Goal: Task Accomplishment & Management: Use online tool/utility

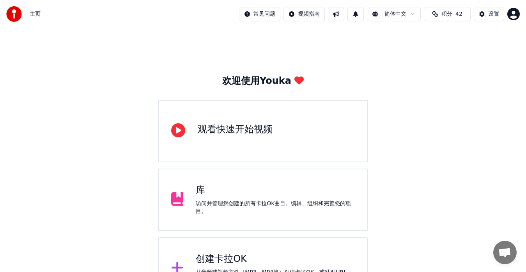
click at [220, 249] on div "创建[PERSON_NAME]OK 从音频或视频文件（MP3、MP4等）创建[PERSON_NAME]OK，或粘贴URL，立即生成带同步歌词的[PERSON_…" at bounding box center [263, 268] width 210 height 62
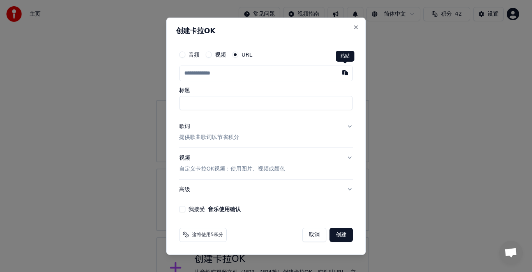
click at [344, 72] on button "button" at bounding box center [345, 72] width 16 height 14
click at [272, 73] on input "text" at bounding box center [266, 73] width 174 height 16
click at [344, 73] on button "button" at bounding box center [345, 72] width 16 height 14
click at [297, 72] on input "text" at bounding box center [266, 73] width 174 height 16
click at [344, 75] on button "button" at bounding box center [345, 72] width 16 height 14
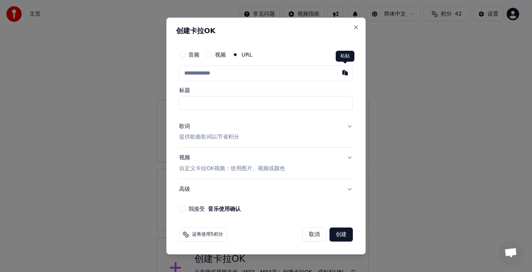
type input "**********"
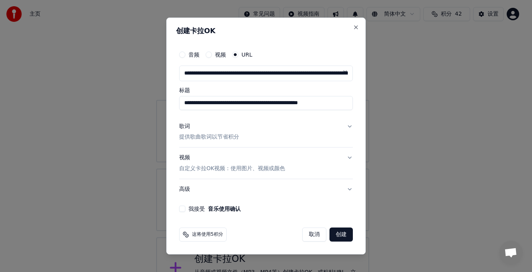
type input "**********"
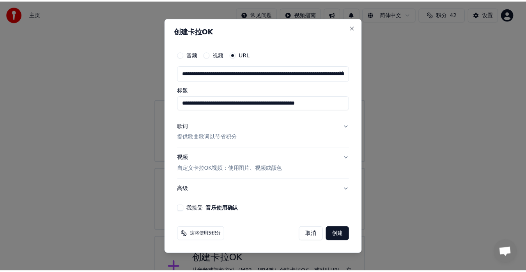
scroll to position [0, 106]
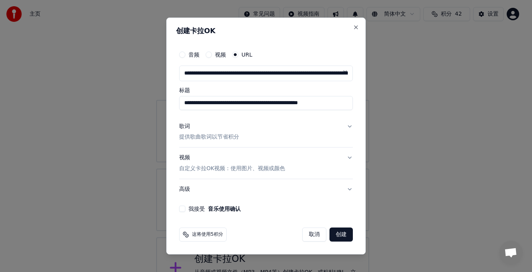
drag, startPoint x: 201, startPoint y: 102, endPoint x: 365, endPoint y: 103, distance: 164.0
click at [365, 103] on div "**********" at bounding box center [266, 136] width 200 height 237
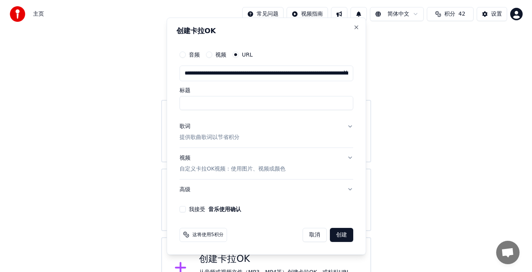
scroll to position [0, 0]
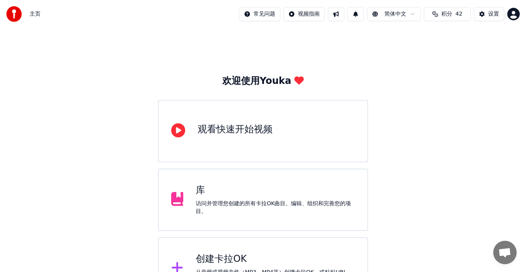
click at [502, 57] on div "欢迎使用Youka 观看快速开始视频 库 访问并管理您创建的所有[PERSON_NAME]OK曲目。编辑、组织和完善您的项目。 创建[PERSON_NAME]…" at bounding box center [263, 163] width 526 height 271
click at [237, 260] on div "创建[PERSON_NAME]OK" at bounding box center [275, 258] width 159 height 12
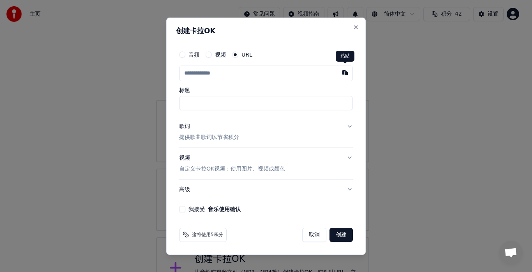
click at [347, 73] on button "button" at bounding box center [345, 72] width 16 height 14
type input "**********"
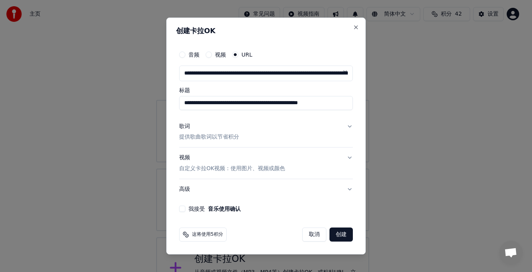
scroll to position [0, 106]
drag, startPoint x: 202, startPoint y: 103, endPoint x: 364, endPoint y: 104, distance: 162.5
click at [364, 104] on div "**********" at bounding box center [266, 136] width 200 height 237
drag, startPoint x: 184, startPoint y: 103, endPoint x: 162, endPoint y: 101, distance: 21.9
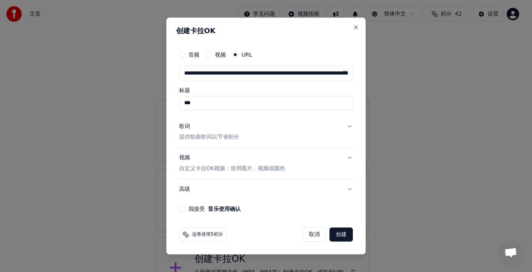
click at [162, 101] on body "**********" at bounding box center [263, 149] width 526 height 299
type input "********"
click at [212, 138] on p "提供歌曲歌词以节省积分" at bounding box center [209, 137] width 60 height 8
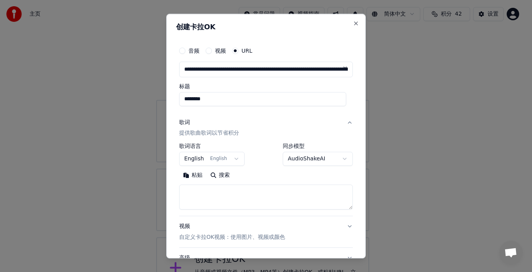
click at [234, 159] on button "English English" at bounding box center [211, 159] width 65 height 14
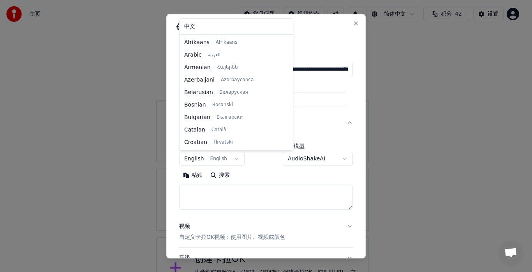
scroll to position [50, 0]
select select "**"
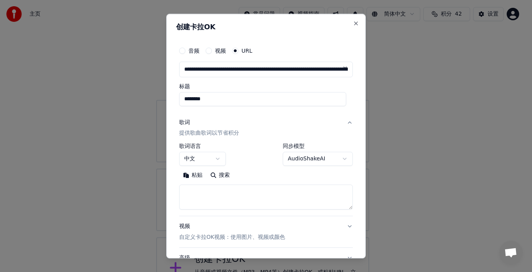
click at [197, 176] on button "粘贴" at bounding box center [192, 175] width 27 height 12
type textarea "**********"
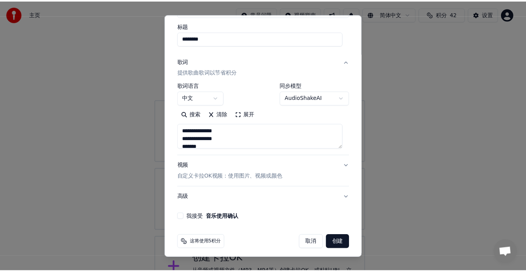
scroll to position [65, 0]
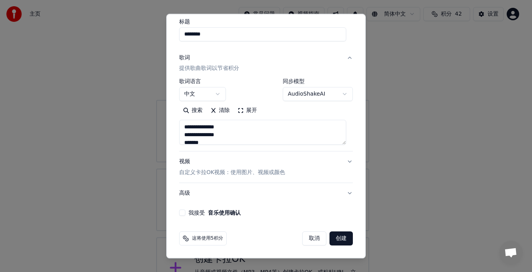
click at [182, 213] on button "我接受 音乐使用确认" at bounding box center [182, 213] width 6 height 6
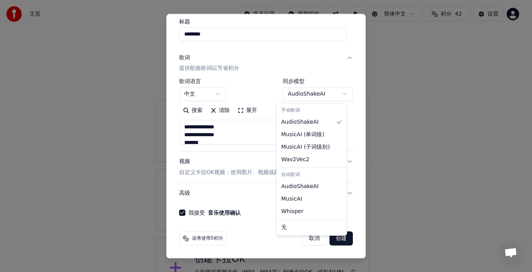
click at [336, 92] on body "**********" at bounding box center [263, 149] width 526 height 299
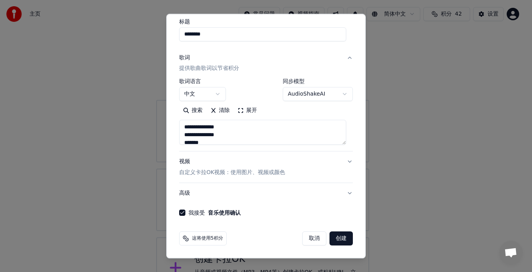
click at [332, 239] on button "创建" at bounding box center [341, 238] width 23 height 14
select select "**"
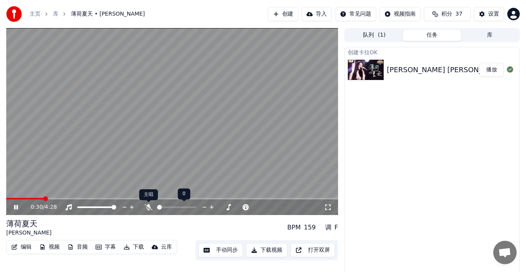
click at [148, 207] on icon at bounding box center [149, 207] width 8 height 6
click at [31, 198] on span at bounding box center [25, 199] width 39 height 2
click at [228, 249] on button "手动同步" at bounding box center [220, 250] width 44 height 14
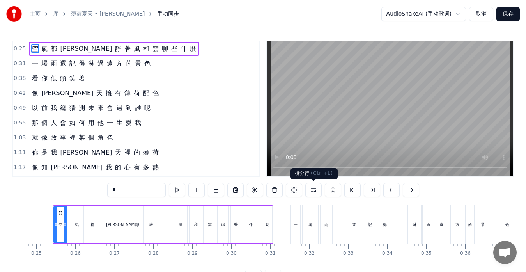
scroll to position [0, 951]
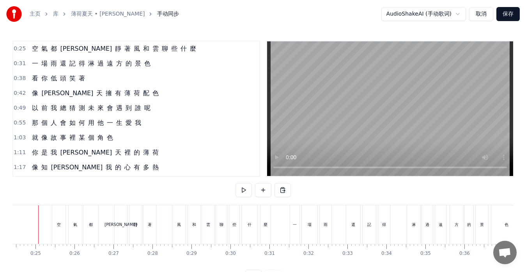
scroll to position [0, 938]
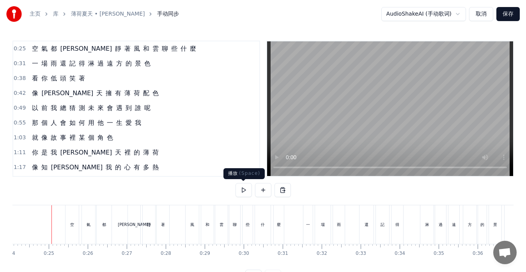
click at [243, 187] on button at bounding box center [243, 190] width 16 height 14
click at [245, 190] on button at bounding box center [243, 190] width 16 height 14
click at [134, 228] on div "[PERSON_NAME]" at bounding box center [134, 224] width 12 height 39
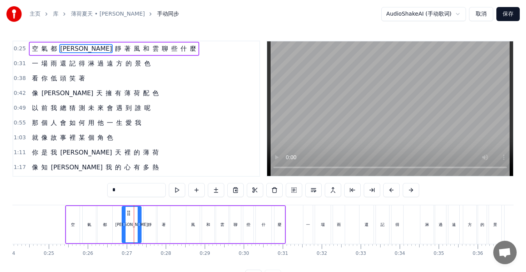
drag, startPoint x: 131, startPoint y: 226, endPoint x: 124, endPoint y: 226, distance: 7.0
click at [124, 226] on icon at bounding box center [123, 224] width 3 height 6
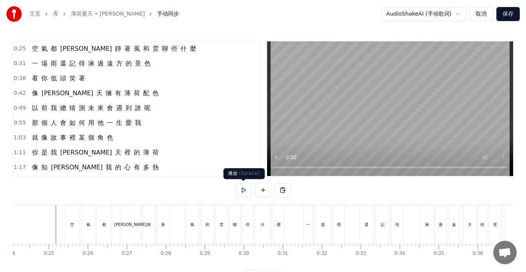
click at [244, 189] on button at bounding box center [243, 190] width 16 height 14
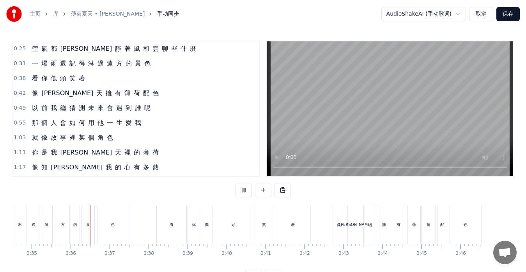
scroll to position [0, 1365]
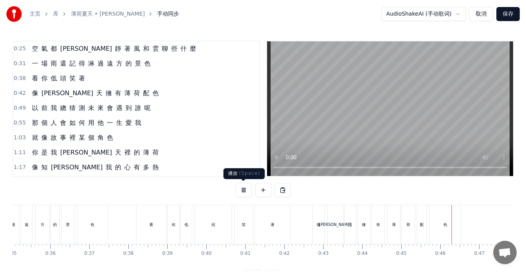
click at [240, 189] on button at bounding box center [243, 190] width 16 height 14
click at [277, 233] on div "著" at bounding box center [272, 224] width 35 height 39
click at [451, 231] on div "色" at bounding box center [444, 224] width 31 height 39
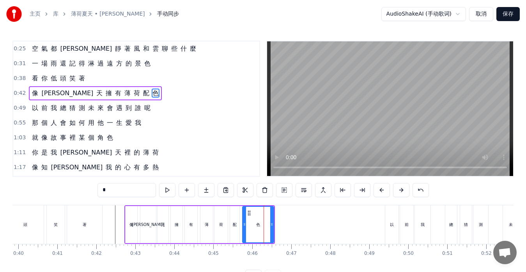
scroll to position [0, 1553]
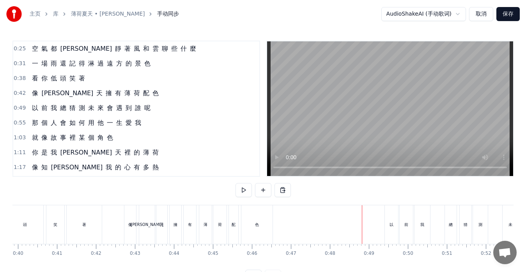
click at [280, 233] on div at bounding box center [280, 224] width 0 height 39
click at [268, 231] on div "色" at bounding box center [256, 224] width 31 height 39
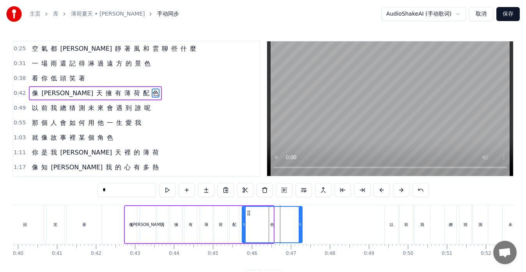
drag, startPoint x: 272, startPoint y: 231, endPoint x: 300, endPoint y: 233, distance: 28.9
click at [300, 233] on div at bounding box center [299, 224] width 3 height 35
drag, startPoint x: 300, startPoint y: 233, endPoint x: 260, endPoint y: 230, distance: 40.3
click at [260, 230] on div at bounding box center [259, 224] width 3 height 35
drag, startPoint x: 260, startPoint y: 230, endPoint x: 277, endPoint y: 232, distance: 16.5
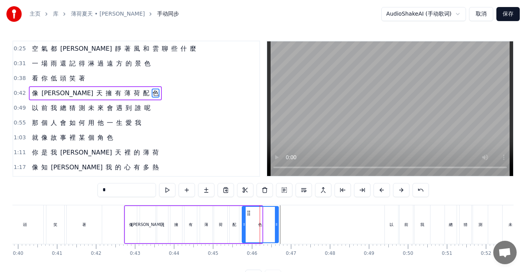
click at [277, 232] on div at bounding box center [276, 224] width 3 height 35
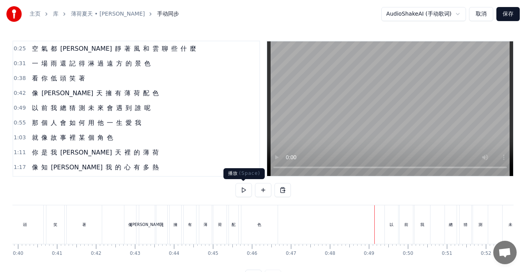
click at [245, 188] on button at bounding box center [243, 190] width 16 height 14
click at [245, 190] on button at bounding box center [243, 190] width 16 height 14
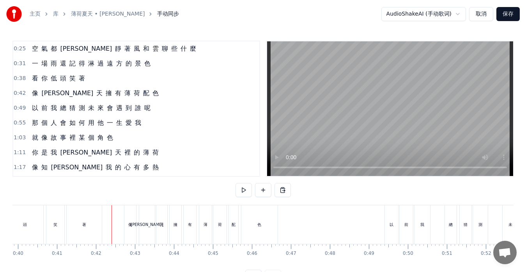
click at [18, 64] on span "0:31" at bounding box center [20, 64] width 12 height 8
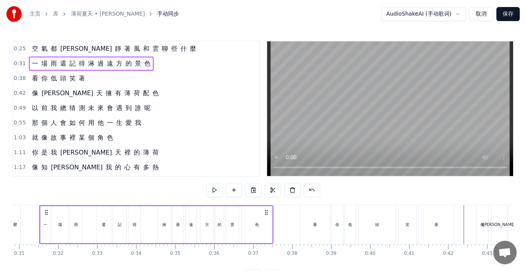
scroll to position [0, 1189]
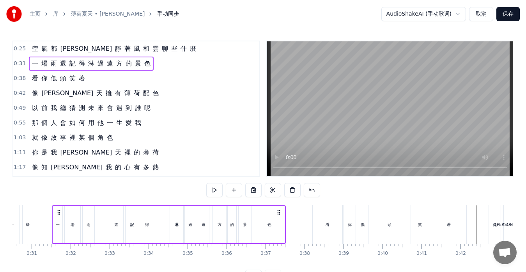
click at [39, 98] on div "像 夏 天 擁 有 薄 荷 配 色" at bounding box center [95, 93] width 133 height 14
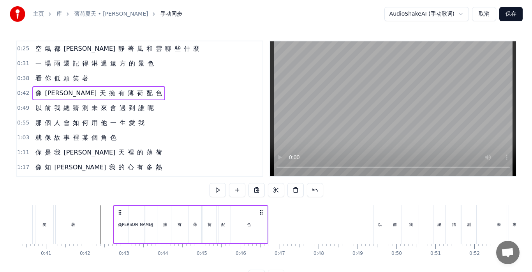
scroll to position [0, 1625]
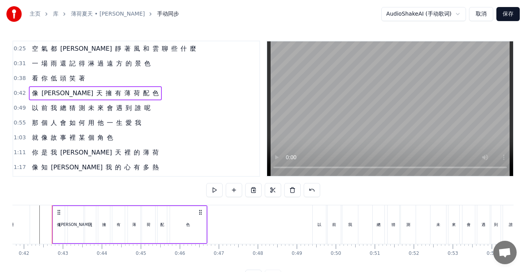
click at [53, 113] on div "以 前 我 總 猜 測 未 來 會 遇 到 誰 呢" at bounding box center [91, 108] width 125 height 14
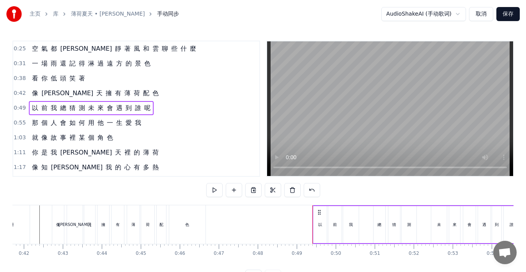
click at [89, 110] on span "未" at bounding box center [91, 107] width 8 height 9
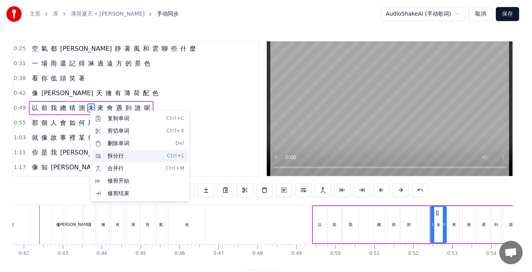
click at [120, 156] on div "拆分行 Ctrl+L" at bounding box center [140, 156] width 96 height 12
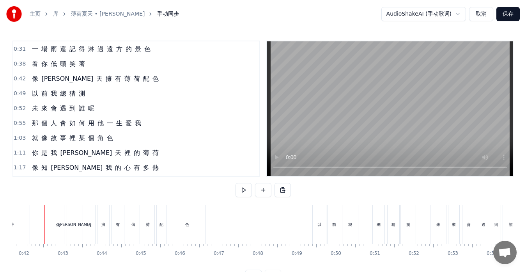
scroll to position [0, 1618]
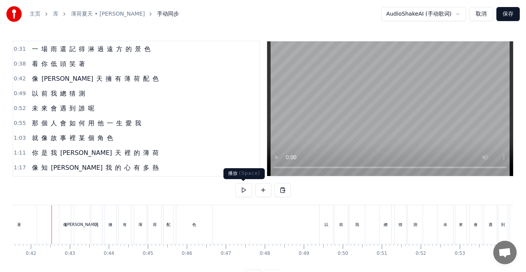
click at [243, 190] on button at bounding box center [243, 190] width 16 height 14
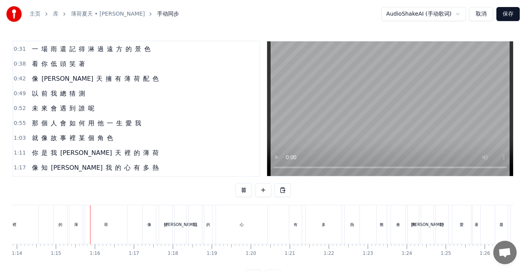
scroll to position [0, 2899]
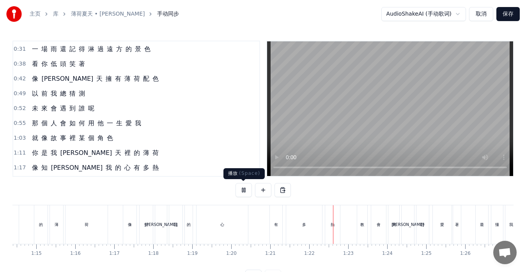
click at [243, 188] on button at bounding box center [243, 190] width 16 height 14
click at [275, 233] on div "有" at bounding box center [276, 224] width 12 height 39
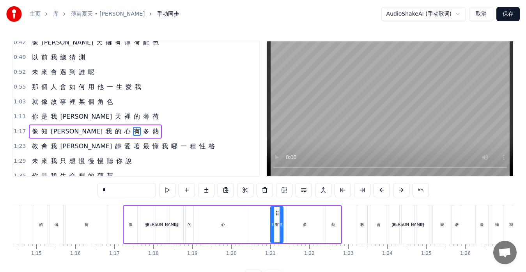
scroll to position [74, 0]
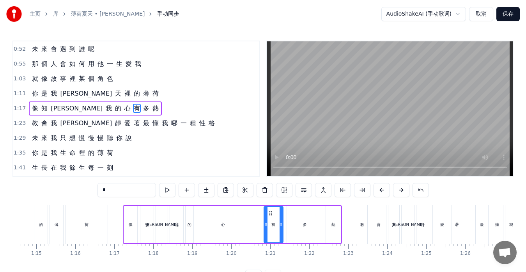
drag, startPoint x: 272, startPoint y: 232, endPoint x: 265, endPoint y: 231, distance: 6.7
click at [265, 231] on div at bounding box center [265, 224] width 3 height 35
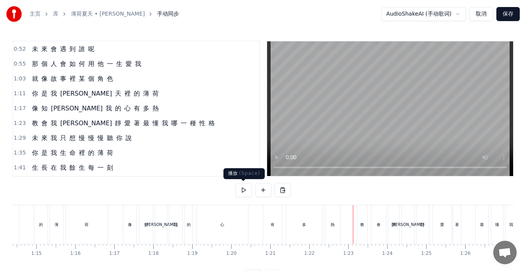
click at [247, 191] on button at bounding box center [243, 190] width 16 height 14
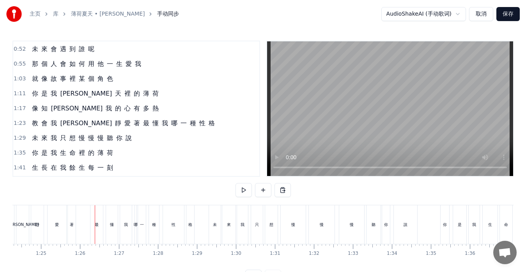
scroll to position [0, 3322]
click at [93, 128] on div "[DEMOGRAPHIC_DATA] 我 冷 靜 愛 著 最 懂 我 哪 一 種 性 格" at bounding box center [123, 123] width 189 height 14
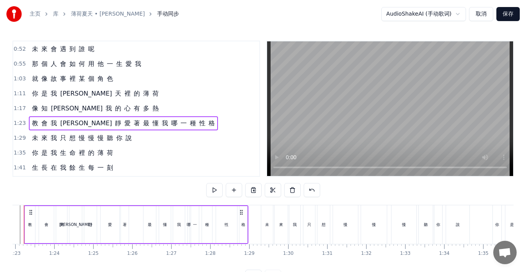
scroll to position [0, 3203]
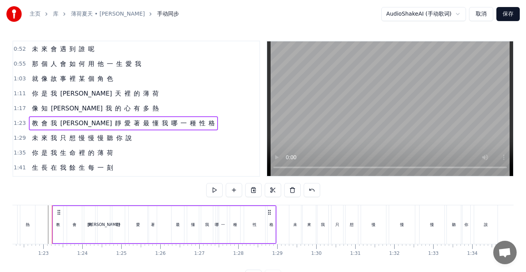
click at [142, 124] on span "最" at bounding box center [146, 122] width 8 height 9
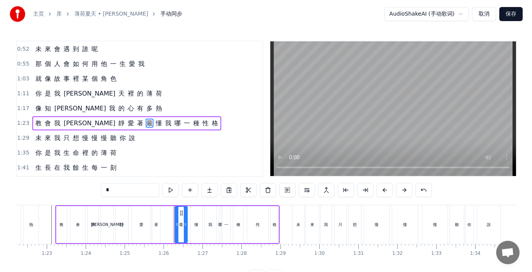
scroll to position [88, 0]
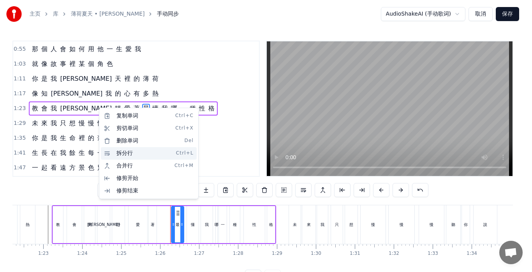
click at [125, 154] on div "拆分行 Ctrl+L" at bounding box center [149, 153] width 96 height 12
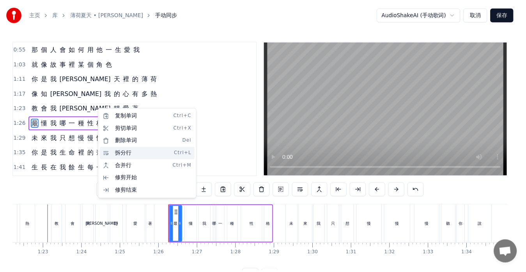
scroll to position [103, 0]
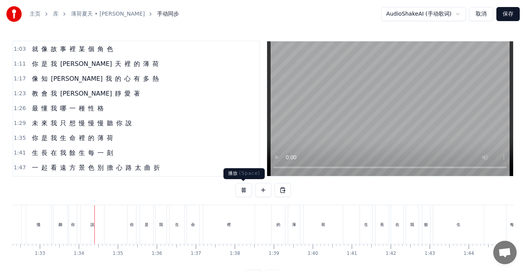
scroll to position [0, 3616]
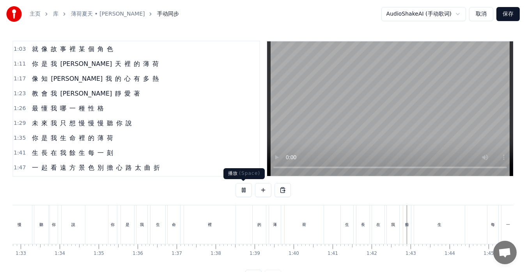
click at [244, 189] on button at bounding box center [243, 190] width 16 height 14
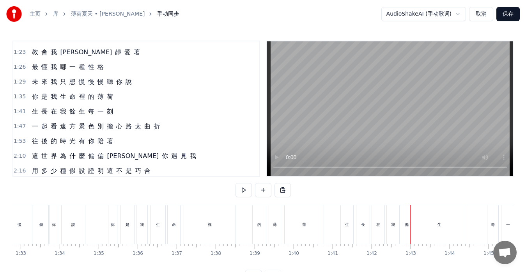
scroll to position [156, 0]
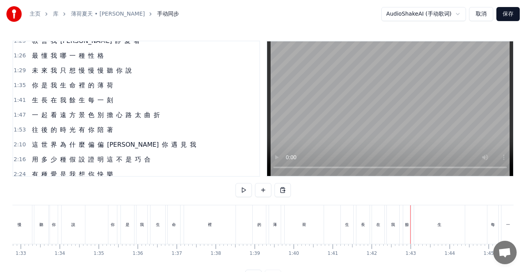
click at [254, 231] on div "的" at bounding box center [258, 224] width 13 height 39
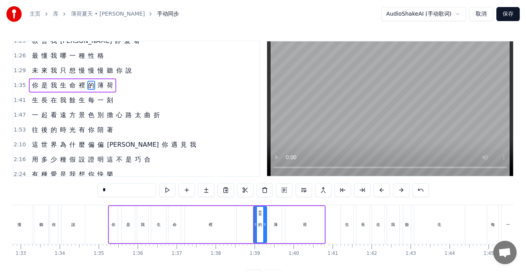
scroll to position [133, 0]
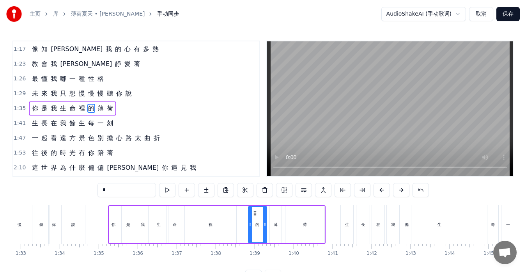
drag, startPoint x: 253, startPoint y: 230, endPoint x: 248, endPoint y: 230, distance: 5.1
click at [249, 230] on div at bounding box center [250, 224] width 3 height 35
click at [489, 232] on div "每" at bounding box center [492, 224] width 11 height 39
type input "*"
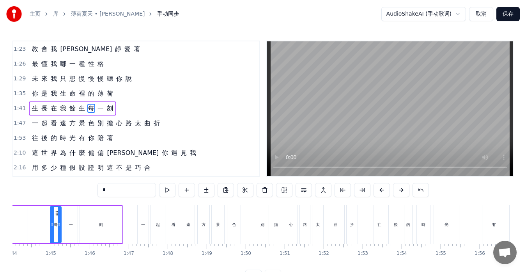
scroll to position [0, 4054]
drag, startPoint x: 50, startPoint y: 215, endPoint x: 45, endPoint y: 215, distance: 5.5
click at [45, 215] on div at bounding box center [46, 224] width 3 height 35
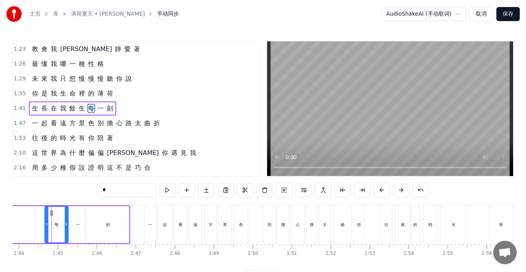
drag, startPoint x: 53, startPoint y: 214, endPoint x: 46, endPoint y: 214, distance: 7.0
click at [46, 214] on div at bounding box center [46, 224] width 3 height 35
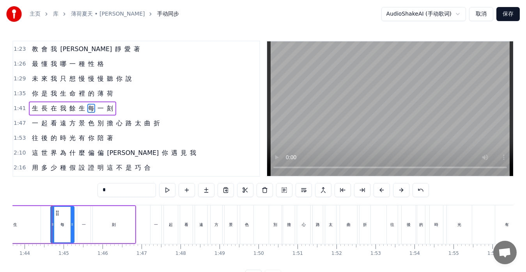
click at [31, 84] on div "未 來 我 只 想 慢 慢 慢 聽 你 說" at bounding box center [82, 79] width 106 height 14
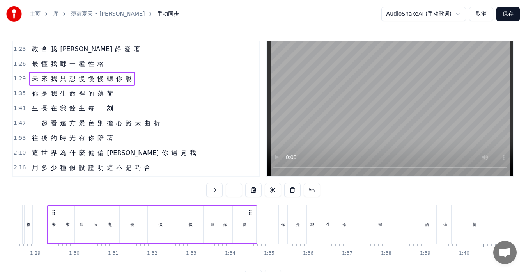
scroll to position [0, 3440]
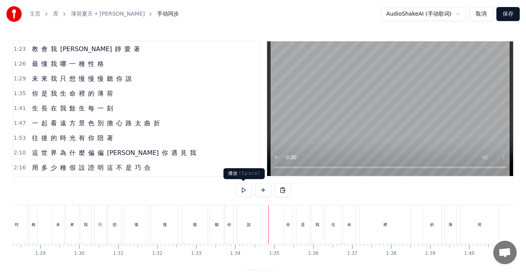
click at [241, 188] on button at bounding box center [243, 190] width 16 height 14
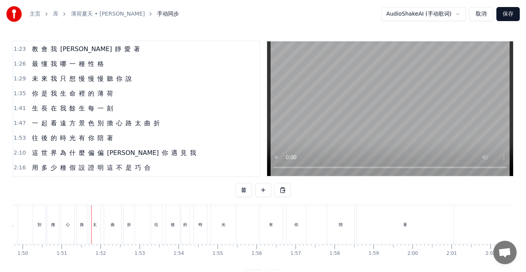
scroll to position [0, 4295]
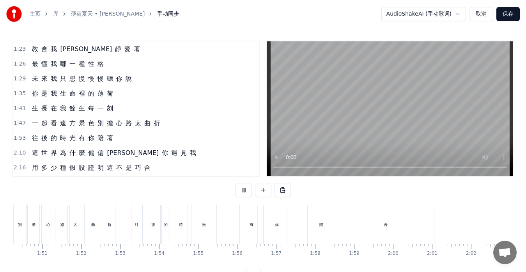
click at [245, 190] on button at bounding box center [243, 190] width 16 height 14
click at [244, 235] on div "有" at bounding box center [251, 224] width 23 height 39
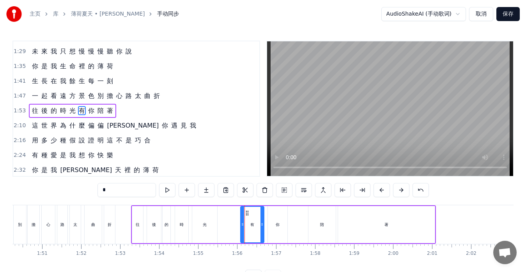
scroll to position [177, 0]
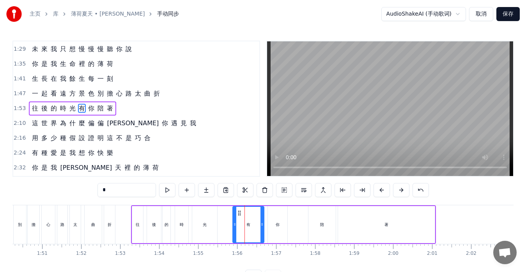
drag, startPoint x: 243, startPoint y: 233, endPoint x: 235, endPoint y: 233, distance: 7.8
click at [235, 233] on div at bounding box center [234, 224] width 3 height 35
click at [313, 233] on div "陪" at bounding box center [321, 224] width 27 height 37
type input "*"
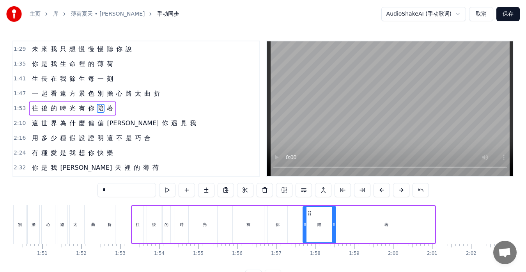
drag, startPoint x: 310, startPoint y: 231, endPoint x: 305, endPoint y: 230, distance: 5.6
click at [305, 230] on div at bounding box center [304, 224] width 3 height 35
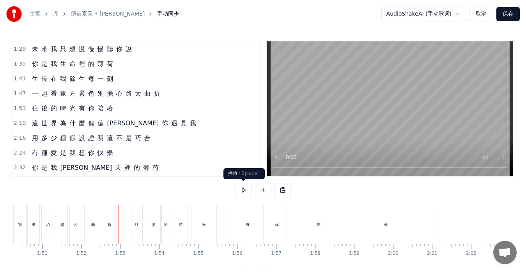
click at [250, 189] on button at bounding box center [243, 190] width 16 height 14
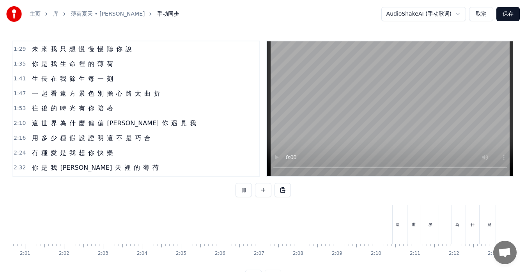
scroll to position [0, 4723]
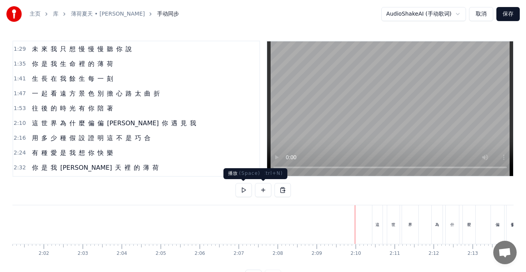
click at [246, 190] on button at bounding box center [243, 190] width 16 height 14
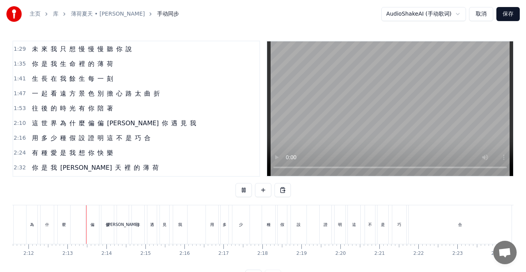
scroll to position [0, 5147]
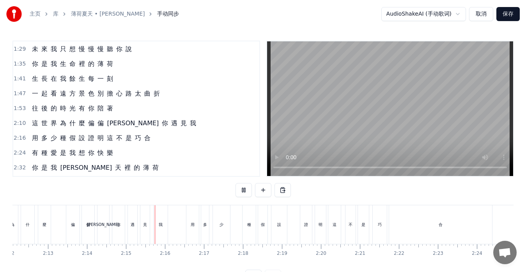
click at [246, 191] on button at bounding box center [243, 190] width 16 height 14
click at [90, 125] on span "偏" at bounding box center [91, 122] width 8 height 9
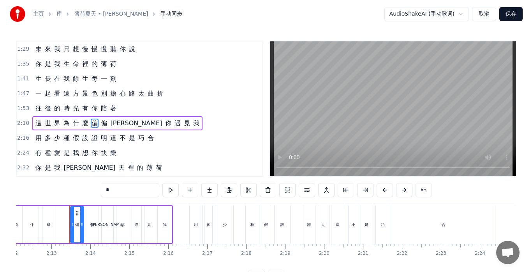
scroll to position [192, 0]
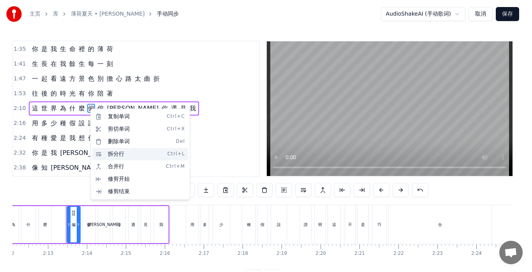
click at [110, 155] on div "拆分行 Ctrl+L" at bounding box center [140, 154] width 96 height 12
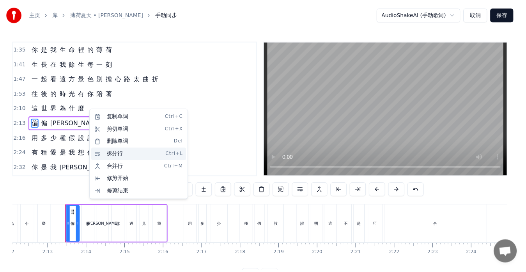
scroll to position [207, 0]
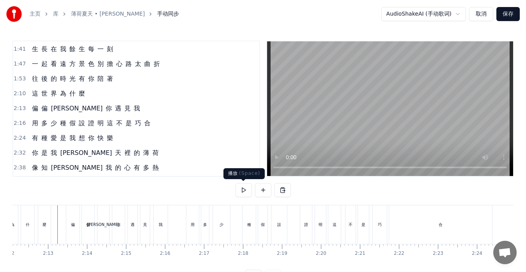
click at [246, 192] on button at bounding box center [243, 190] width 16 height 14
click at [245, 192] on button at bounding box center [243, 190] width 16 height 14
click at [244, 188] on button at bounding box center [243, 190] width 16 height 14
click at [91, 125] on span "證" at bounding box center [91, 122] width 8 height 9
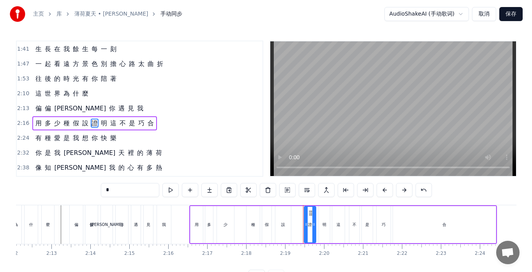
scroll to position [222, 0]
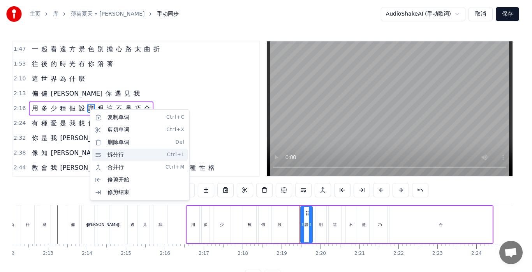
click at [115, 155] on div "拆分行 Ctrl+L" at bounding box center [140, 154] width 96 height 12
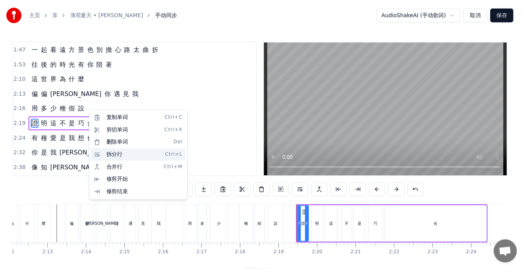
scroll to position [237, 0]
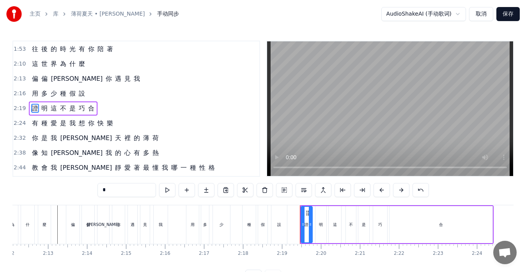
click at [31, 98] on span "用" at bounding box center [35, 93] width 8 height 9
type input "*"
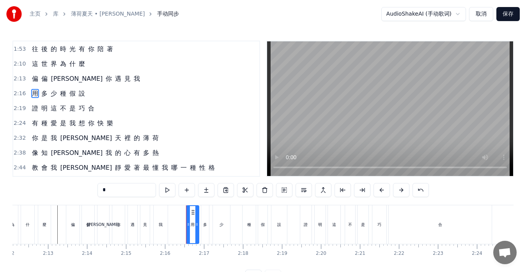
scroll to position [222, 0]
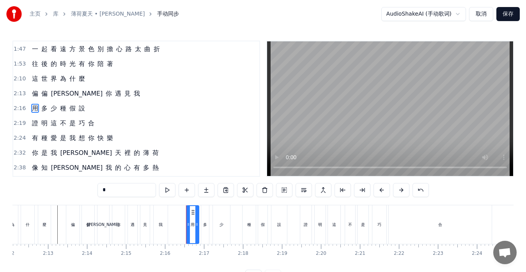
click at [29, 112] on div "用 多 少 種 假 設" at bounding box center [58, 108] width 59 height 14
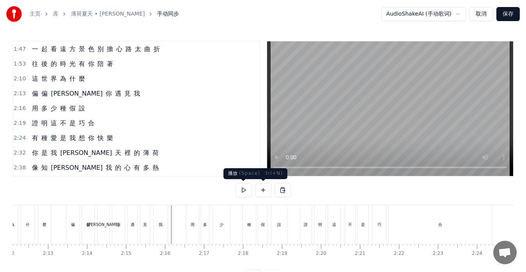
click at [244, 189] on button at bounding box center [243, 190] width 16 height 14
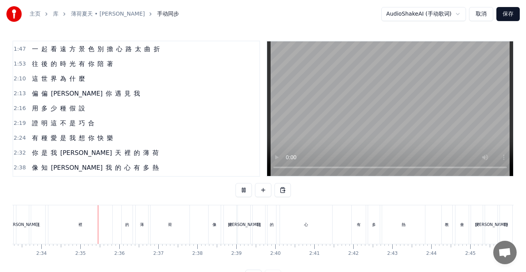
scroll to position [0, 6001]
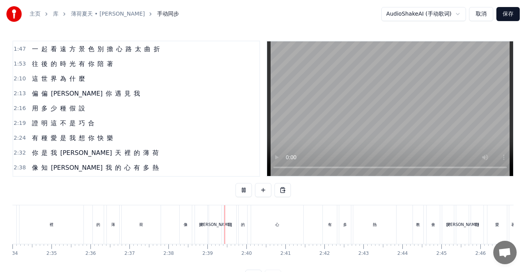
click at [244, 189] on button at bounding box center [243, 190] width 16 height 14
click at [29, 53] on div "一 起 看 遠 方 景 色 別 擔 心 路 太 曲 折" at bounding box center [96, 49] width 134 height 14
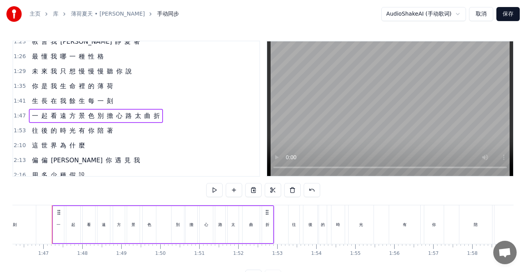
scroll to position [144, 0]
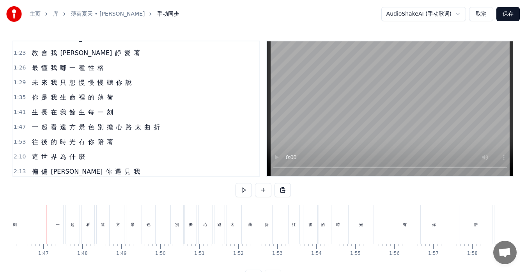
scroll to position [0, 4133]
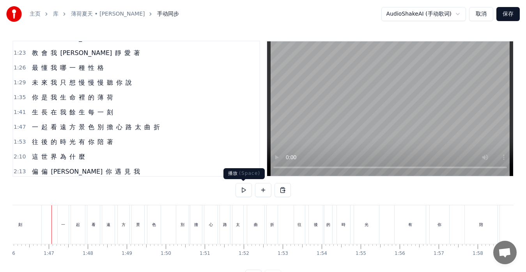
click at [241, 192] on button at bounding box center [243, 190] width 16 height 14
click at [241, 191] on button at bounding box center [243, 190] width 16 height 14
click at [97, 130] on span "別" at bounding box center [101, 126] width 8 height 9
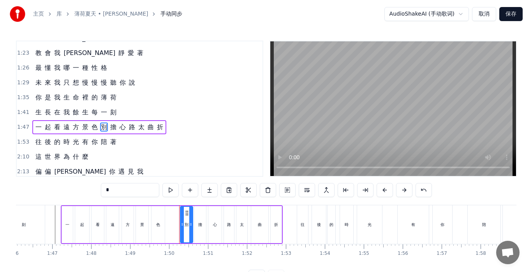
scroll to position [162, 0]
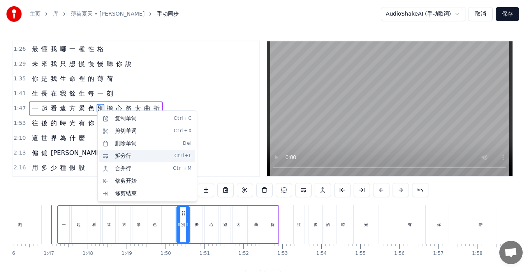
click at [114, 157] on div "拆分行 Ctrl+L" at bounding box center [147, 156] width 96 height 12
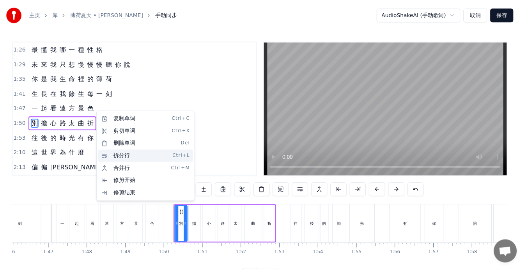
scroll to position [177, 0]
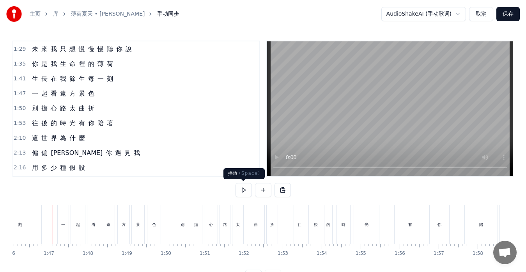
click at [240, 189] on button at bounding box center [243, 190] width 16 height 14
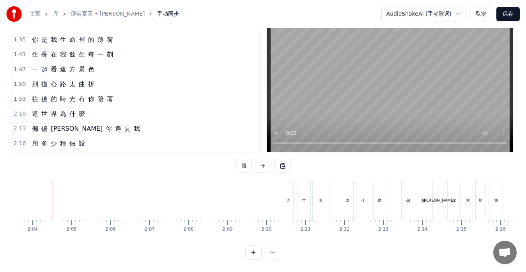
scroll to position [0, 4804]
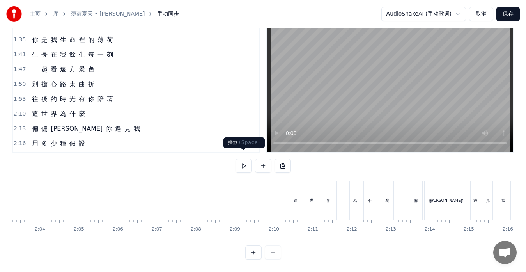
click at [248, 160] on button at bounding box center [243, 166] width 16 height 14
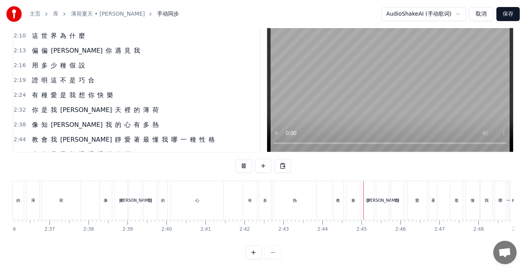
scroll to position [294, 0]
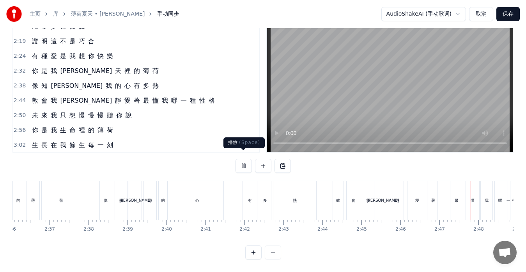
click at [243, 159] on button at bounding box center [243, 166] width 16 height 14
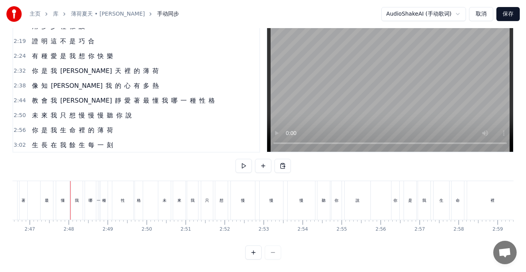
scroll to position [0, 6508]
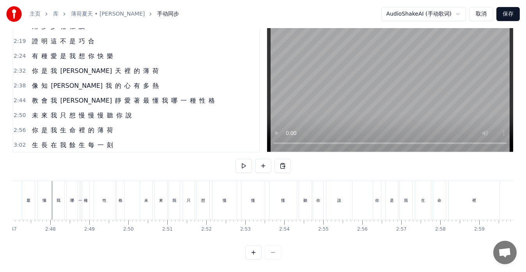
click at [142, 96] on span "最" at bounding box center [146, 100] width 8 height 9
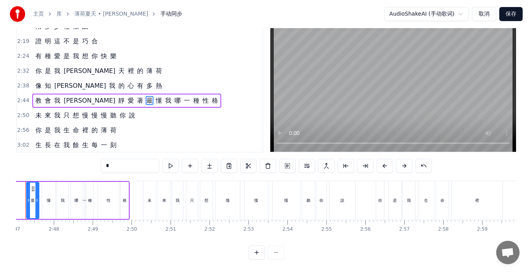
scroll to position [0, 6479]
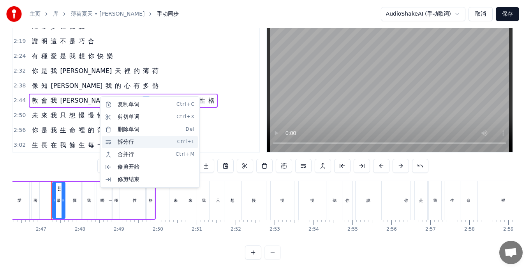
click at [119, 143] on div "拆分行 Ctrl+L" at bounding box center [150, 142] width 96 height 12
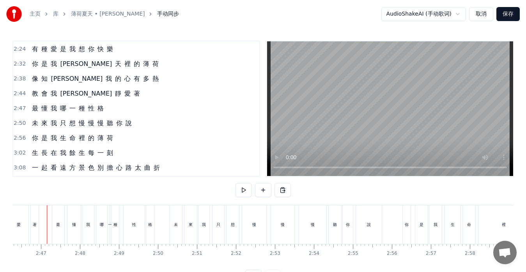
scroll to position [0, 6474]
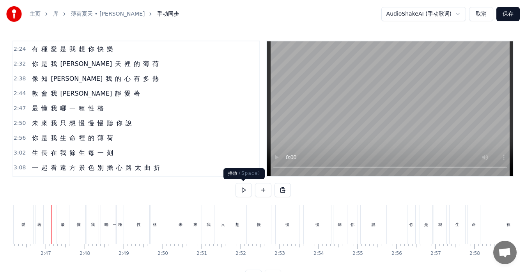
click at [238, 190] on button at bounding box center [243, 190] width 16 height 14
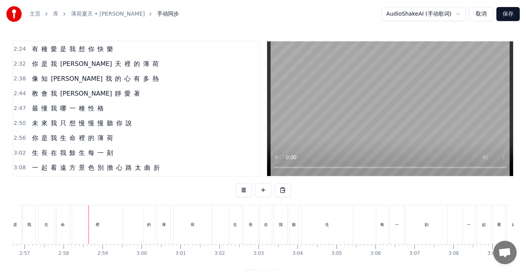
scroll to position [0, 6907]
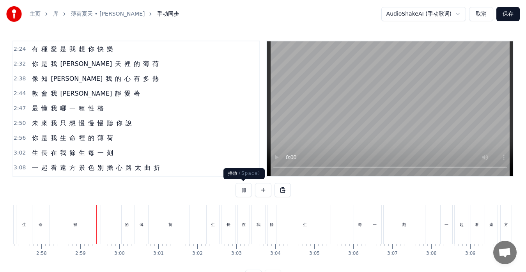
click at [241, 187] on button at bounding box center [243, 190] width 16 height 14
click at [124, 231] on div "的" at bounding box center [127, 224] width 10 height 39
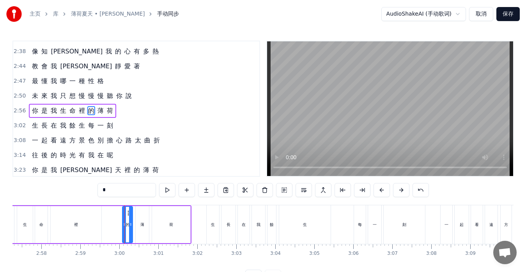
scroll to position [355, 0]
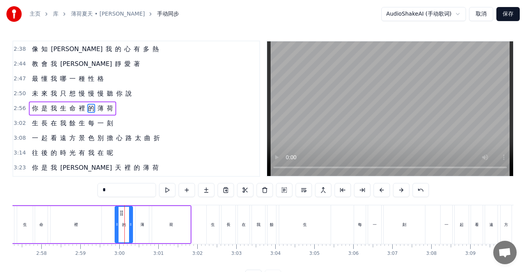
drag, startPoint x: 124, startPoint y: 231, endPoint x: 117, endPoint y: 231, distance: 7.4
click at [117, 231] on div at bounding box center [116, 224] width 3 height 35
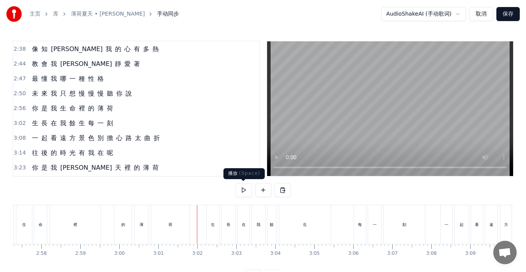
click at [241, 190] on button at bounding box center [243, 190] width 16 height 14
click at [242, 188] on button at bounding box center [243, 190] width 16 height 14
click at [355, 233] on div "每" at bounding box center [360, 224] width 12 height 39
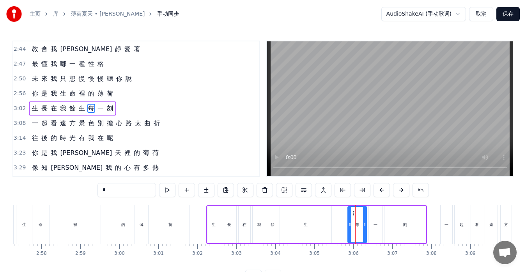
drag, startPoint x: 356, startPoint y: 228, endPoint x: 349, endPoint y: 228, distance: 7.0
click at [349, 228] on div at bounding box center [349, 224] width 3 height 35
drag, startPoint x: 348, startPoint y: 228, endPoint x: 344, endPoint y: 228, distance: 4.3
click at [344, 228] on div at bounding box center [345, 224] width 3 height 35
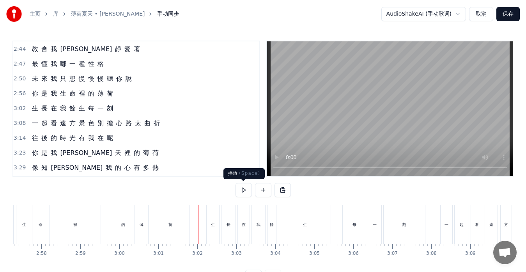
click at [238, 193] on button at bounding box center [243, 190] width 16 height 14
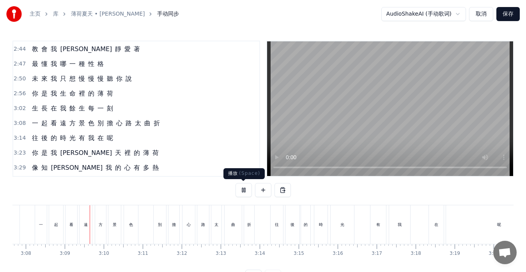
scroll to position [0, 7332]
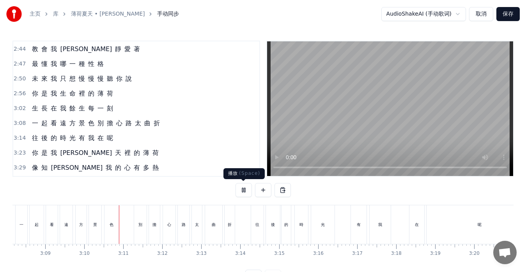
click at [243, 190] on button at bounding box center [243, 190] width 16 height 14
click at [101, 125] on span "別" at bounding box center [101, 122] width 8 height 9
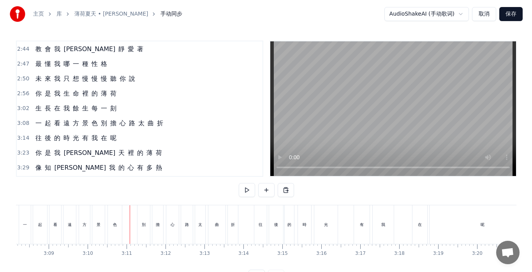
scroll to position [385, 0]
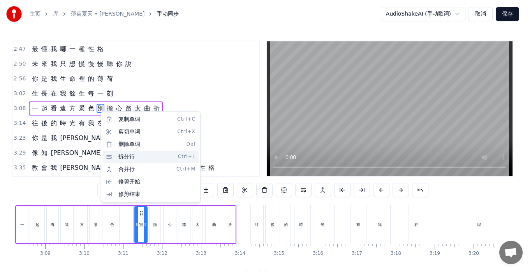
click at [123, 159] on div "拆分行 Ctrl+L" at bounding box center [151, 156] width 96 height 12
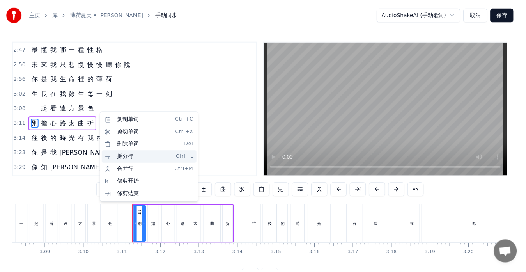
scroll to position [399, 0]
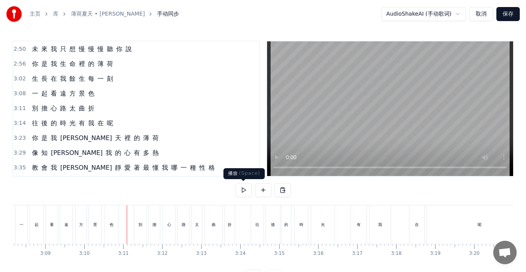
click at [241, 192] on button at bounding box center [243, 190] width 16 height 14
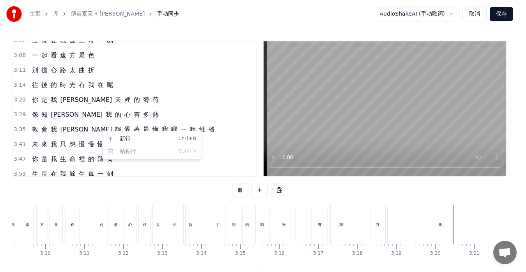
scroll to position [0, 7756]
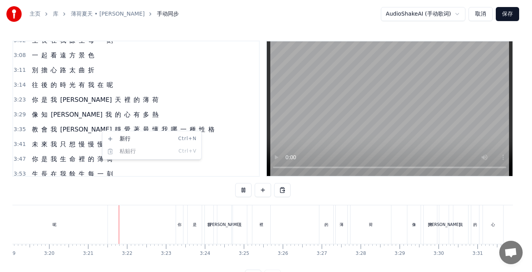
click at [100, 131] on html "主页 库 薄荷夏天 • [PERSON_NAME] 手动同步 AudioShakeAI (手动歌词) 取消 保存 0:25 空 氣 都 安 靜 著 風 和 雲…" at bounding box center [266, 148] width 532 height 296
click at [242, 190] on html "主页 库 薄荷夏天 • [PERSON_NAME] 手动同步 AudioShakeAI (手动歌词) 取消 保存 0:25 空 氣 都 安 靜 著 風 和 雲…" at bounding box center [266, 148] width 532 height 296
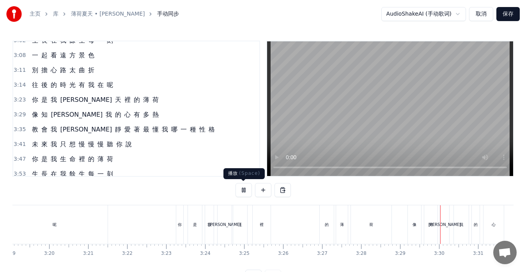
click at [236, 188] on button at bounding box center [243, 190] width 16 height 14
click at [322, 230] on div "的" at bounding box center [327, 224] width 14 height 39
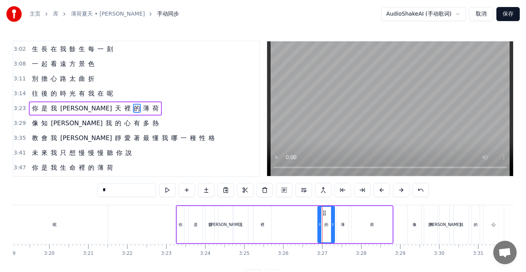
click at [318, 228] on div at bounding box center [319, 224] width 3 height 35
click at [317, 228] on div at bounding box center [318, 224] width 3 height 35
click at [260, 228] on div "裡" at bounding box center [262, 224] width 18 height 37
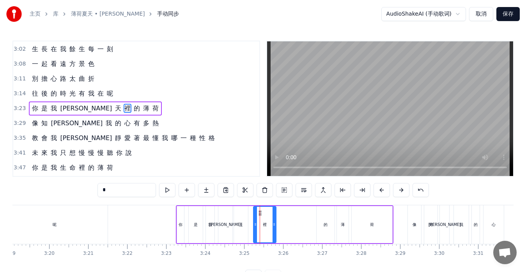
drag, startPoint x: 270, startPoint y: 227, endPoint x: 274, endPoint y: 228, distance: 4.7
click at [274, 228] on div at bounding box center [273, 224] width 3 height 35
click at [278, 228] on div at bounding box center [277, 224] width 3 height 35
drag, startPoint x: 278, startPoint y: 228, endPoint x: 284, endPoint y: 230, distance: 6.5
click at [284, 230] on div at bounding box center [283, 224] width 3 height 35
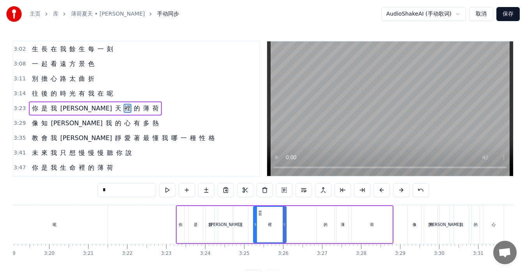
click at [322, 229] on div "的" at bounding box center [325, 224] width 18 height 37
type input "*"
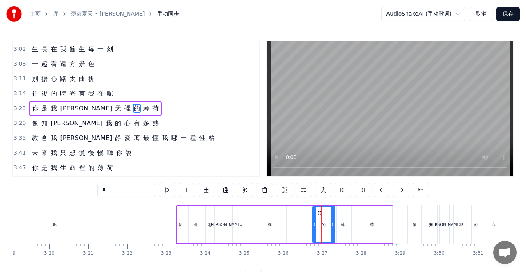
click at [315, 227] on icon at bounding box center [314, 224] width 3 height 6
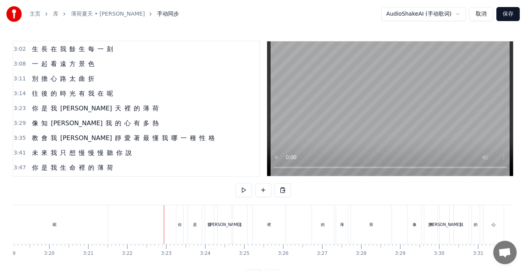
click at [177, 222] on div "你" at bounding box center [179, 224] width 7 height 39
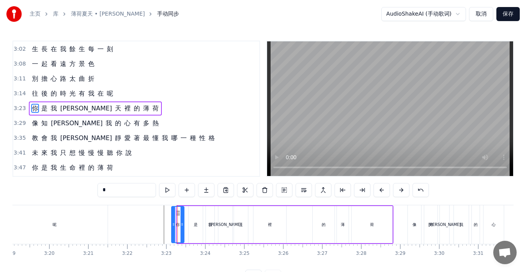
drag, startPoint x: 178, startPoint y: 222, endPoint x: 173, endPoint y: 222, distance: 5.5
click at [173, 222] on icon at bounding box center [173, 224] width 3 height 6
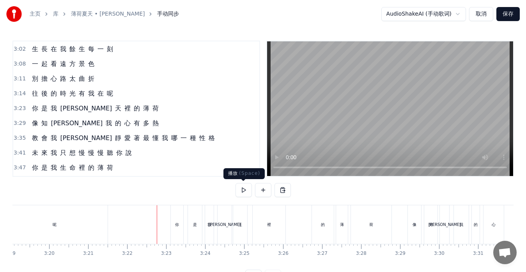
click at [242, 189] on button at bounding box center [243, 190] width 16 height 14
click at [246, 189] on button at bounding box center [243, 190] width 16 height 14
click at [283, 228] on div "裡" at bounding box center [268, 224] width 33 height 39
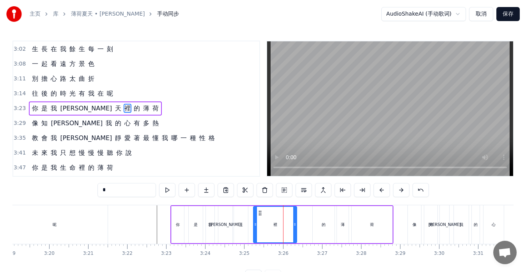
drag, startPoint x: 285, startPoint y: 227, endPoint x: 296, endPoint y: 228, distance: 10.9
click at [296, 228] on div at bounding box center [294, 224] width 3 height 35
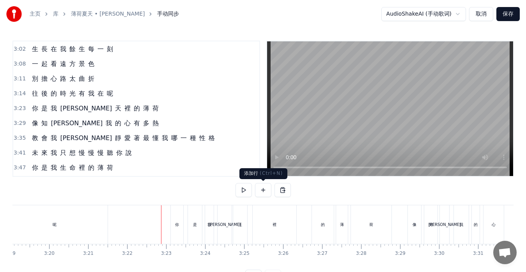
click at [245, 191] on button at bounding box center [243, 190] width 16 height 14
click at [245, 190] on button at bounding box center [243, 190] width 16 height 14
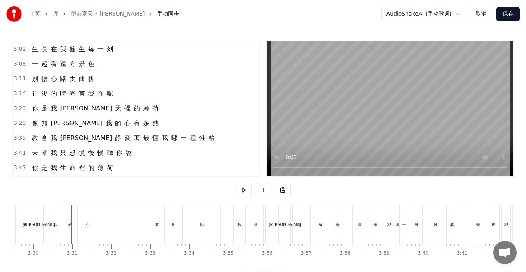
scroll to position [0, 8182]
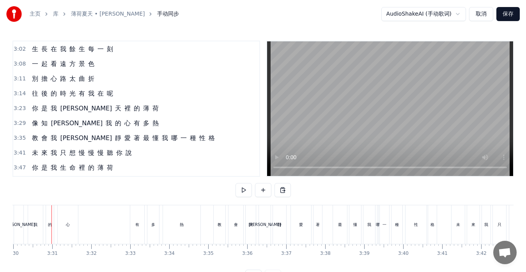
click at [134, 228] on div "有" at bounding box center [137, 224] width 14 height 39
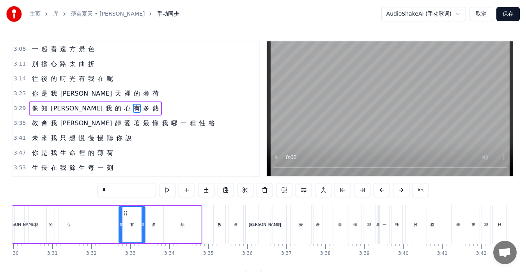
drag, startPoint x: 132, startPoint y: 226, endPoint x: 120, endPoint y: 227, distance: 12.1
click at [120, 227] on icon at bounding box center [120, 224] width 3 height 6
click at [73, 224] on div "心" at bounding box center [68, 224] width 20 height 37
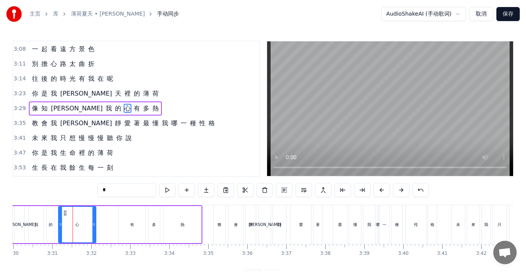
drag, startPoint x: 78, startPoint y: 224, endPoint x: 95, endPoint y: 227, distance: 17.4
click at [95, 227] on div at bounding box center [93, 224] width 3 height 35
click at [121, 221] on div "有" at bounding box center [132, 224] width 26 height 37
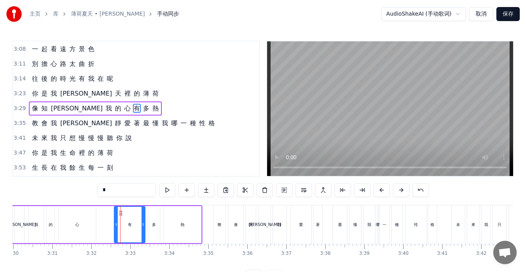
drag, startPoint x: 121, startPoint y: 220, endPoint x: 116, endPoint y: 221, distance: 4.7
click at [116, 221] on div at bounding box center [116, 224] width 3 height 35
click at [90, 225] on div "心" at bounding box center [76, 224] width 37 height 37
type input "*"
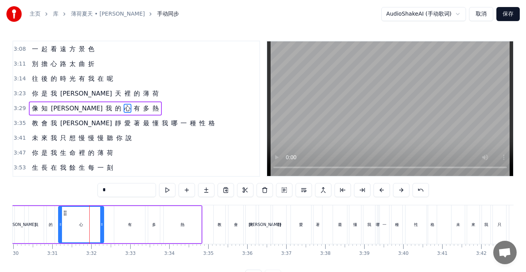
drag, startPoint x: 94, startPoint y: 225, endPoint x: 104, endPoint y: 226, distance: 9.5
click at [103, 226] on icon at bounding box center [101, 224] width 3 height 6
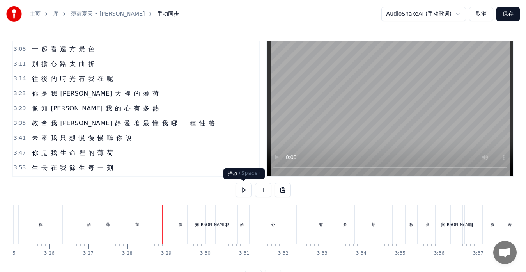
click at [246, 189] on button at bounding box center [243, 190] width 16 height 14
click at [44, 113] on div "像 知 道 我 的 心 有 多 熱" at bounding box center [95, 108] width 133 height 14
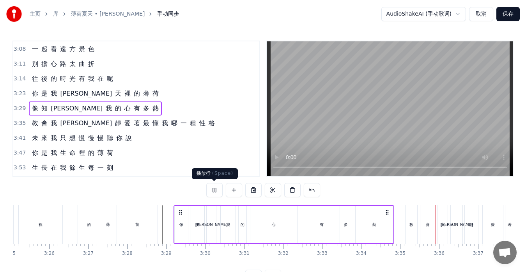
click at [213, 191] on button at bounding box center [214, 190] width 16 height 14
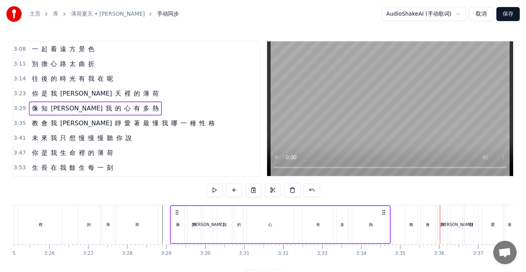
drag, startPoint x: 181, startPoint y: 212, endPoint x: 176, endPoint y: 213, distance: 4.9
click at [177, 213] on icon at bounding box center [177, 212] width 6 height 6
click at [213, 187] on button at bounding box center [214, 190] width 16 height 14
drag, startPoint x: 216, startPoint y: 189, endPoint x: 171, endPoint y: 169, distance: 49.0
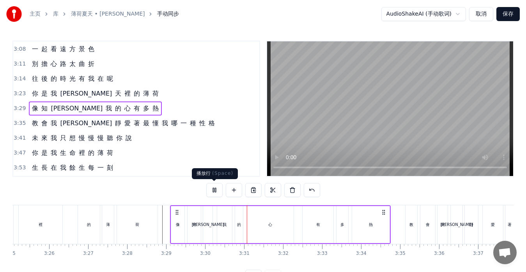
click at [216, 189] on button at bounding box center [214, 190] width 16 height 14
click at [142, 126] on span "最" at bounding box center [146, 122] width 8 height 9
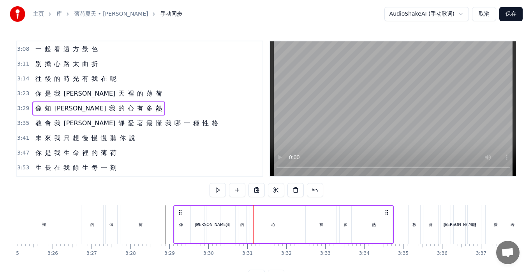
scroll to position [459, 0]
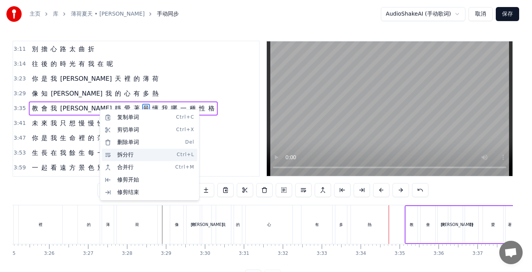
click at [118, 154] on div "拆分行 Ctrl+L" at bounding box center [150, 154] width 96 height 12
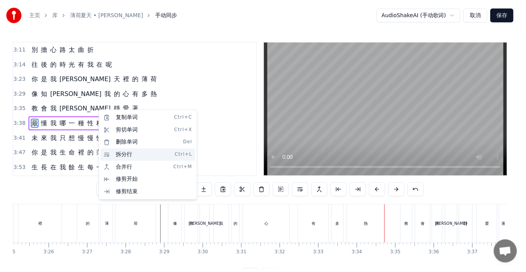
scroll to position [473, 0]
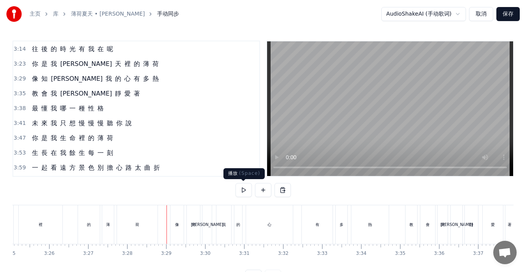
click at [244, 190] on button at bounding box center [243, 190] width 16 height 14
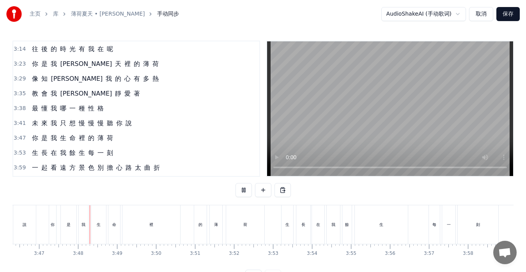
scroll to position [0, 8838]
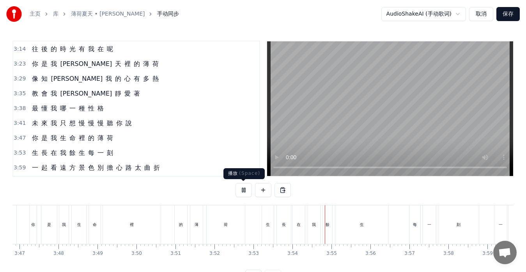
click at [244, 190] on button at bounding box center [243, 190] width 16 height 14
click at [409, 228] on div "每" at bounding box center [415, 224] width 12 height 39
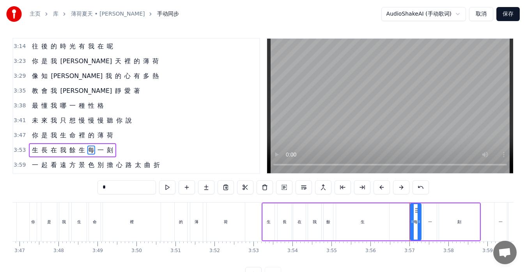
scroll to position [487, 0]
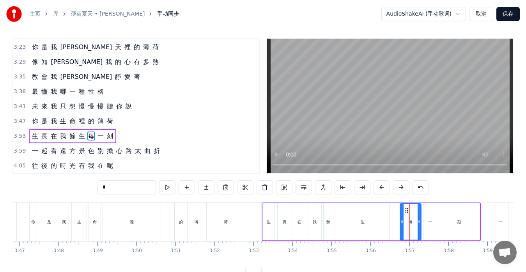
drag, startPoint x: 411, startPoint y: 223, endPoint x: 401, endPoint y: 222, distance: 10.2
click at [401, 222] on icon at bounding box center [401, 221] width 3 height 6
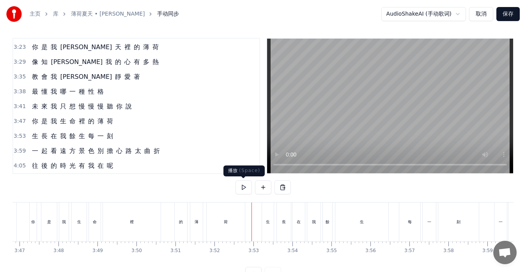
click at [246, 189] on button at bounding box center [243, 187] width 16 height 14
click at [83, 141] on div "生 長 在 我 餘 生 每 一 刻" at bounding box center [72, 136] width 87 height 14
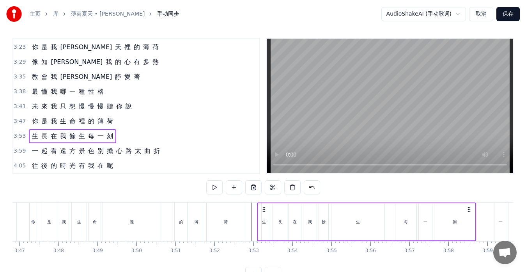
drag, startPoint x: 268, startPoint y: 206, endPoint x: 264, endPoint y: 207, distance: 4.7
click at [264, 207] on icon at bounding box center [264, 209] width 6 height 6
click at [217, 189] on button at bounding box center [214, 187] width 16 height 14
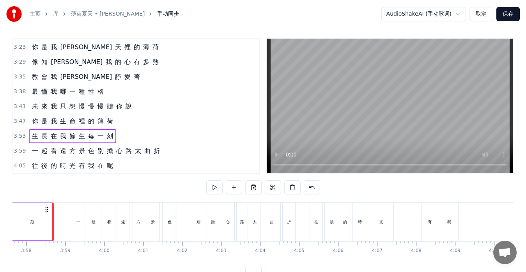
scroll to position [0, 9261]
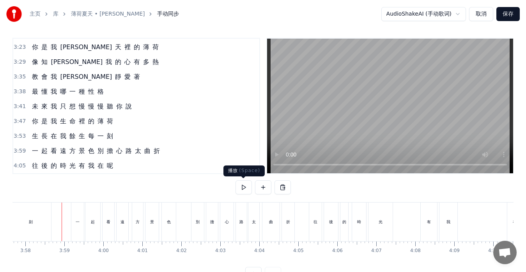
click at [241, 187] on button at bounding box center [243, 187] width 16 height 14
click at [245, 184] on button at bounding box center [243, 187] width 16 height 14
click at [102, 150] on span "別" at bounding box center [101, 150] width 8 height 9
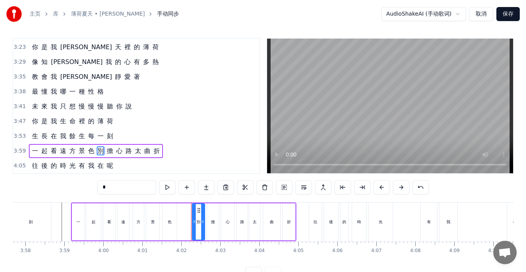
scroll to position [18, 0]
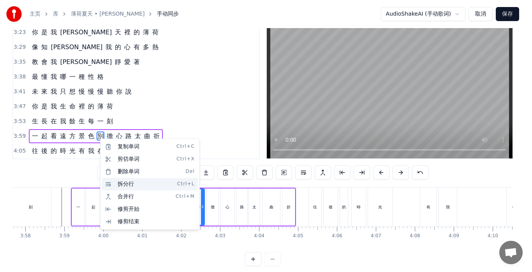
click at [114, 183] on div "拆分行 Ctrl+L" at bounding box center [150, 184] width 96 height 12
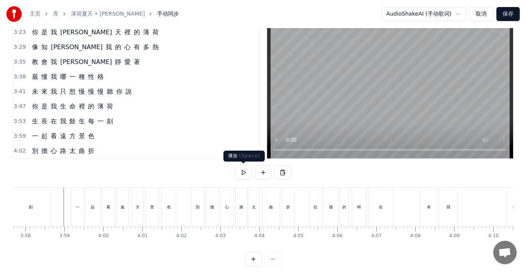
click at [242, 173] on button at bounding box center [243, 172] width 16 height 14
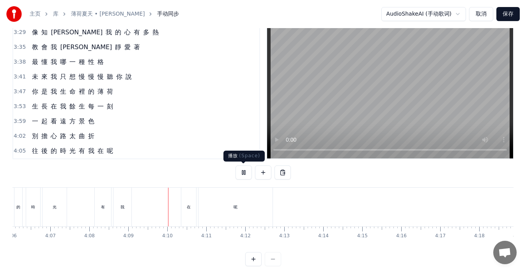
scroll to position [0, 9684]
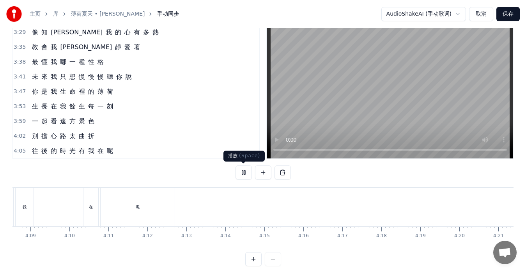
click at [244, 173] on button at bounding box center [243, 172] width 16 height 14
click at [86, 208] on div "在" at bounding box center [90, 206] width 15 height 39
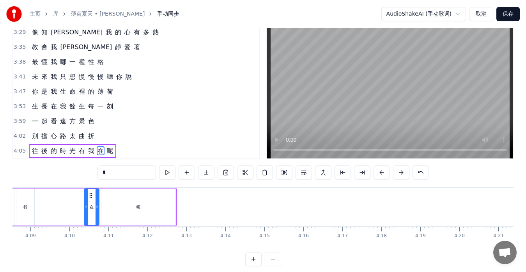
scroll to position [31, 0]
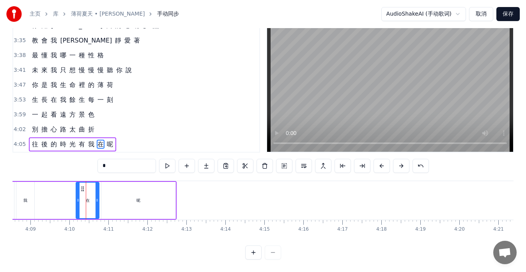
drag, startPoint x: 85, startPoint y: 198, endPoint x: 77, endPoint y: 196, distance: 8.9
click at [77, 196] on div at bounding box center [77, 199] width 3 height 35
click at [31, 196] on div "我" at bounding box center [25, 200] width 18 height 37
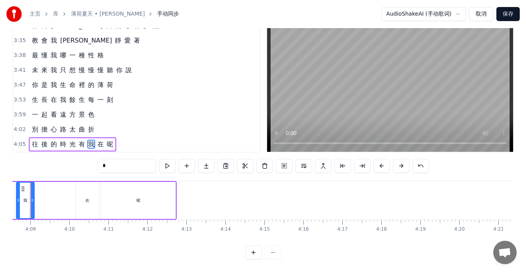
scroll to position [0, 9663]
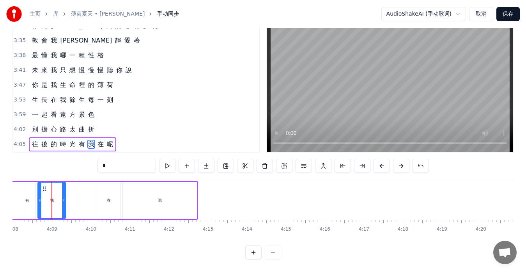
drag, startPoint x: 53, startPoint y: 196, endPoint x: 64, endPoint y: 197, distance: 11.0
click at [64, 197] on div at bounding box center [63, 199] width 3 height 35
click at [103, 197] on div "在" at bounding box center [108, 200] width 23 height 37
type input "*"
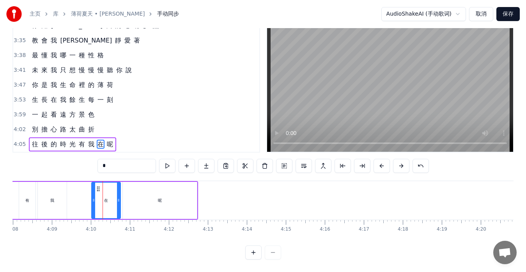
drag, startPoint x: 99, startPoint y: 195, endPoint x: 94, endPoint y: 194, distance: 5.5
click at [94, 197] on icon at bounding box center [93, 200] width 3 height 6
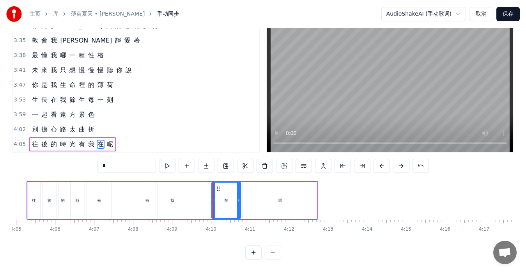
scroll to position [0, 9460]
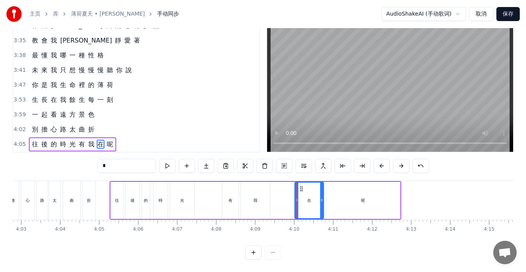
click at [212, 200] on div "往 後 的 時 光 有 我 在 呢" at bounding box center [254, 200] width 291 height 39
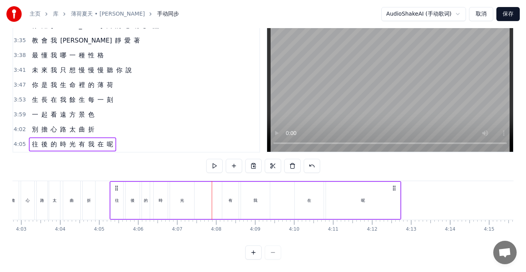
click at [269, 200] on div "我" at bounding box center [255, 200] width 29 height 37
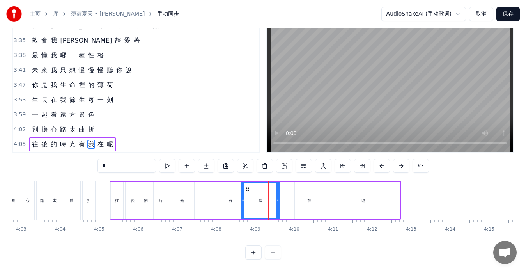
drag, startPoint x: 269, startPoint y: 200, endPoint x: 279, endPoint y: 201, distance: 9.8
click at [279, 201] on div at bounding box center [277, 199] width 3 height 35
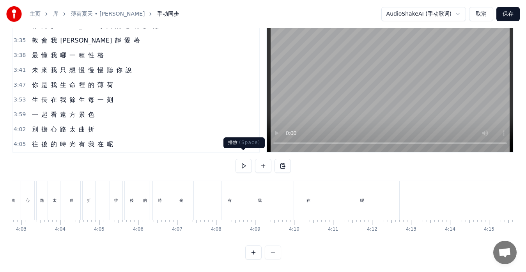
click at [234, 161] on div "0:25 空 氣 都 安 靜 著 風 和 雲 聊 些 什 麼 0:31 一 場 雨 還 記 得 淋 過 遠 方 的 景 色 0:38 看 你 低 頭 笑 著 …" at bounding box center [262, 137] width 501 height 243
click at [240, 160] on button at bounding box center [243, 166] width 16 height 14
click at [244, 160] on button at bounding box center [243, 166] width 16 height 14
click at [224, 198] on div "有" at bounding box center [229, 200] width 16 height 39
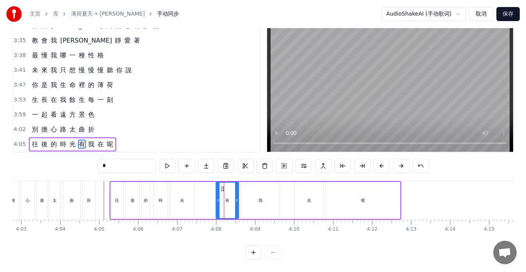
drag, startPoint x: 223, startPoint y: 196, endPoint x: 217, endPoint y: 195, distance: 6.3
click at [217, 195] on div at bounding box center [217, 199] width 3 height 35
click at [187, 197] on div "光" at bounding box center [182, 200] width 24 height 37
type input "*"
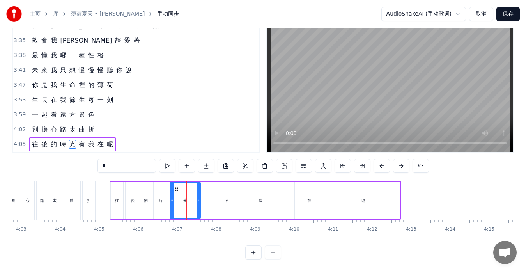
drag, startPoint x: 193, startPoint y: 197, endPoint x: 200, endPoint y: 198, distance: 6.3
click at [200, 198] on div at bounding box center [198, 199] width 3 height 35
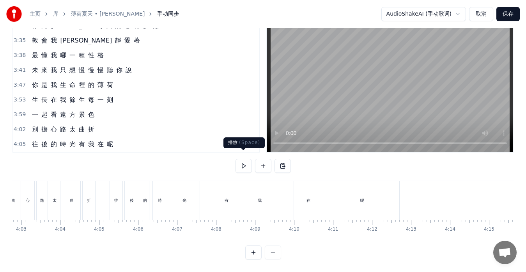
click at [244, 159] on button at bounding box center [243, 166] width 16 height 14
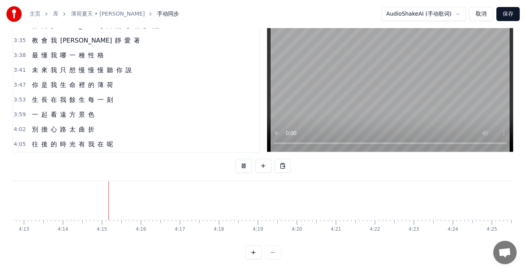
scroll to position [0, 9887]
click at [250, 161] on button at bounding box center [243, 166] width 16 height 14
click at [95, 143] on div "往 後 的 時 光 有 我 在 呢" at bounding box center [72, 144] width 87 height 14
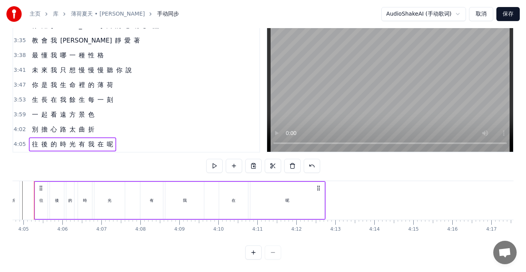
scroll to position [0, 9518]
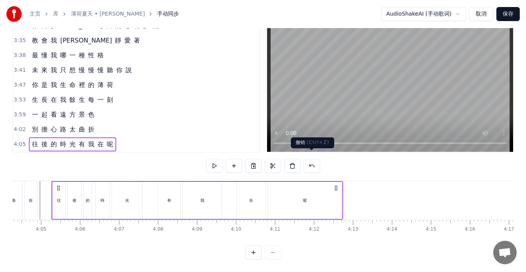
click at [316, 161] on button at bounding box center [312, 166] width 16 height 14
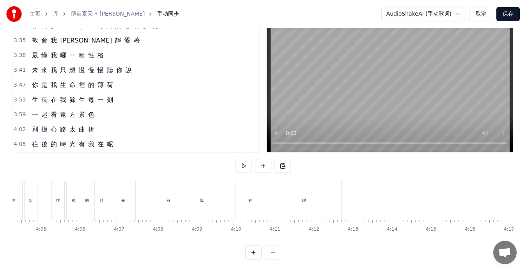
scroll to position [0, 9509]
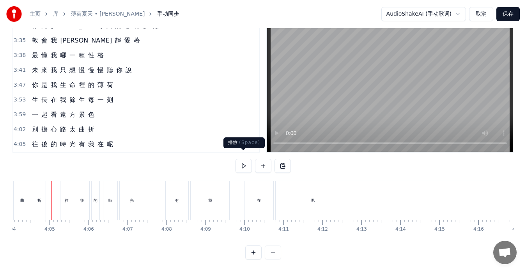
click at [245, 160] on button at bounding box center [243, 166] width 16 height 14
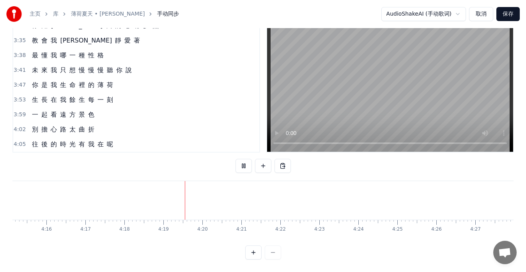
click at [502, 12] on button "保存" at bounding box center [507, 14] width 23 height 14
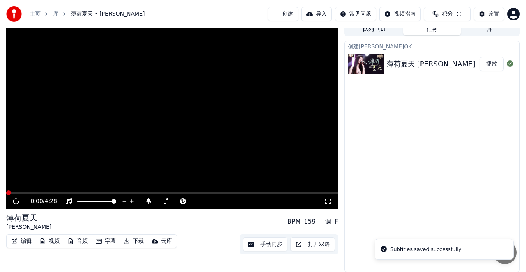
scroll to position [6, 0]
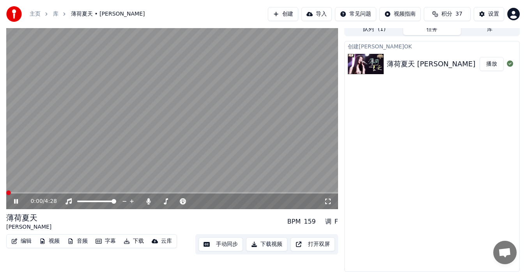
click at [114, 192] on span at bounding box center [172, 193] width 332 height 2
click at [492, 12] on div "设置" at bounding box center [493, 14] width 11 height 8
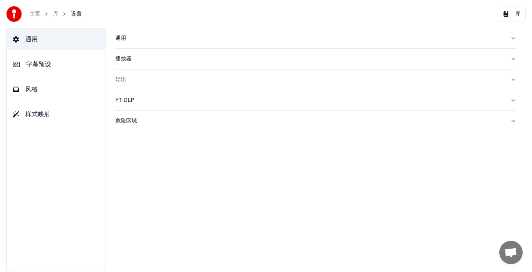
click at [46, 64] on span "字幕预设" at bounding box center [38, 64] width 25 height 9
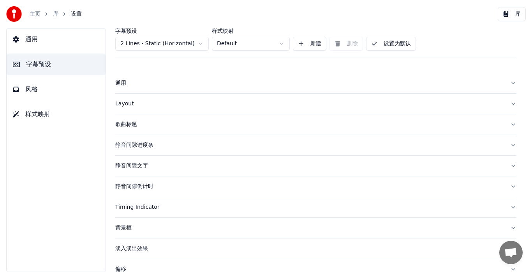
click at [120, 101] on div "Layout" at bounding box center [309, 104] width 389 height 8
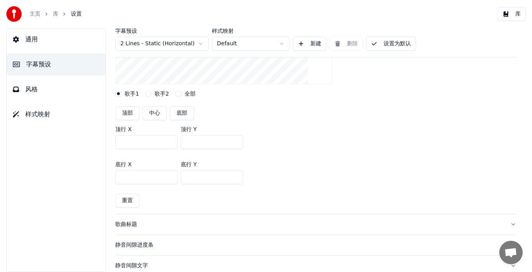
scroll to position [156, 0]
click at [190, 176] on input "***" at bounding box center [212, 176] width 62 height 14
type input "***"
click at [189, 141] on input "***" at bounding box center [212, 141] width 62 height 14
click at [311, 119] on div "顶部 中心 底部" at bounding box center [315, 113] width 401 height 14
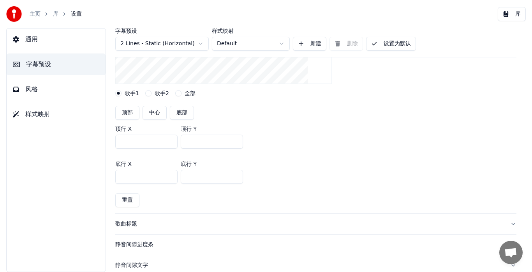
click at [389, 41] on button "设置为默认" at bounding box center [391, 44] width 50 height 14
click at [191, 141] on input "***" at bounding box center [212, 141] width 62 height 14
type input "***"
click at [393, 45] on button "设置为默认" at bounding box center [391, 44] width 50 height 14
click at [507, 15] on button "库" at bounding box center [512, 14] width 28 height 14
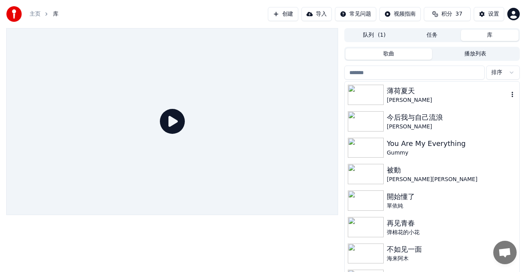
click at [392, 95] on div "薄荷夏天" at bounding box center [448, 90] width 122 height 11
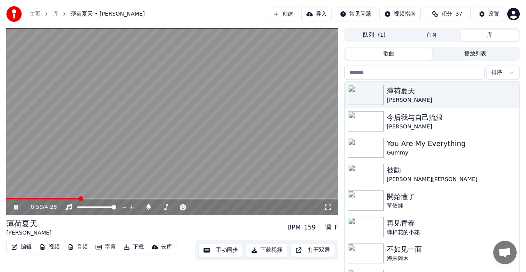
click at [79, 199] on span at bounding box center [172, 199] width 332 height 2
click at [485, 11] on button "设置" at bounding box center [488, 14] width 30 height 14
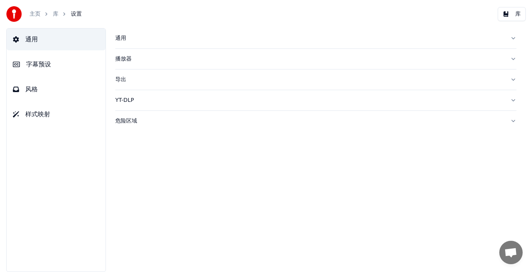
click at [37, 89] on span "风格" at bounding box center [31, 89] width 12 height 9
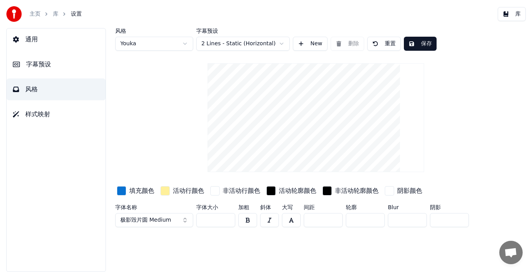
click at [122, 190] on div "button" at bounding box center [121, 190] width 9 height 9
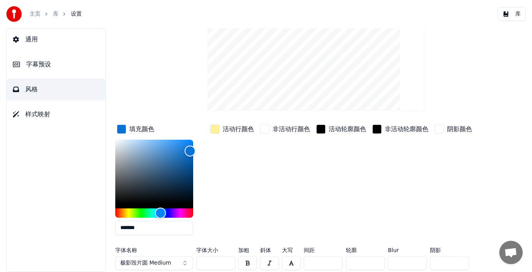
scroll to position [62, 0]
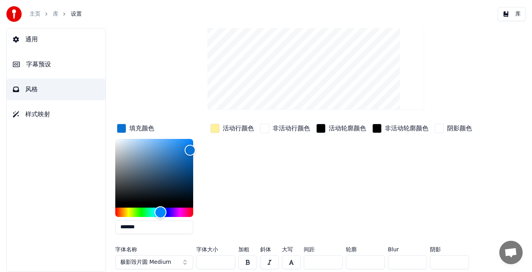
click at [151, 209] on div "Hue" at bounding box center [154, 211] width 78 height 9
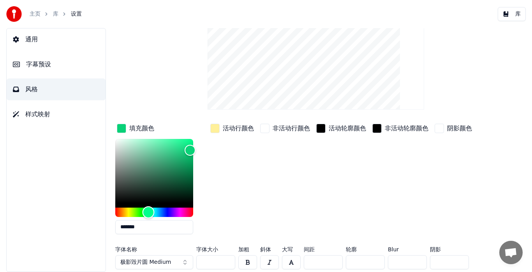
click at [148, 209] on div "Hue" at bounding box center [149, 212] width 12 height 12
click at [135, 153] on div "Color" at bounding box center [154, 171] width 78 height 64
click at [135, 144] on div "Color" at bounding box center [154, 171] width 78 height 64
click at [154, 169] on div "Color" at bounding box center [154, 171] width 78 height 64
click at [183, 170] on div "Color" at bounding box center [154, 171] width 78 height 64
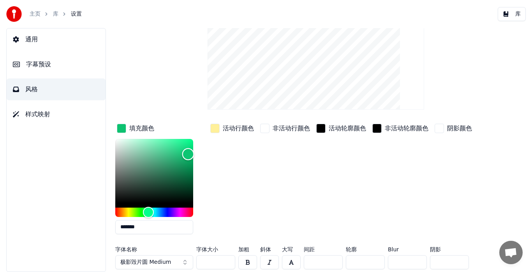
click at [188, 154] on div "Color" at bounding box center [154, 171] width 78 height 64
click at [183, 154] on div "Color" at bounding box center [188, 154] width 12 height 12
drag, startPoint x: 182, startPoint y: 155, endPoint x: 173, endPoint y: 157, distance: 9.0
click at [173, 157] on div "Color" at bounding box center [173, 157] width 12 height 12
drag, startPoint x: 173, startPoint y: 157, endPoint x: 168, endPoint y: 166, distance: 10.5
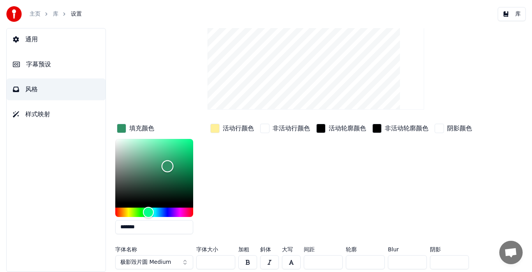
click at [168, 166] on div "Color" at bounding box center [168, 166] width 12 height 12
drag, startPoint x: 168, startPoint y: 166, endPoint x: 158, endPoint y: 150, distance: 18.4
click at [158, 150] on div "Color" at bounding box center [158, 151] width 12 height 12
drag, startPoint x: 158, startPoint y: 150, endPoint x: 155, endPoint y: 155, distance: 5.4
click at [155, 155] on div "Color" at bounding box center [155, 155] width 12 height 12
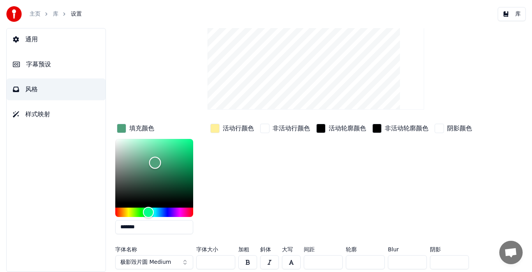
drag, startPoint x: 155, startPoint y: 155, endPoint x: 155, endPoint y: 162, distance: 7.4
click at [155, 162] on div "Color" at bounding box center [155, 163] width 12 height 12
drag, startPoint x: 155, startPoint y: 162, endPoint x: 142, endPoint y: 160, distance: 13.5
click at [142, 160] on div "Color" at bounding box center [142, 160] width 12 height 12
drag, startPoint x: 142, startPoint y: 160, endPoint x: 149, endPoint y: 171, distance: 13.6
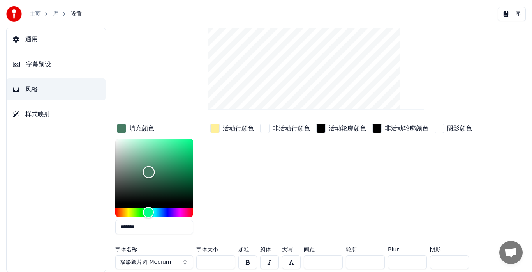
click at [149, 171] on div "Color" at bounding box center [149, 172] width 12 height 12
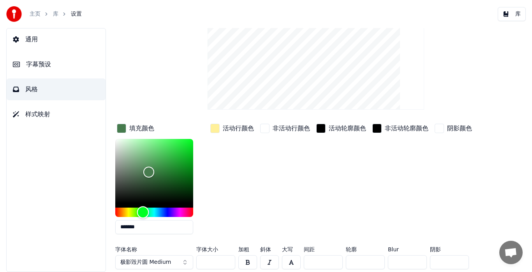
click at [143, 211] on div "Hue" at bounding box center [143, 212] width 12 height 12
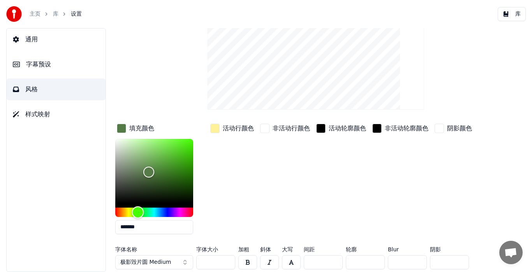
drag, startPoint x: 143, startPoint y: 211, endPoint x: 138, endPoint y: 212, distance: 5.2
click at [138, 212] on div "Hue" at bounding box center [138, 212] width 12 height 12
click at [136, 210] on div "Hue" at bounding box center [137, 212] width 12 height 12
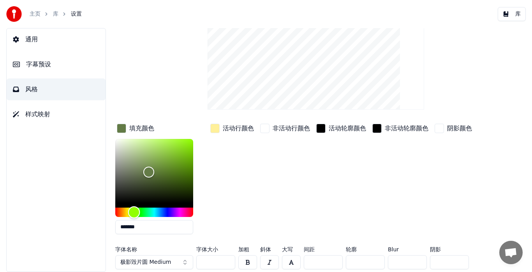
drag, startPoint x: 136, startPoint y: 210, endPoint x: 134, endPoint y: 214, distance: 4.5
click at [134, 214] on div "Hue" at bounding box center [134, 212] width 12 height 12
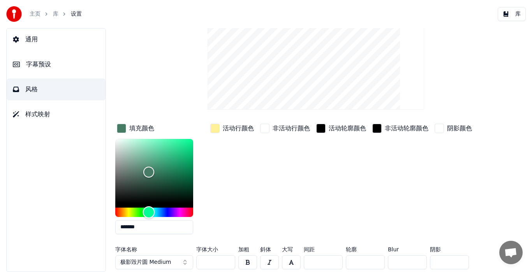
drag, startPoint x: 134, startPoint y: 210, endPoint x: 149, endPoint y: 212, distance: 15.0
click at [149, 212] on div "Hue" at bounding box center [149, 212] width 12 height 12
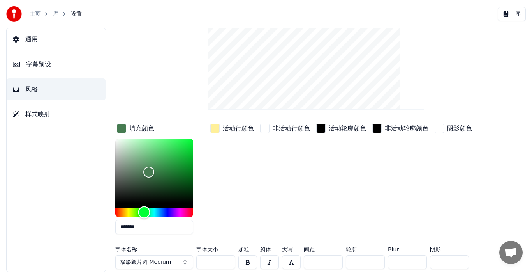
drag, startPoint x: 149, startPoint y: 212, endPoint x: 144, endPoint y: 208, distance: 6.3
click at [144, 208] on div "Hue" at bounding box center [144, 212] width 12 height 12
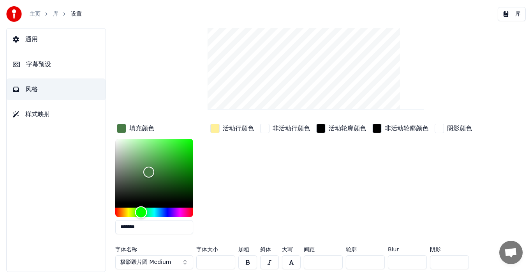
click at [141, 212] on div "Hue" at bounding box center [141, 212] width 12 height 12
drag, startPoint x: 148, startPoint y: 169, endPoint x: 151, endPoint y: 149, distance: 20.8
click at [151, 149] on div "Color" at bounding box center [151, 149] width 12 height 12
type input "*******"
drag, startPoint x: 151, startPoint y: 149, endPoint x: 170, endPoint y: 159, distance: 21.5
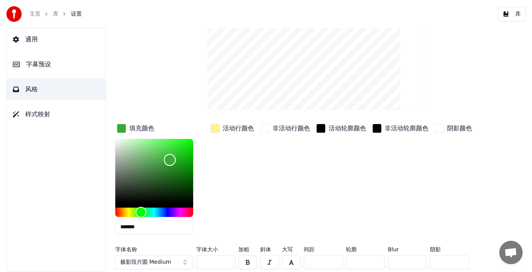
click at [170, 159] on div "Color" at bounding box center [170, 160] width 12 height 12
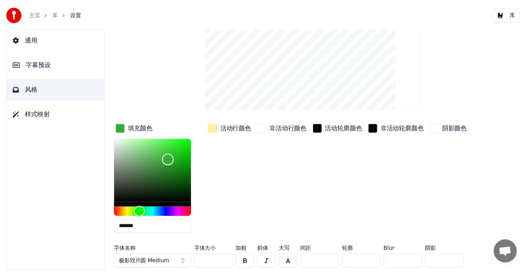
scroll to position [0, 0]
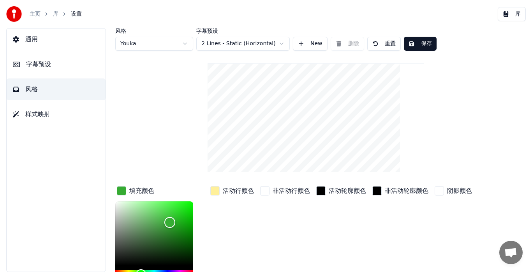
click at [428, 44] on button "保存" at bounding box center [420, 44] width 33 height 14
click at [505, 13] on button "库" at bounding box center [512, 14] width 28 height 14
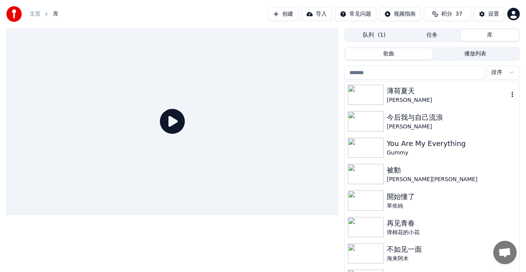
click at [424, 91] on div "薄荷夏天" at bounding box center [448, 90] width 122 height 11
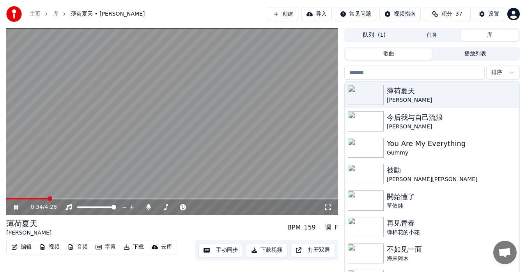
click at [49, 198] on span at bounding box center [172, 199] width 332 height 2
click at [212, 252] on button "手动同步" at bounding box center [220, 250] width 44 height 14
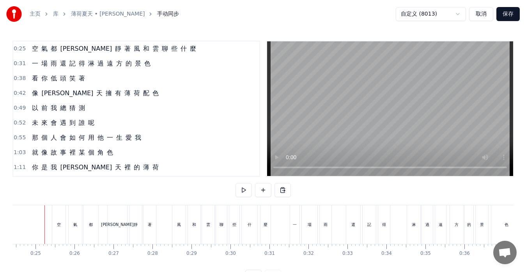
scroll to position [0, 944]
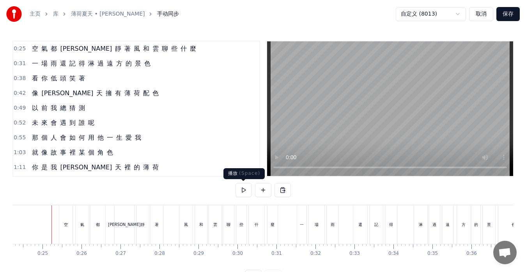
click at [241, 191] on button at bounding box center [243, 190] width 16 height 14
click at [133, 50] on span "風" at bounding box center [137, 48] width 8 height 9
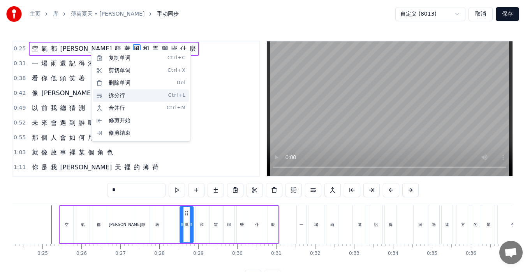
click at [111, 95] on div "拆分行 Ctrl+L" at bounding box center [141, 95] width 96 height 12
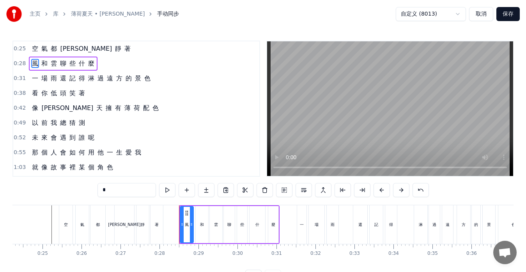
click at [88, 79] on span "淋" at bounding box center [91, 78] width 8 height 9
type input "*"
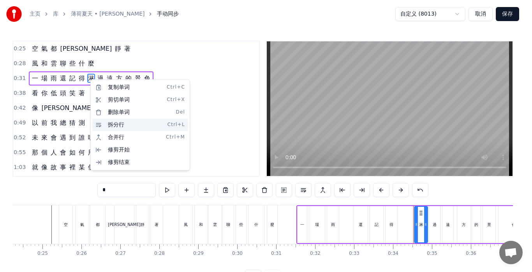
click at [109, 122] on div "拆分行 Ctrl+L" at bounding box center [140, 124] width 96 height 12
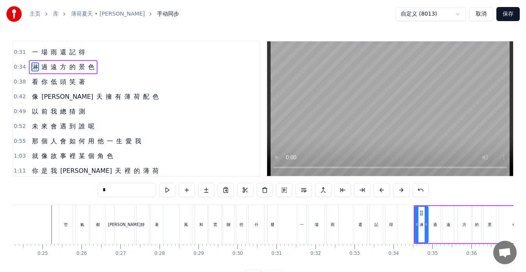
scroll to position [39, 0]
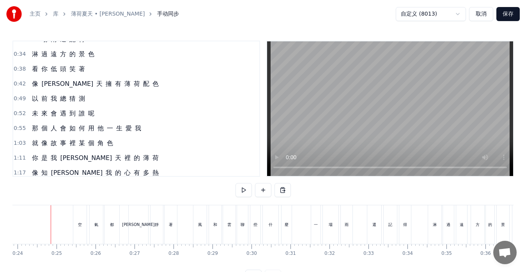
scroll to position [0, 929]
click at [242, 194] on button at bounding box center [243, 190] width 16 height 14
drag, startPoint x: 242, startPoint y: 187, endPoint x: 231, endPoint y: 188, distance: 11.4
click at [242, 187] on button at bounding box center [243, 190] width 16 height 14
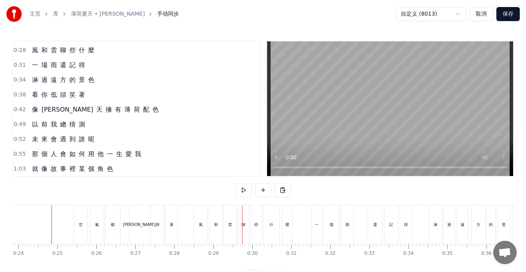
scroll to position [0, 0]
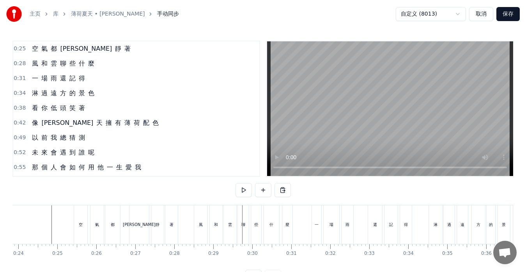
click at [75, 53] on div "空 氣 都 安 靜 著" at bounding box center [81, 49] width 105 height 14
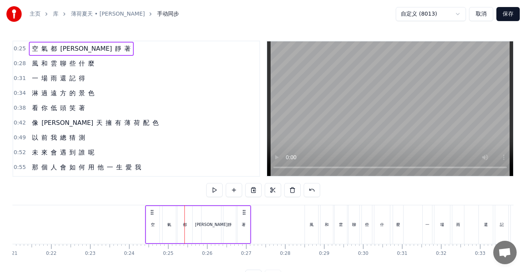
scroll to position [0, 818]
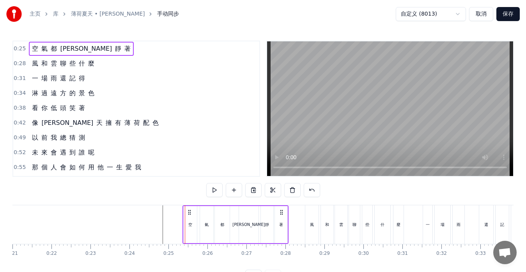
drag, startPoint x: 81, startPoint y: 212, endPoint x: 189, endPoint y: 215, distance: 108.7
click at [189, 215] on icon at bounding box center [189, 212] width 6 height 6
click at [212, 190] on button at bounding box center [214, 190] width 16 height 14
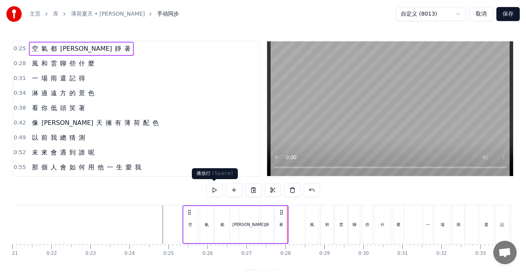
click at [216, 191] on button at bounding box center [214, 190] width 16 height 14
click at [248, 223] on div "[PERSON_NAME]" at bounding box center [248, 224] width 32 height 6
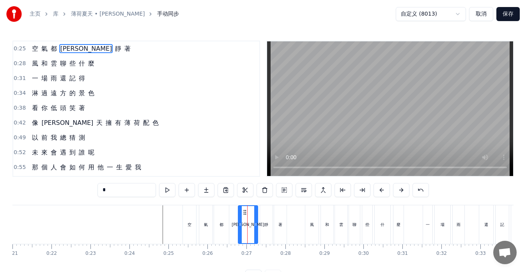
click at [263, 223] on div "靜" at bounding box center [266, 224] width 12 height 39
type input "*"
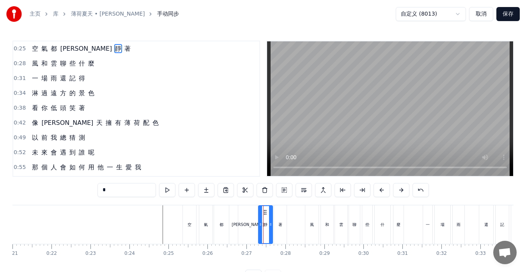
click at [260, 221] on icon at bounding box center [260, 224] width 3 height 6
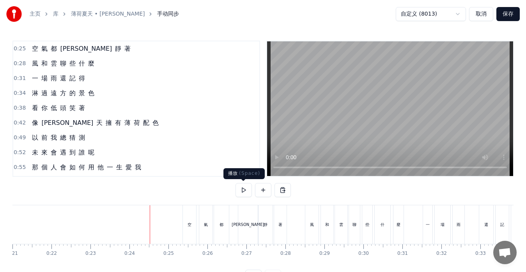
click at [239, 188] on button at bounding box center [243, 190] width 16 height 14
click at [92, 68] on div "風 和 雲 聊 些 什 麼" at bounding box center [63, 63] width 69 height 14
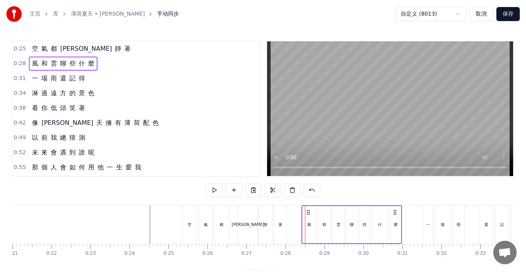
drag, startPoint x: 312, startPoint y: 210, endPoint x: 309, endPoint y: 212, distance: 4.0
click at [309, 212] on icon at bounding box center [308, 212] width 6 height 6
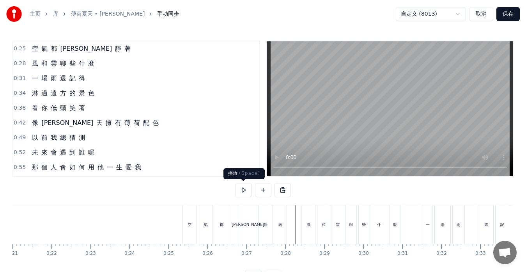
click at [243, 189] on button at bounding box center [243, 190] width 16 height 14
click at [50, 65] on span "雲" at bounding box center [54, 63] width 8 height 9
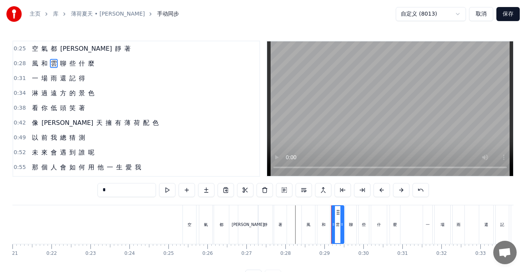
click at [48, 68] on div "風 和 雲 聊 些 什 麼" at bounding box center [63, 63] width 69 height 14
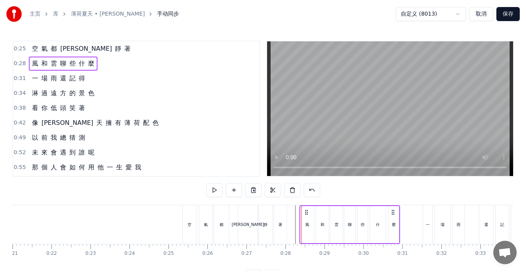
drag, startPoint x: 308, startPoint y: 212, endPoint x: 302, endPoint y: 212, distance: 5.5
click at [306, 212] on icon at bounding box center [306, 212] width 6 height 6
click at [217, 190] on button at bounding box center [214, 190] width 16 height 14
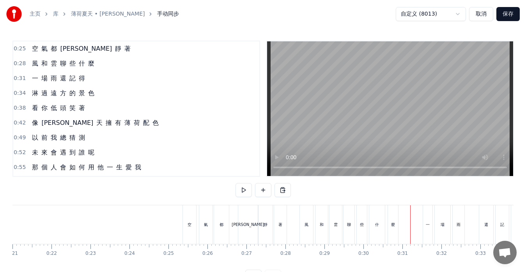
click at [79, 83] on div "一 場 雨 還 記 得" at bounding box center [58, 78] width 59 height 14
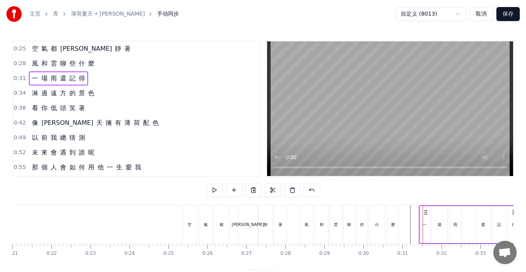
drag, startPoint x: 429, startPoint y: 212, endPoint x: 425, endPoint y: 214, distance: 4.2
click at [425, 214] on icon at bounding box center [425, 212] width 6 height 6
click at [35, 98] on div "淋 過 遠 方 的 景 色" at bounding box center [63, 93] width 69 height 14
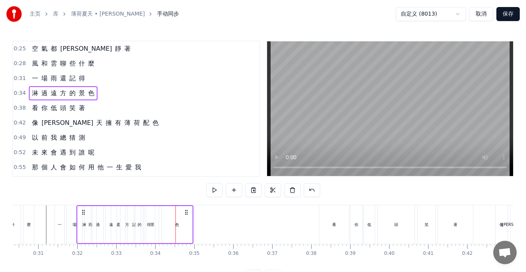
scroll to position [0, 1174]
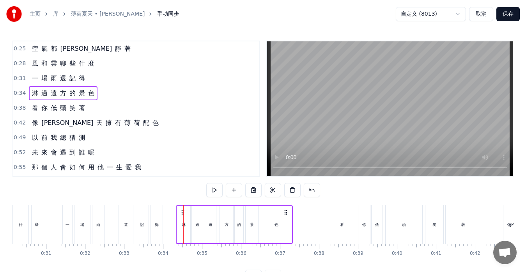
drag, startPoint x: 59, startPoint y: 211, endPoint x: 183, endPoint y: 219, distance: 124.2
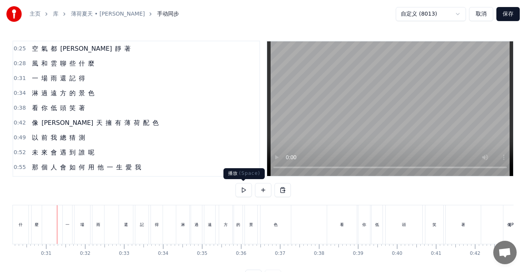
click at [247, 192] on button at bounding box center [243, 190] width 16 height 14
click at [38, 113] on div "看 你 低 頭 笑 著" at bounding box center [58, 108] width 59 height 14
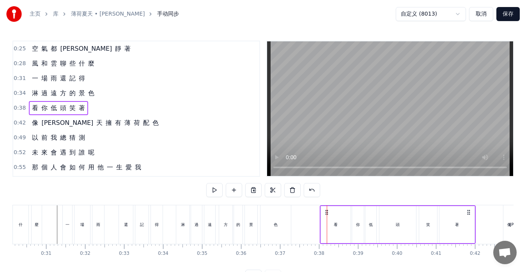
drag, startPoint x: 333, startPoint y: 211, endPoint x: 326, endPoint y: 211, distance: 7.0
click at [326, 211] on icon at bounding box center [326, 212] width 6 height 6
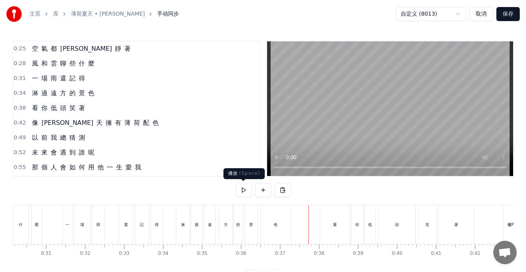
click at [244, 190] on button at bounding box center [243, 190] width 16 height 14
click at [346, 229] on div "看" at bounding box center [335, 224] width 30 height 39
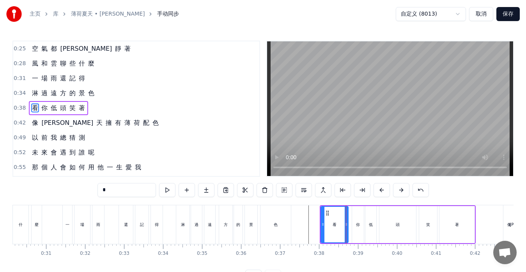
click at [344, 229] on div at bounding box center [345, 224] width 3 height 35
click at [355, 226] on div "你" at bounding box center [358, 224] width 12 height 37
type input "*"
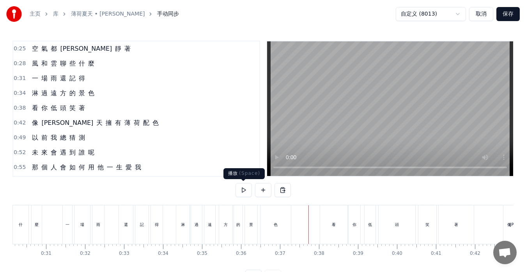
click at [241, 189] on button at bounding box center [243, 190] width 16 height 14
click at [336, 226] on div "看" at bounding box center [333, 224] width 27 height 39
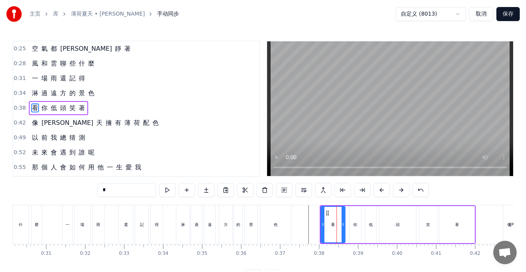
click at [343, 228] on div at bounding box center [342, 224] width 3 height 35
click at [349, 228] on div "你" at bounding box center [355, 224] width 12 height 37
click at [354, 214] on icon at bounding box center [353, 213] width 6 height 6
click at [367, 215] on div "低" at bounding box center [370, 224] width 11 height 37
type input "*"
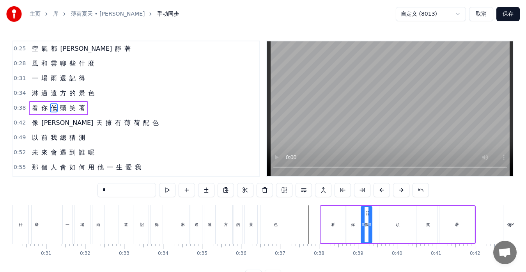
drag, startPoint x: 371, startPoint y: 212, endPoint x: 367, endPoint y: 214, distance: 4.4
click at [374, 215] on div at bounding box center [373, 224] width 3 height 35
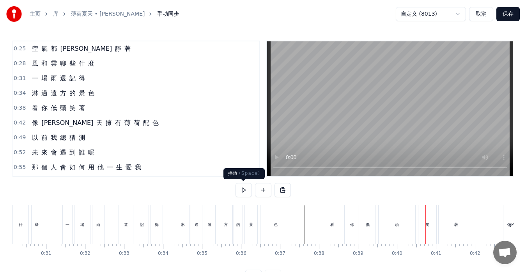
click at [247, 191] on button at bounding box center [243, 190] width 16 height 14
click at [245, 191] on button at bounding box center [243, 190] width 16 height 14
click at [59, 110] on span "頭" at bounding box center [63, 107] width 8 height 9
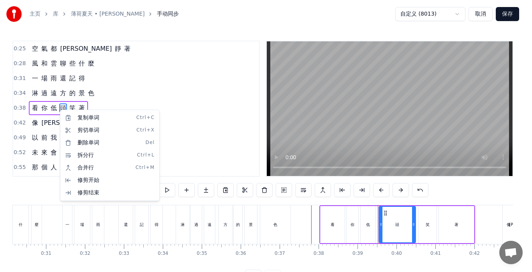
click at [57, 111] on html "主页 库 薄荷夏天 • [PERSON_NAME] 手动同步 自定义 (8013) 取消 保存 0:25 空 氣 都 安 靜 著 0:28 風 和 雲 聊 些…" at bounding box center [266, 148] width 532 height 296
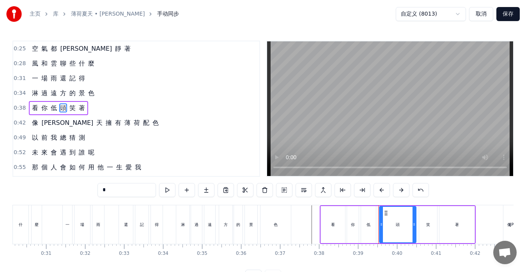
click at [57, 109] on div "看 你 低 頭 笑 著" at bounding box center [58, 108] width 59 height 14
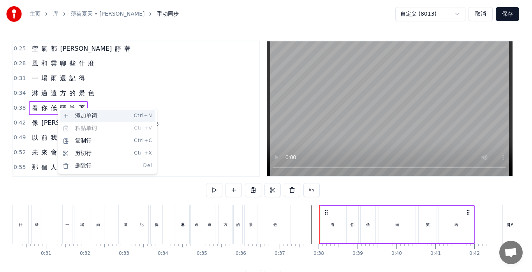
click at [80, 113] on div "添加单词 Ctrl+N" at bounding box center [108, 115] width 96 height 12
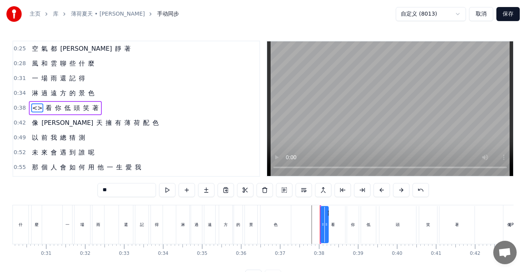
drag, startPoint x: 37, startPoint y: 109, endPoint x: 49, endPoint y: 110, distance: 11.7
click at [49, 110] on div "<> 看 你 低 頭 笑 著" at bounding box center [65, 108] width 73 height 14
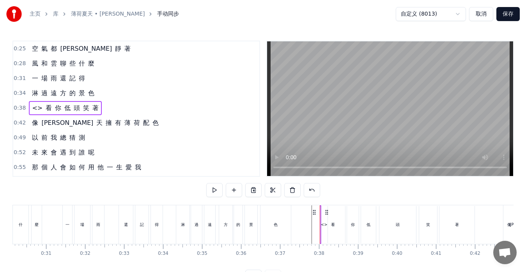
click at [34, 107] on span "<>" at bounding box center [37, 107] width 12 height 9
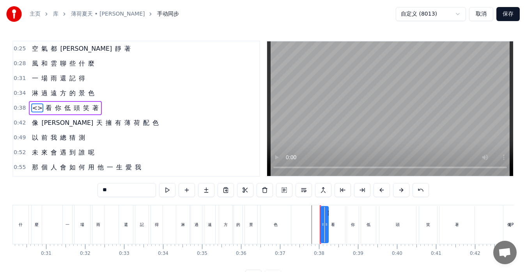
drag, startPoint x: 138, startPoint y: 189, endPoint x: 95, endPoint y: 190, distance: 42.5
click at [95, 190] on div "0:25 空 氣 都 安 靜 著 0:28 風 和 雲 聊 些 什 麼 0:31 一 場 雨 還 記 得 0:34 淋 過 遠 方 的 景 色 0:38 <>…" at bounding box center [262, 162] width 501 height 243
type input "*"
drag, startPoint x: 35, startPoint y: 108, endPoint x: 43, endPoint y: 108, distance: 8.2
click at [43, 108] on div "著 看 你 低 頭 笑 著" at bounding box center [63, 108] width 69 height 14
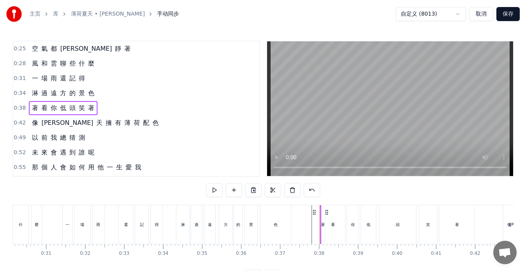
click at [33, 108] on span "著" at bounding box center [35, 107] width 8 height 9
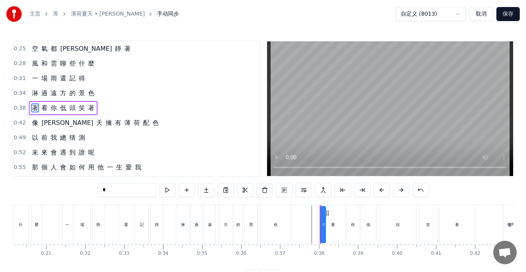
drag, startPoint x: 33, startPoint y: 108, endPoint x: 66, endPoint y: 110, distance: 32.8
click at [66, 110] on div "著 看 你 低 頭 笑 著" at bounding box center [63, 108] width 69 height 14
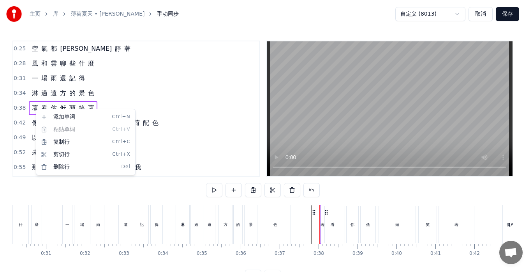
click at [316, 214] on html "主页 库 薄荷夏天 • [PERSON_NAME] 手动同步 自定义 (8013) 取消 保存 0:25 空 氣 都 安 靜 著 0:28 風 和 雲 聊 些…" at bounding box center [266, 148] width 532 height 296
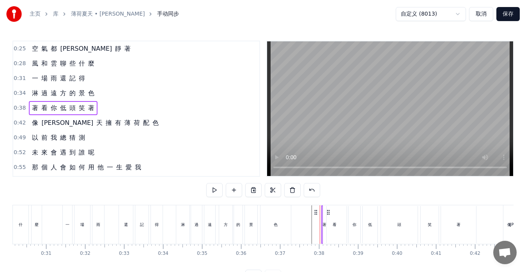
click at [316, 212] on icon at bounding box center [315, 212] width 6 height 6
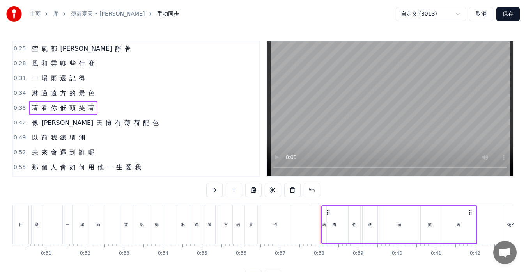
click at [325, 220] on div "看" at bounding box center [334, 224] width 24 height 37
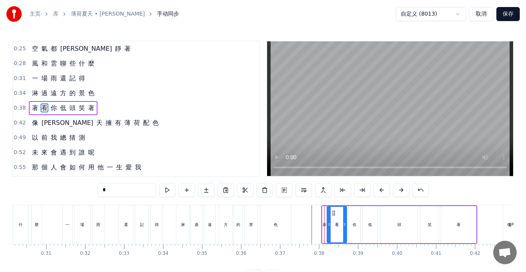
drag, startPoint x: 322, startPoint y: 223, endPoint x: 327, endPoint y: 223, distance: 4.7
click at [327, 223] on icon at bounding box center [328, 224] width 3 height 6
click at [324, 225] on div "著" at bounding box center [324, 224] width 4 height 6
drag, startPoint x: 322, startPoint y: 214, endPoint x: 310, endPoint y: 215, distance: 12.5
click at [310, 215] on div at bounding box center [311, 224] width 3 height 35
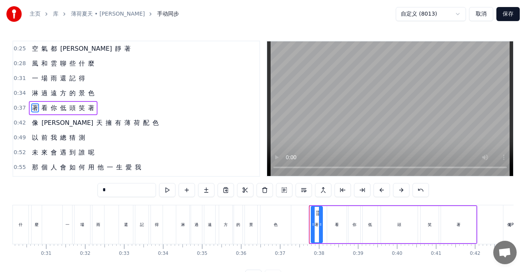
click at [317, 212] on icon at bounding box center [317, 213] width 6 height 6
drag, startPoint x: 392, startPoint y: 221, endPoint x: 385, endPoint y: 221, distance: 6.2
click at [391, 221] on div "頭" at bounding box center [399, 224] width 37 height 37
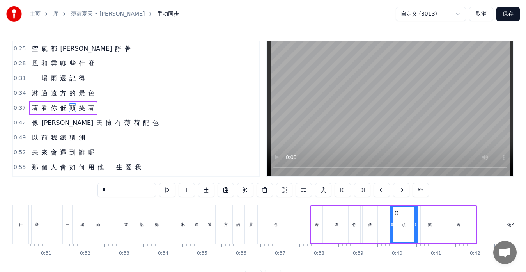
drag, startPoint x: 383, startPoint y: 222, endPoint x: 392, endPoint y: 222, distance: 9.0
click at [392, 222] on icon at bounding box center [391, 224] width 3 height 6
click at [374, 226] on div "低" at bounding box center [369, 224] width 15 height 37
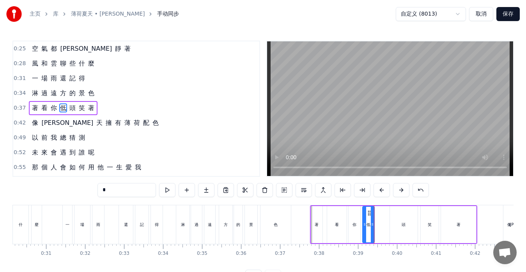
click at [373, 226] on icon at bounding box center [372, 224] width 3 height 6
click at [317, 222] on div "著" at bounding box center [316, 224] width 4 height 6
type input "*"
drag, startPoint x: 317, startPoint y: 211, endPoint x: 381, endPoint y: 213, distance: 64.7
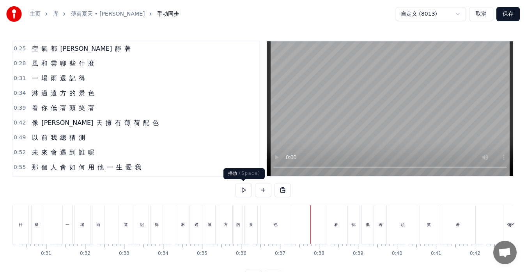
click at [244, 190] on button at bounding box center [243, 190] width 16 height 14
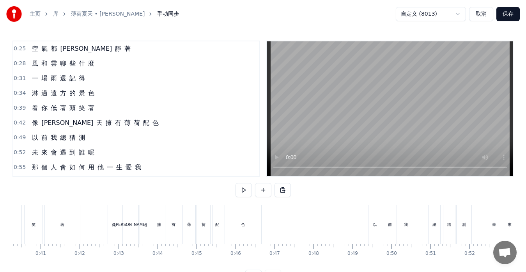
scroll to position [0, 1545]
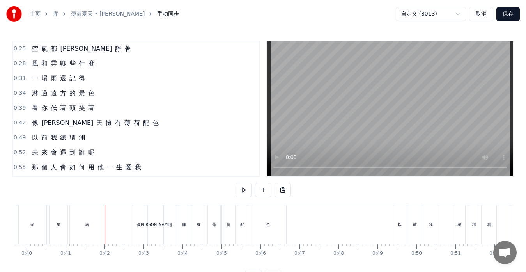
click at [32, 113] on div "看 你 低 著 頭 笑 著" at bounding box center [63, 108] width 69 height 14
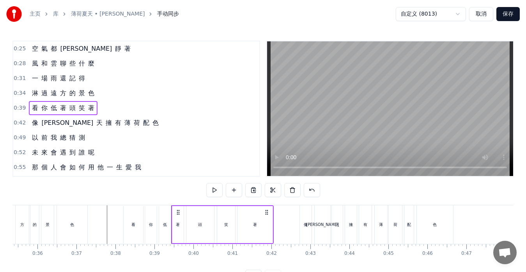
scroll to position [0, 1369]
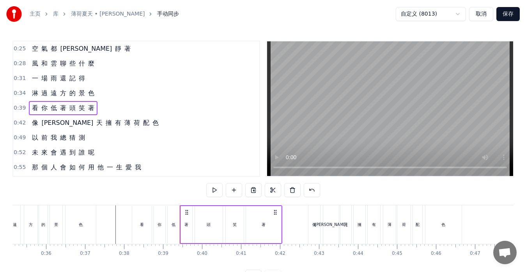
click at [137, 234] on div "看" at bounding box center [141, 224] width 19 height 37
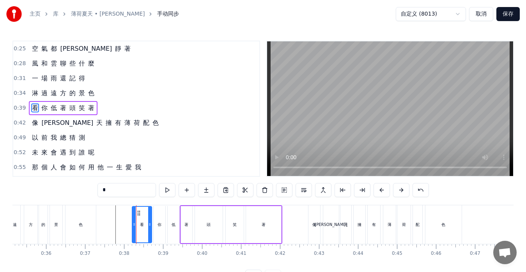
click at [174, 229] on div "低" at bounding box center [174, 224] width 12 height 37
type input "*"
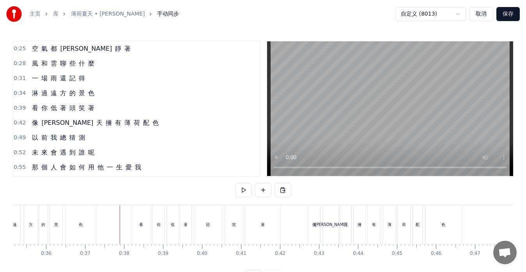
drag, startPoint x: 108, startPoint y: 230, endPoint x: 133, endPoint y: 233, distance: 25.1
click at [210, 225] on div "頭" at bounding box center [208, 224] width 4 height 6
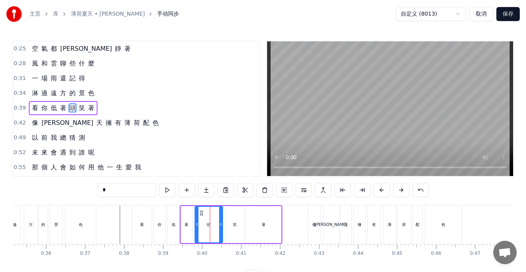
click at [177, 231] on div "低" at bounding box center [174, 224] width 12 height 37
type input "*"
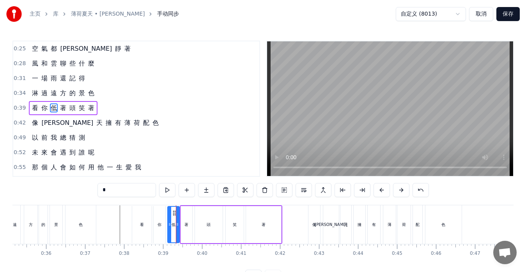
click at [176, 212] on div at bounding box center [177, 224] width 3 height 35
drag, startPoint x: 175, startPoint y: 212, endPoint x: 178, endPoint y: 214, distance: 4.2
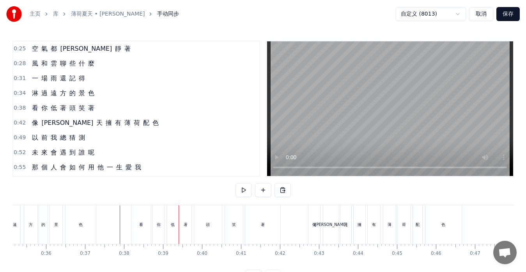
click at [177, 213] on div "低" at bounding box center [173, 224] width 12 height 39
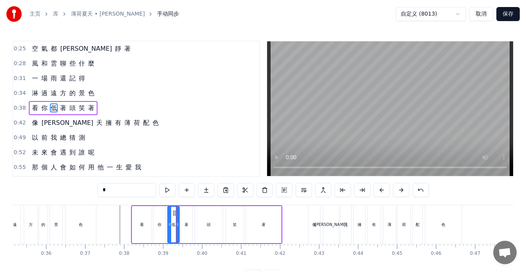
click at [31, 112] on span "看" at bounding box center [35, 107] width 8 height 9
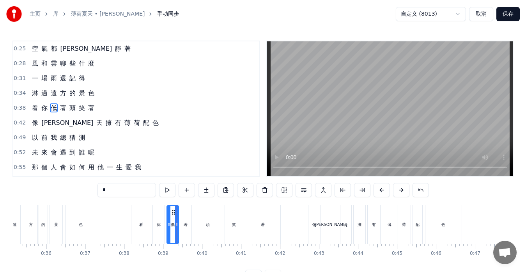
click at [30, 113] on div "看 你 低 著 頭 笑 著" at bounding box center [63, 108] width 69 height 14
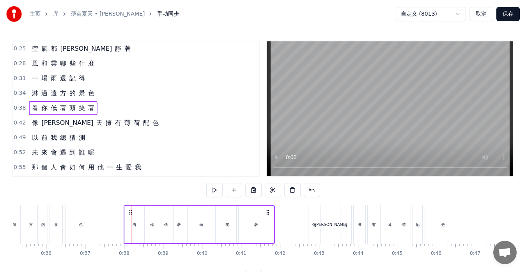
drag, startPoint x: 139, startPoint y: 211, endPoint x: 131, endPoint y: 213, distance: 7.7
click at [131, 213] on icon at bounding box center [130, 212] width 6 height 6
click at [131, 213] on icon at bounding box center [131, 212] width 6 height 6
click at [220, 189] on button at bounding box center [214, 190] width 16 height 14
click at [219, 189] on button at bounding box center [214, 190] width 16 height 14
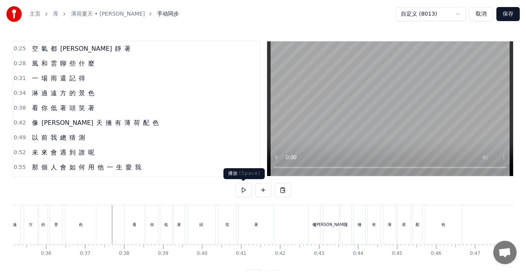
click at [244, 185] on button at bounding box center [243, 190] width 16 height 14
click at [244, 188] on button at bounding box center [243, 190] width 16 height 14
click at [53, 128] on div "像 夏 天 擁 有 薄 荷 配 色" at bounding box center [95, 123] width 133 height 14
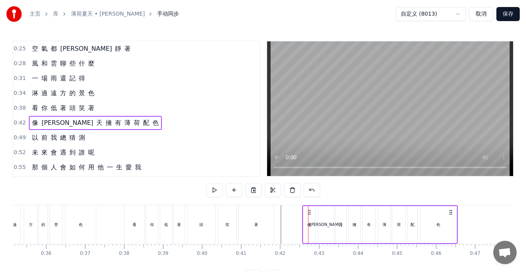
drag, startPoint x: 316, startPoint y: 211, endPoint x: 311, endPoint y: 212, distance: 5.9
click at [311, 212] on icon at bounding box center [309, 212] width 6 height 6
click at [212, 189] on button at bounding box center [214, 190] width 16 height 14
click at [307, 213] on icon at bounding box center [307, 212] width 6 height 6
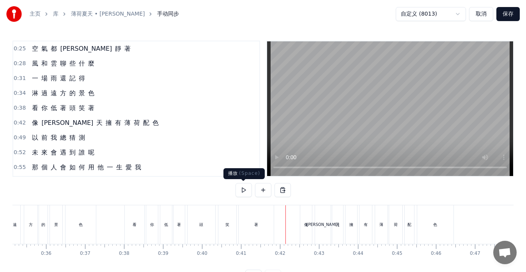
click at [245, 191] on button at bounding box center [243, 190] width 16 height 14
click at [38, 125] on div "像 夏 天 擁 有 薄 荷 配 色" at bounding box center [95, 123] width 133 height 14
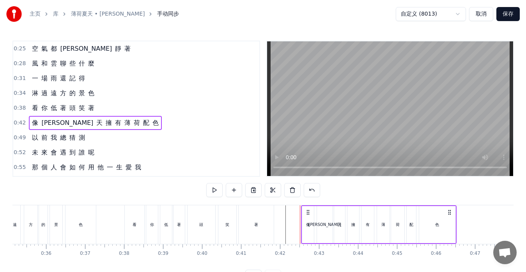
click at [306, 211] on icon at bounding box center [308, 212] width 6 height 6
click at [218, 189] on button at bounding box center [214, 190] width 16 height 14
click at [218, 190] on button at bounding box center [214, 190] width 16 height 14
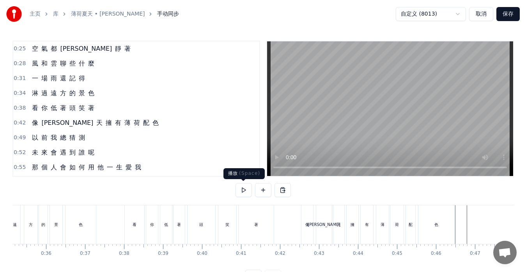
click at [246, 190] on button at bounding box center [243, 190] width 16 height 14
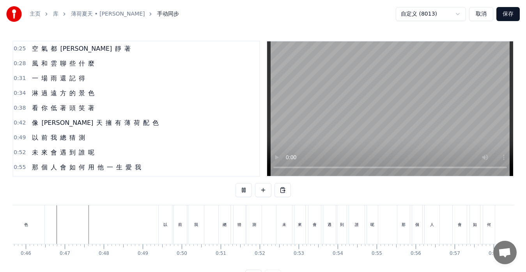
scroll to position [0, 1801]
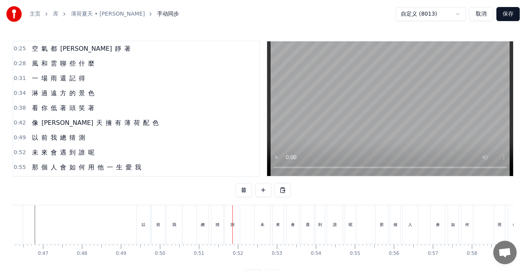
click at [246, 190] on button at bounding box center [243, 190] width 16 height 14
click at [36, 143] on div "以 前 我 總 猜 測" at bounding box center [58, 138] width 59 height 14
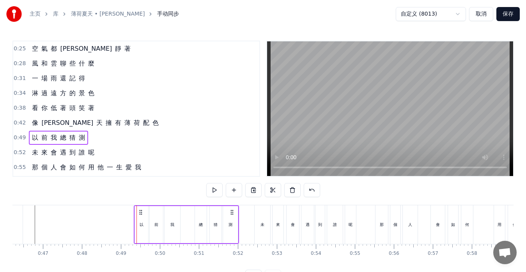
click at [141, 212] on icon at bounding box center [141, 212] width 6 height 6
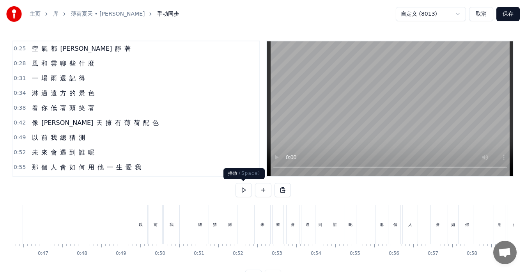
click at [240, 192] on button at bounding box center [243, 190] width 16 height 14
click at [49, 159] on div "未 來 會 遇 到 誰 呢" at bounding box center [63, 152] width 69 height 14
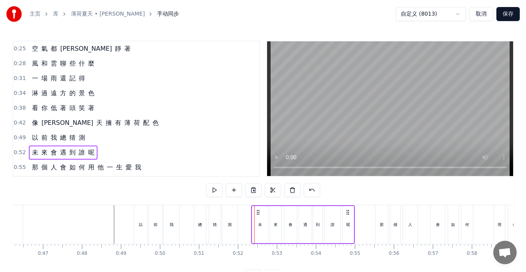
click at [258, 212] on circle at bounding box center [258, 212] width 0 height 0
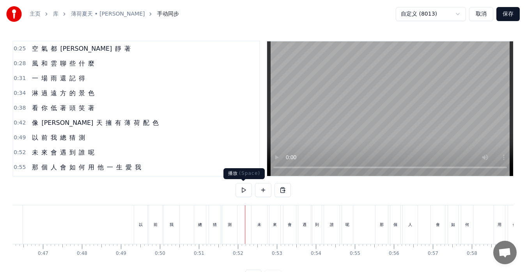
click at [241, 189] on button at bounding box center [243, 190] width 16 height 14
click at [40, 157] on div "未 來 會 遇 到 誰 呢" at bounding box center [63, 152] width 69 height 14
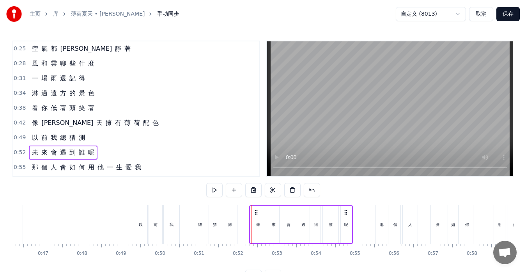
drag, startPoint x: 261, startPoint y: 210, endPoint x: 227, endPoint y: 200, distance: 35.5
click at [258, 211] on icon at bounding box center [256, 212] width 6 height 6
click at [216, 191] on button at bounding box center [214, 190] width 16 height 14
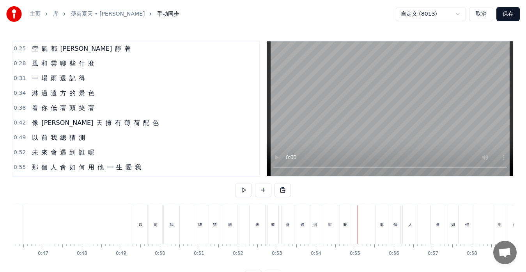
click at [245, 190] on button at bounding box center [243, 190] width 16 height 14
click at [90, 169] on span "用" at bounding box center [91, 166] width 8 height 9
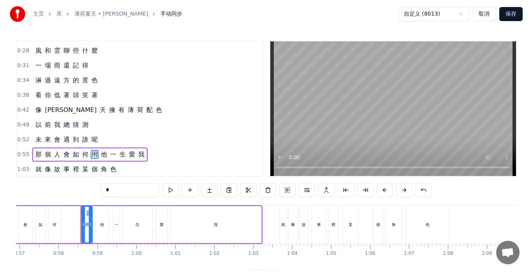
scroll to position [0, 2242]
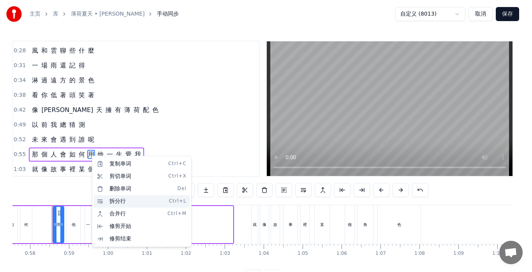
click at [109, 201] on div "拆分行 Ctrl+L" at bounding box center [142, 201] width 96 height 12
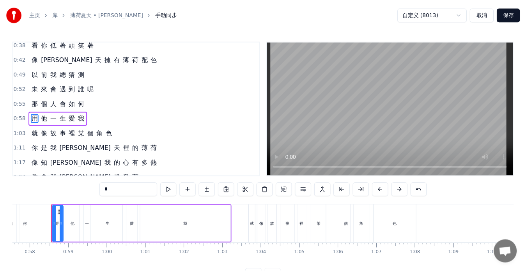
scroll to position [74, 0]
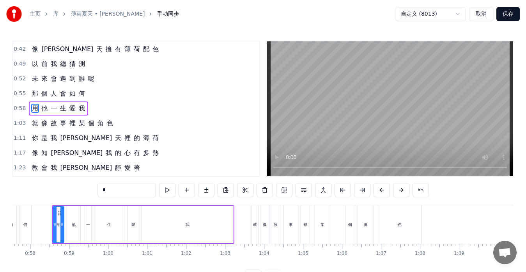
click at [31, 98] on span "那" at bounding box center [35, 93] width 8 height 9
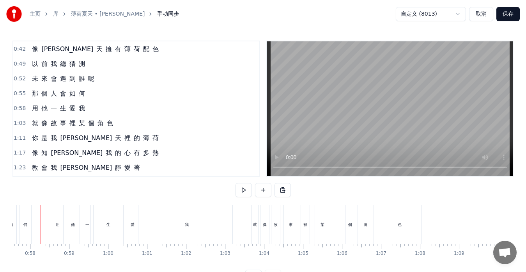
scroll to position [0, 2232]
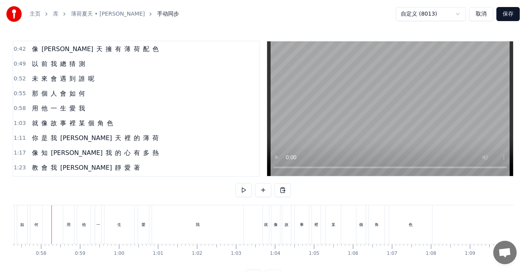
click at [31, 112] on span "用" at bounding box center [35, 108] width 8 height 9
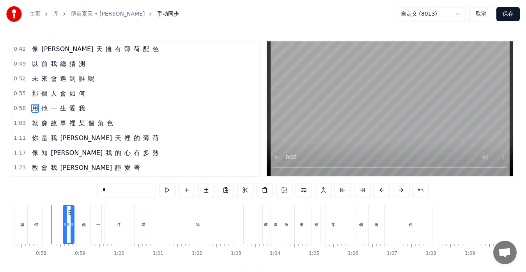
click at [33, 98] on span "那" at bounding box center [35, 93] width 8 height 9
type input "*"
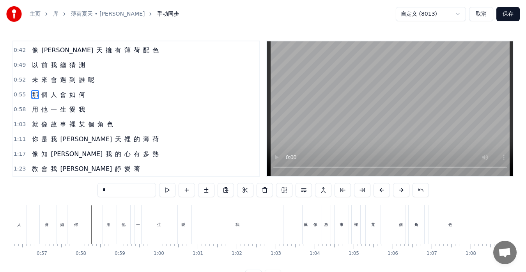
scroll to position [0, 2124]
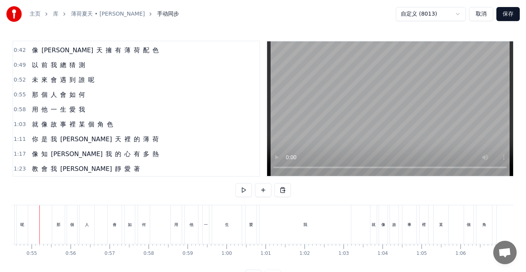
scroll to position [0, 2112]
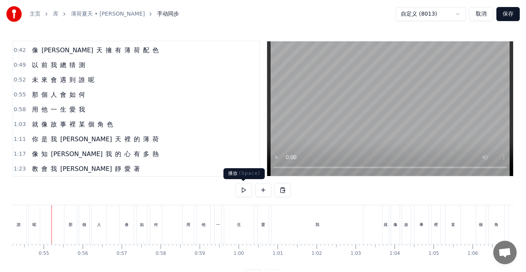
click at [242, 192] on button at bounding box center [243, 190] width 16 height 14
click at [244, 189] on button at bounding box center [243, 190] width 16 height 14
click at [249, 191] on button at bounding box center [243, 190] width 16 height 14
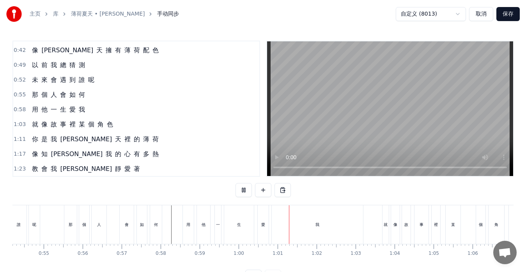
click at [249, 191] on button at bounding box center [243, 190] width 16 height 14
click at [246, 232] on div "生" at bounding box center [239, 224] width 30 height 39
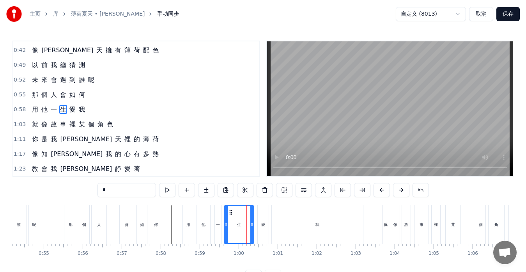
scroll to position [74, 0]
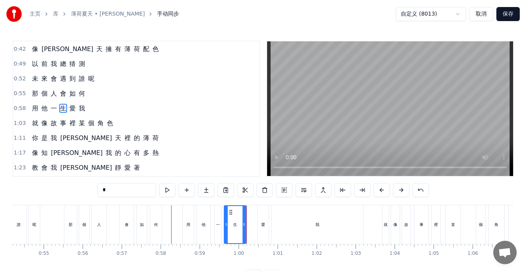
drag, startPoint x: 252, startPoint y: 226, endPoint x: 244, endPoint y: 225, distance: 7.8
click at [244, 225] on icon at bounding box center [243, 224] width 3 height 6
click at [85, 112] on div "用 他 一 生 愛 我" at bounding box center [58, 108] width 59 height 14
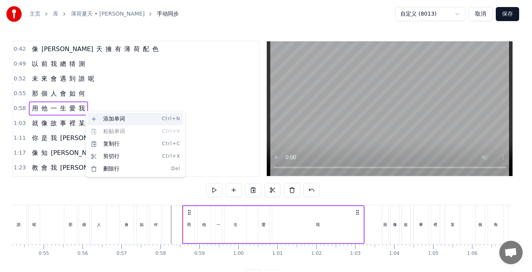
click at [107, 118] on div "添加单词 Ctrl+N" at bounding box center [136, 119] width 96 height 12
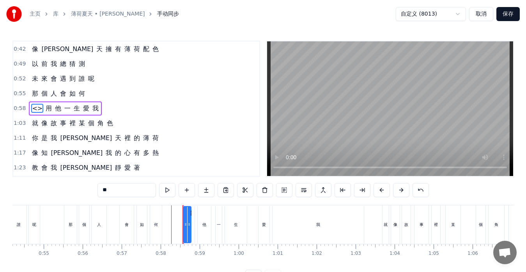
drag, startPoint x: 119, startPoint y: 191, endPoint x: 69, endPoint y: 190, distance: 49.9
click at [69, 190] on div "0:25 空 氣 都 安 靜 著 0:28 風 和 雲 聊 些 什 麼 0:31 一 場 雨 還 記 得 0:34 淋 過 遠 方 的 景 色 0:38 看 …" at bounding box center [262, 162] width 501 height 243
type input "*"
click at [123, 104] on div "0:58 來 用 他 一 生 愛 我" at bounding box center [136, 108] width 246 height 15
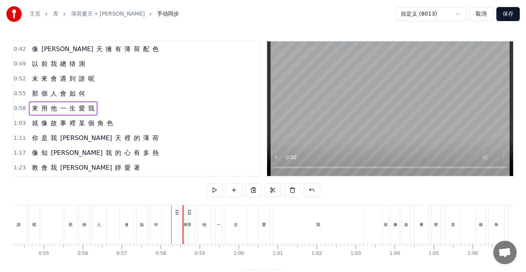
click at [185, 222] on div "用" at bounding box center [189, 224] width 11 height 37
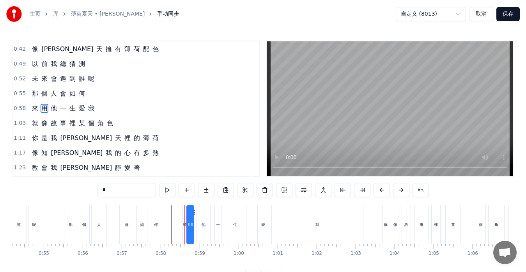
drag, startPoint x: 184, startPoint y: 222, endPoint x: 188, endPoint y: 223, distance: 4.1
click at [188, 223] on icon at bounding box center [188, 224] width 3 height 6
click at [185, 225] on div "來" at bounding box center [185, 224] width 4 height 6
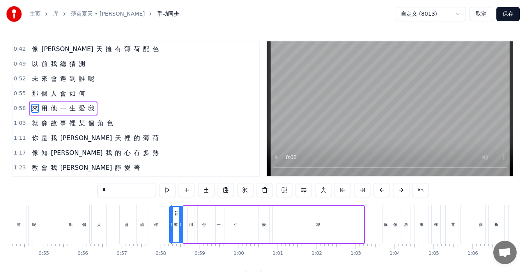
drag, startPoint x: 184, startPoint y: 221, endPoint x: 170, endPoint y: 219, distance: 14.2
click at [170, 219] on div at bounding box center [171, 224] width 3 height 35
click at [190, 224] on div "用" at bounding box center [191, 224] width 4 height 6
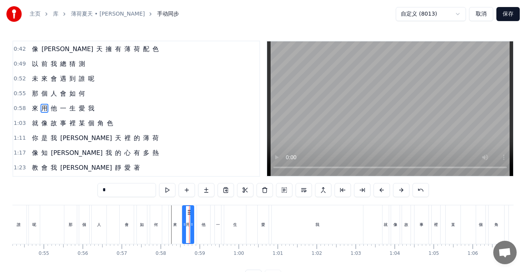
drag, startPoint x: 189, startPoint y: 223, endPoint x: 184, endPoint y: 223, distance: 4.7
click at [184, 223] on icon at bounding box center [184, 224] width 3 height 6
click at [179, 224] on div "來" at bounding box center [175, 224] width 13 height 39
type input "*"
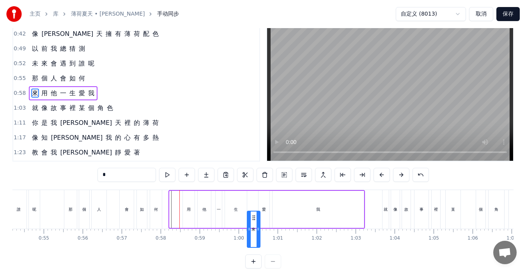
scroll to position [23, 0]
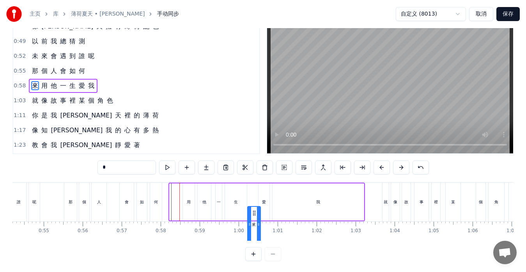
drag, startPoint x: 178, startPoint y: 215, endPoint x: 256, endPoint y: 189, distance: 82.2
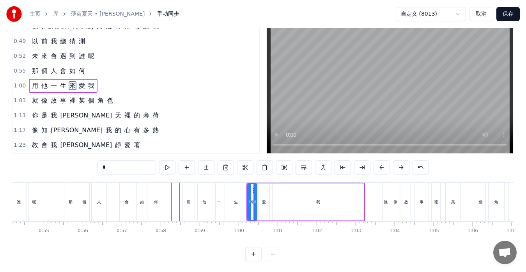
click at [254, 200] on icon at bounding box center [254, 201] width 3 height 6
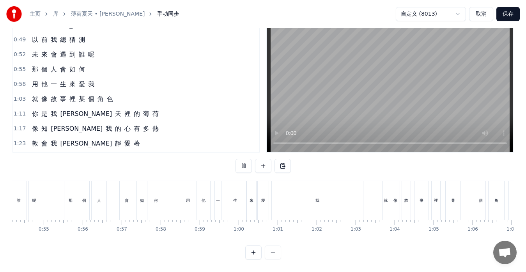
scroll to position [31, 0]
click at [242, 159] on button at bounding box center [243, 166] width 16 height 14
click at [242, 199] on div "生" at bounding box center [235, 200] width 22 height 39
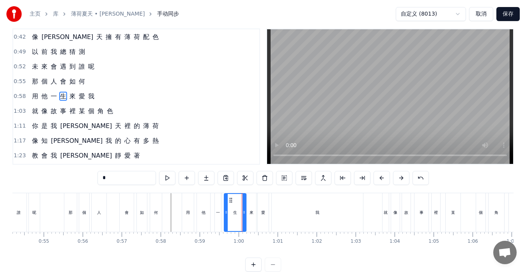
scroll to position [0, 0]
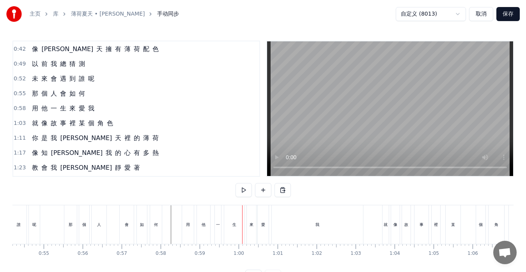
click at [249, 215] on div "來" at bounding box center [251, 224] width 9 height 39
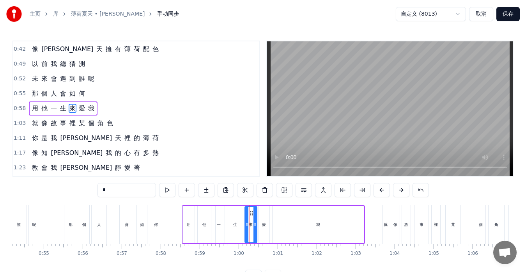
click at [245, 213] on div at bounding box center [246, 224] width 3 height 35
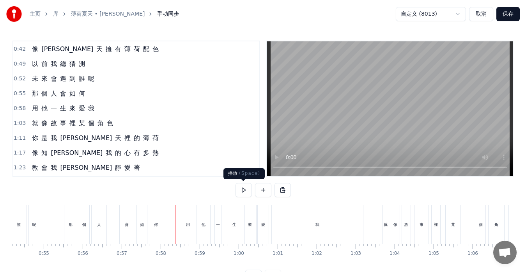
click at [242, 191] on button at bounding box center [243, 190] width 16 height 14
click at [33, 114] on div "用 他 一 生 來 愛 我" at bounding box center [63, 108] width 69 height 14
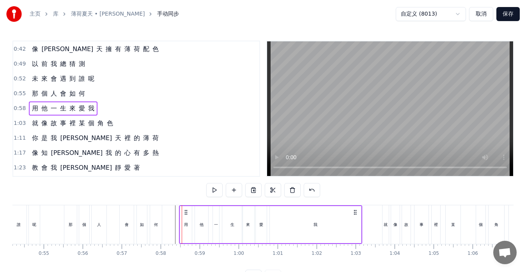
click at [188, 212] on icon at bounding box center [186, 212] width 6 height 6
click at [361, 226] on div "我" at bounding box center [315, 224] width 92 height 37
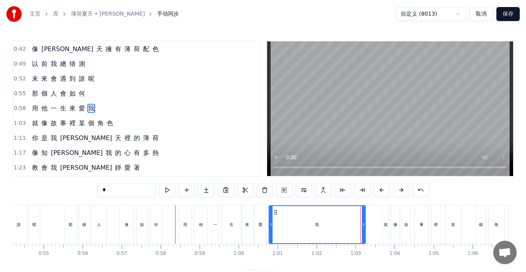
drag, startPoint x: 358, startPoint y: 222, endPoint x: 364, endPoint y: 222, distance: 5.1
click at [364, 222] on icon at bounding box center [363, 224] width 3 height 6
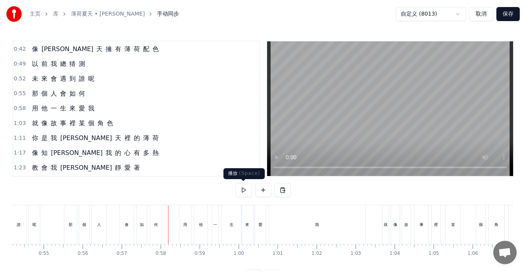
click at [248, 189] on button at bounding box center [243, 190] width 16 height 14
click at [244, 191] on button at bounding box center [243, 190] width 16 height 14
click at [278, 235] on div "我" at bounding box center [317, 224] width 96 height 39
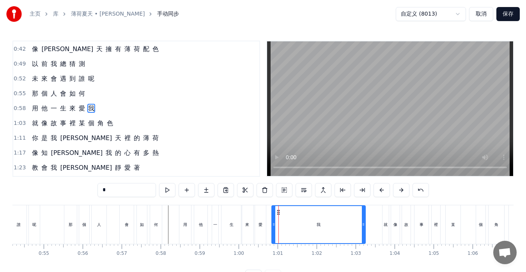
click at [273, 227] on div at bounding box center [273, 224] width 3 height 37
click at [262, 228] on div "愛" at bounding box center [260, 224] width 11 height 39
type input "*"
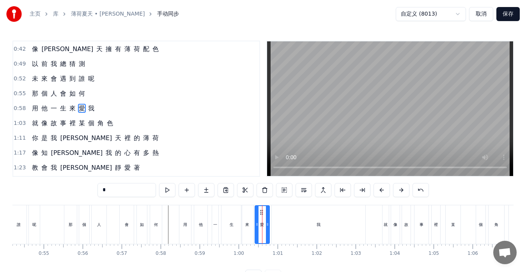
click at [268, 226] on icon at bounding box center [267, 224] width 3 height 6
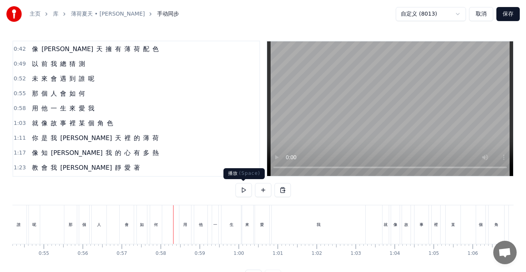
click at [240, 191] on button at bounding box center [243, 190] width 16 height 14
click at [195, 228] on div "他" at bounding box center [200, 224] width 13 height 39
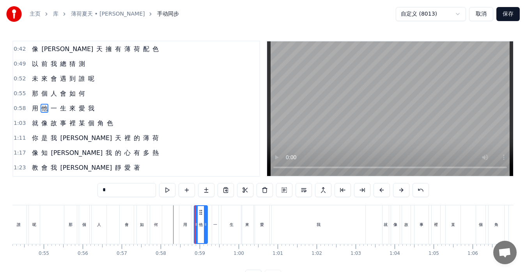
click at [195, 226] on div at bounding box center [195, 224] width 0 height 39
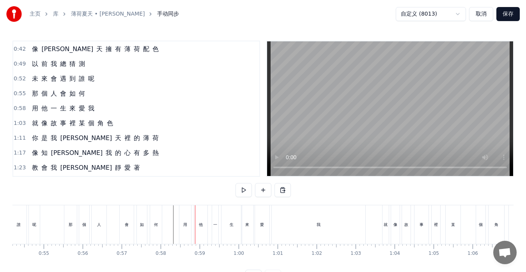
click at [186, 226] on div "用" at bounding box center [185, 224] width 4 height 6
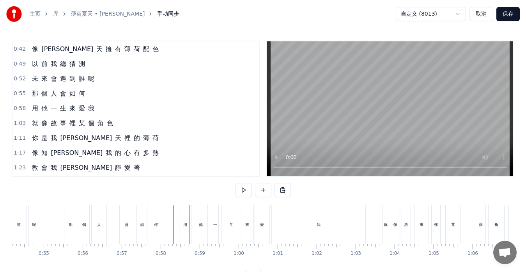
click at [186, 211] on div "用" at bounding box center [185, 224] width 12 height 39
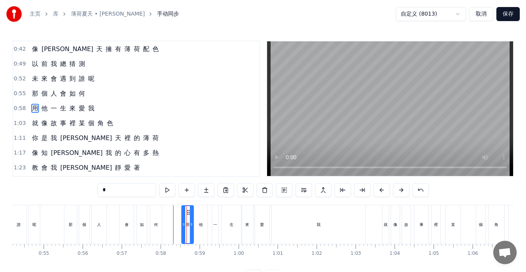
click at [188, 210] on icon at bounding box center [188, 212] width 6 height 6
click at [170, 191] on button at bounding box center [167, 190] width 16 height 14
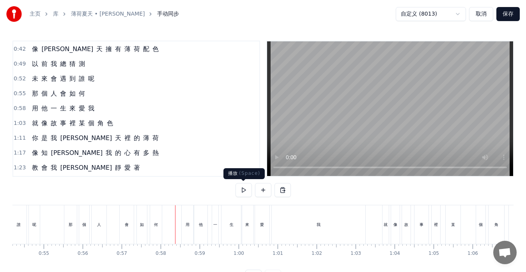
click at [241, 191] on button at bounding box center [243, 190] width 16 height 14
click at [214, 234] on div "一" at bounding box center [215, 224] width 6 height 39
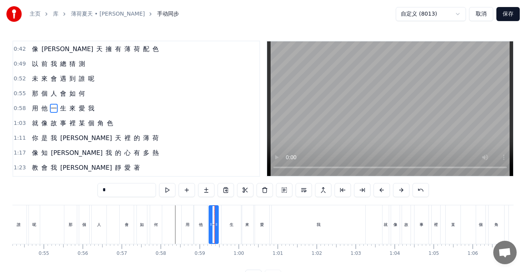
click at [210, 225] on icon at bounding box center [210, 224] width 3 height 6
click at [218, 226] on icon at bounding box center [218, 224] width 3 height 6
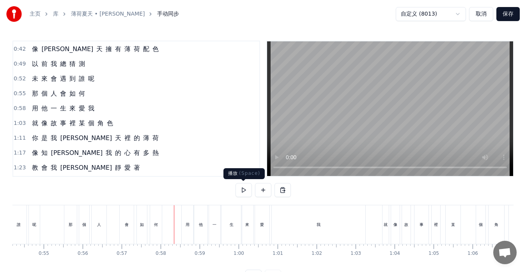
click at [246, 191] on button at bounding box center [243, 190] width 16 height 14
click at [247, 191] on button at bounding box center [243, 190] width 16 height 14
click at [215, 230] on div "一" at bounding box center [214, 224] width 11 height 39
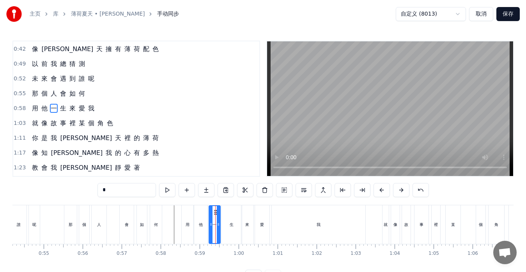
click at [234, 227] on div "生" at bounding box center [231, 224] width 20 height 39
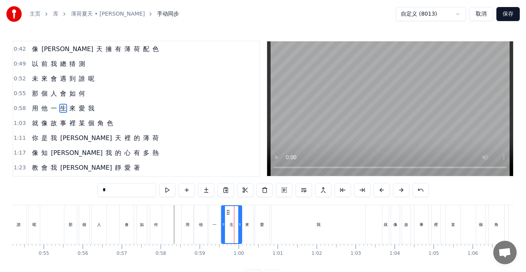
click at [214, 226] on div "一" at bounding box center [214, 224] width 4 height 6
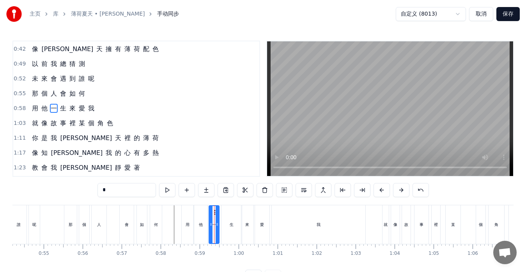
click at [217, 226] on icon at bounding box center [216, 224] width 3 height 6
click at [225, 225] on div "生" at bounding box center [231, 224] width 20 height 39
click at [228, 210] on circle at bounding box center [227, 210] width 0 height 0
click at [249, 219] on div "來" at bounding box center [247, 224] width 12 height 39
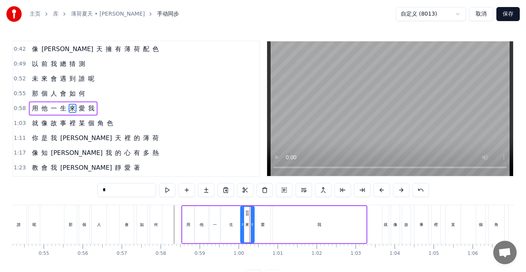
click at [242, 223] on icon at bounding box center [242, 224] width 3 height 6
click at [235, 222] on div "生" at bounding box center [231, 224] width 20 height 37
type input "*"
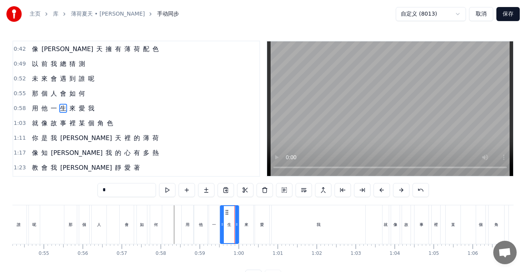
click at [236, 220] on div at bounding box center [236, 224] width 3 height 37
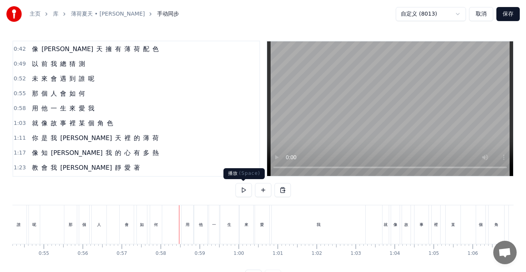
click at [243, 188] on button at bounding box center [243, 190] width 16 height 14
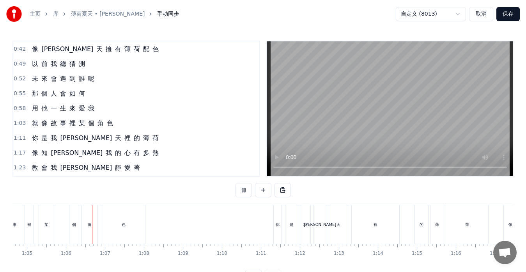
scroll to position [0, 2539]
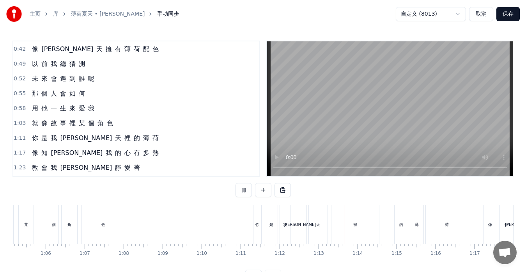
click at [246, 190] on button at bounding box center [243, 190] width 16 height 14
click at [33, 143] on div "你 是 我 夏 天 裡 的 薄 荷" at bounding box center [95, 138] width 133 height 14
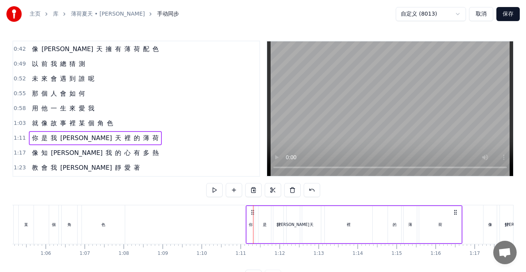
drag, startPoint x: 259, startPoint y: 211, endPoint x: 252, endPoint y: 212, distance: 7.5
click at [252, 212] on icon at bounding box center [252, 212] width 6 height 6
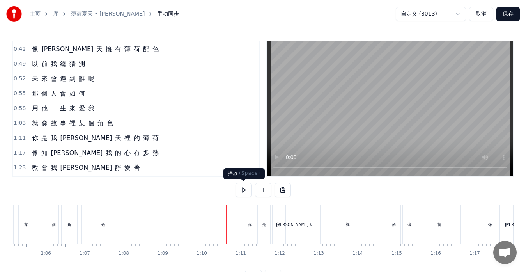
click at [242, 187] on button at bounding box center [243, 190] width 16 height 14
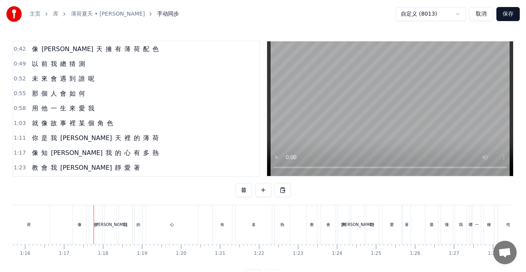
scroll to position [0, 2971]
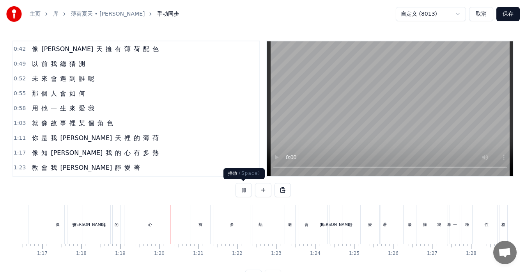
click at [247, 192] on button at bounding box center [243, 190] width 16 height 14
click at [37, 159] on div "像 知 道 我 的 心 有 多 熱" at bounding box center [95, 153] width 133 height 14
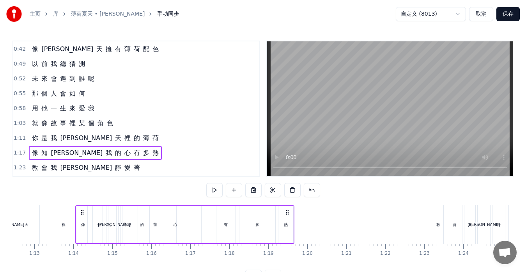
scroll to position [0, 2818]
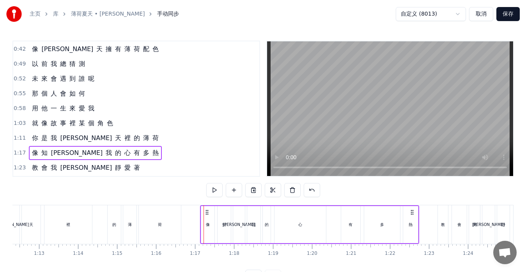
drag, startPoint x: 60, startPoint y: 210, endPoint x: 208, endPoint y: 216, distance: 148.2
click at [208, 216] on div "像 知 道 我 的 心 有 多 熱" at bounding box center [309, 224] width 219 height 39
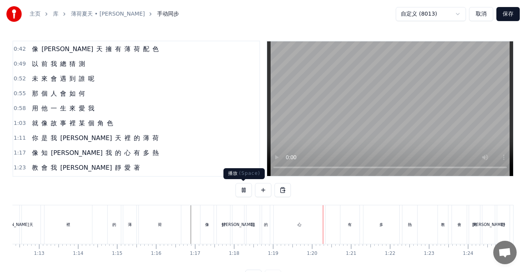
click at [242, 193] on button at bounding box center [243, 190] width 16 height 14
click at [31, 157] on span "像" at bounding box center [35, 152] width 8 height 9
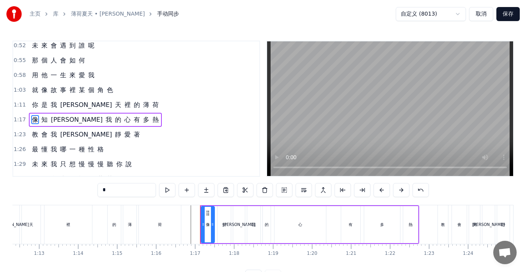
scroll to position [118, 0]
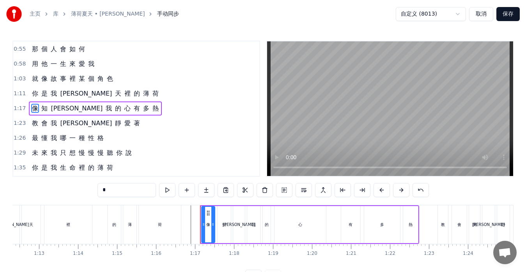
click at [208, 212] on icon at bounding box center [208, 213] width 6 height 6
click at [42, 114] on div "像 知 道 我 的 心 有 多 熱" at bounding box center [95, 108] width 133 height 14
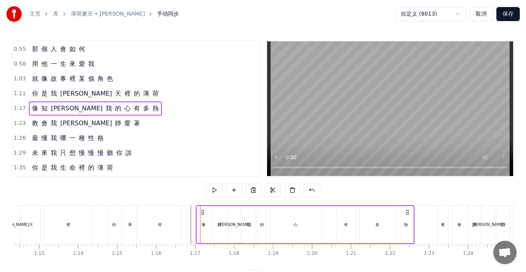
drag, startPoint x: 209, startPoint y: 212, endPoint x: 204, endPoint y: 212, distance: 4.7
click at [204, 212] on icon at bounding box center [203, 212] width 6 height 6
click at [214, 189] on button at bounding box center [214, 190] width 16 height 14
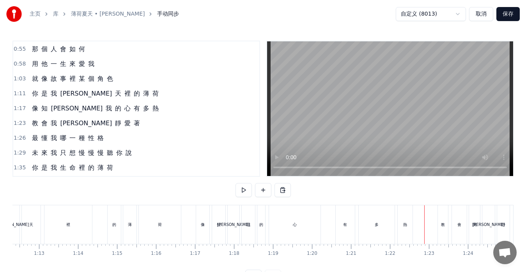
click at [41, 129] on div "[DEMOGRAPHIC_DATA] 我 冷 靜 愛 著" at bounding box center [86, 123] width 114 height 14
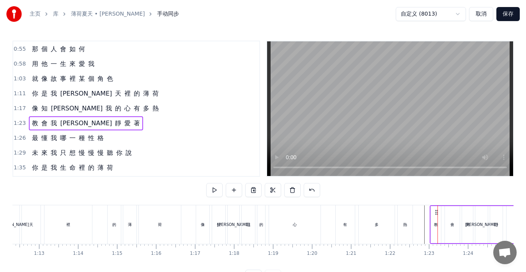
drag, startPoint x: 443, startPoint y: 211, endPoint x: 436, endPoint y: 213, distance: 7.9
click at [436, 213] on icon at bounding box center [436, 212] width 6 height 6
click at [208, 189] on button at bounding box center [214, 190] width 16 height 14
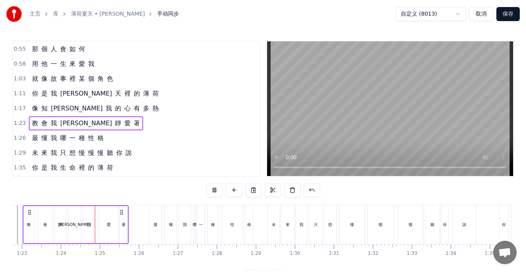
scroll to position [0, 3245]
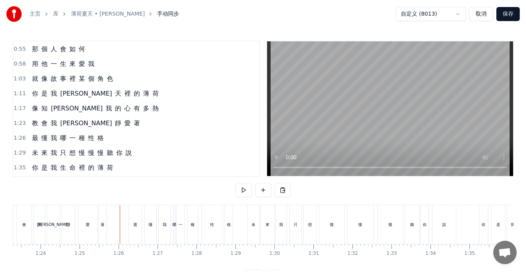
click at [32, 143] on div "最 懂 我 哪 一 種 性 格" at bounding box center [68, 138] width 78 height 14
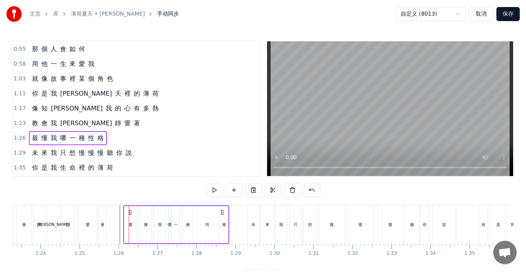
drag, startPoint x: 136, startPoint y: 211, endPoint x: 131, endPoint y: 212, distance: 5.6
click at [131, 212] on icon at bounding box center [130, 212] width 6 height 6
click at [216, 190] on button at bounding box center [214, 190] width 16 height 14
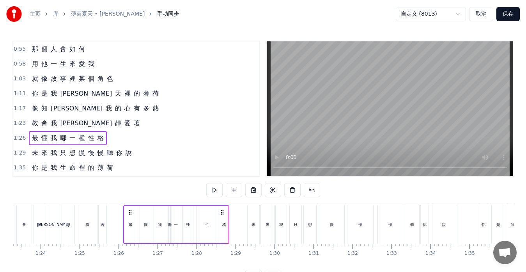
click at [216, 190] on button at bounding box center [214, 190] width 16 height 14
click at [175, 230] on div "一" at bounding box center [176, 224] width 8 height 37
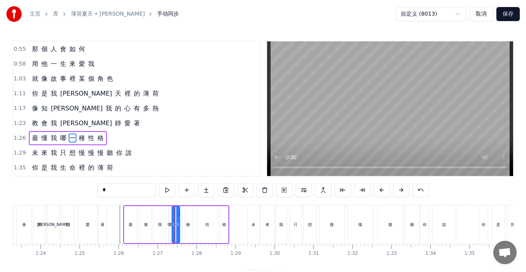
scroll to position [148, 0]
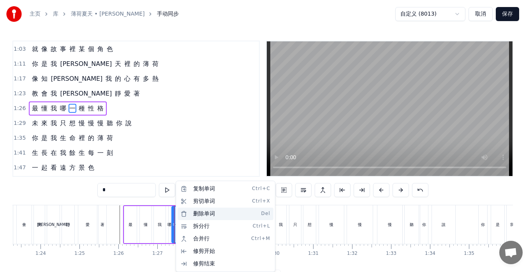
click at [198, 215] on div "删除单词 Del" at bounding box center [226, 213] width 96 height 12
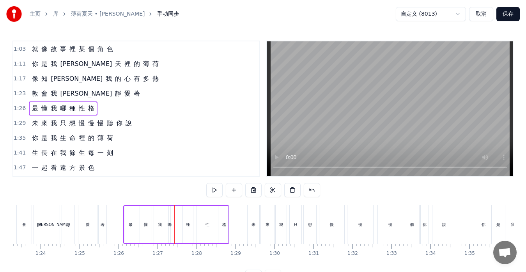
click at [169, 231] on div "哪" at bounding box center [170, 224] width 2 height 37
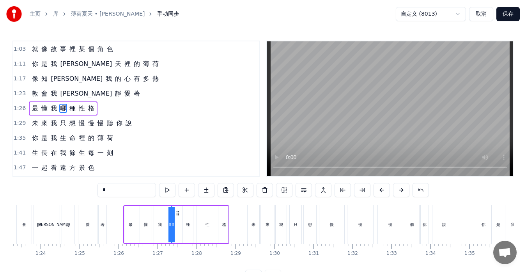
drag, startPoint x: 171, startPoint y: 223, endPoint x: 178, endPoint y: 224, distance: 6.6
click at [178, 224] on div "最 懂 我 哪 種 性 格" at bounding box center [176, 224] width 106 height 39
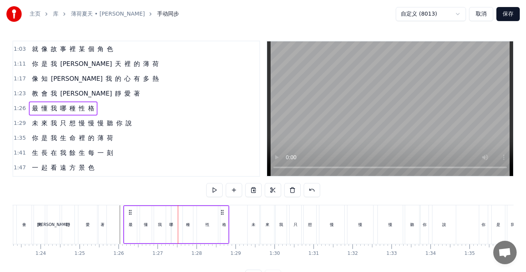
click at [170, 224] on div "哪" at bounding box center [171, 224] width 4 height 6
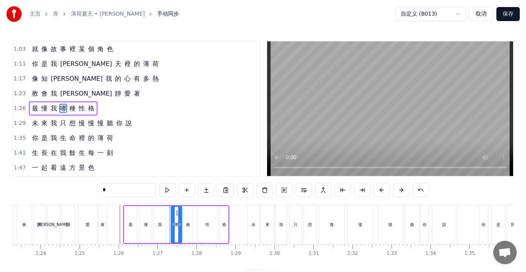
drag, startPoint x: 168, startPoint y: 224, endPoint x: 176, endPoint y: 225, distance: 7.9
click at [179, 225] on icon at bounding box center [179, 224] width 3 height 6
click at [170, 225] on circle at bounding box center [169, 225] width 0 height 0
click at [176, 225] on icon at bounding box center [177, 224] width 3 height 6
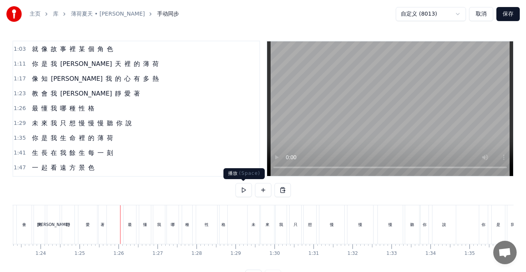
click at [241, 191] on button at bounding box center [243, 190] width 16 height 14
click at [242, 189] on button at bounding box center [243, 190] width 16 height 14
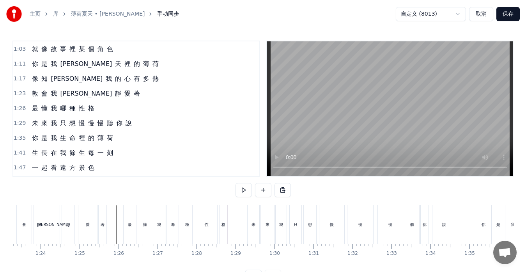
click at [177, 225] on div "哪" at bounding box center [173, 224] width 12 height 39
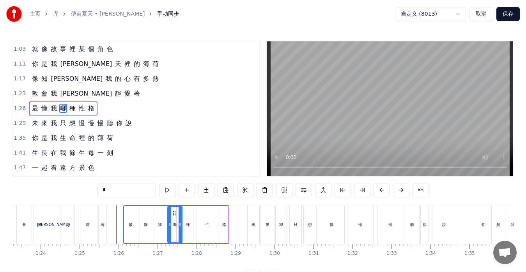
click at [180, 224] on icon at bounding box center [179, 224] width 3 height 6
click at [191, 224] on div "種" at bounding box center [188, 224] width 10 height 37
type input "*"
click at [189, 213] on div at bounding box center [190, 224] width 3 height 35
click at [191, 213] on div at bounding box center [192, 224] width 3 height 35
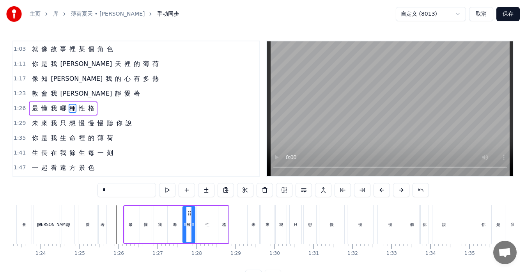
click at [32, 114] on div "最 懂 我 哪 種 性 格" at bounding box center [63, 108] width 69 height 14
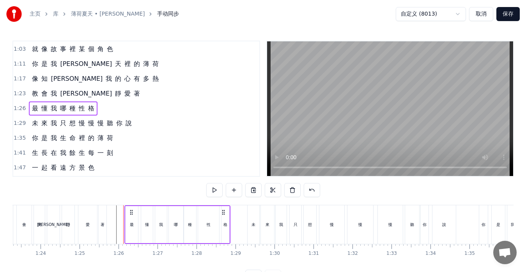
click at [132, 209] on icon at bounding box center [131, 212] width 6 height 6
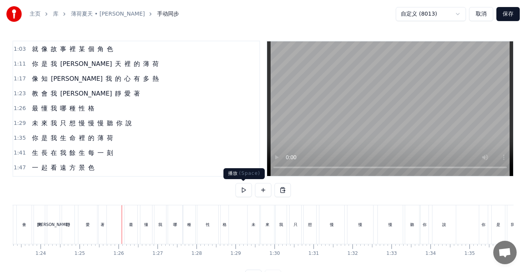
click at [240, 192] on button at bounding box center [243, 190] width 16 height 14
click at [244, 190] on button at bounding box center [243, 190] width 16 height 14
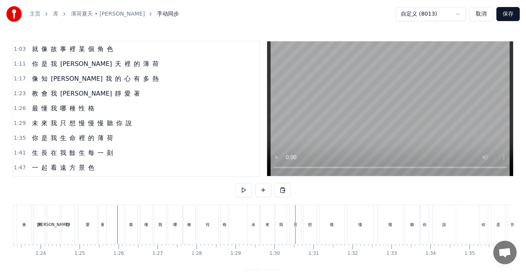
click at [42, 128] on div "未 來 我 只 想 慢 慢 慢 聽 你 說" at bounding box center [82, 123] width 106 height 14
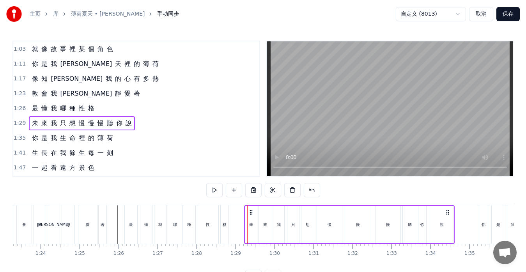
drag, startPoint x: 254, startPoint y: 210, endPoint x: 250, endPoint y: 213, distance: 4.8
click at [250, 213] on icon at bounding box center [251, 212] width 6 height 6
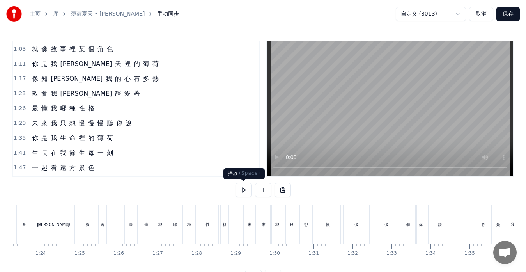
click at [243, 189] on button at bounding box center [243, 190] width 16 height 14
click at [34, 129] on div "未 來 我 只 想 慢 慢 慢 聽 你 說" at bounding box center [82, 123] width 106 height 14
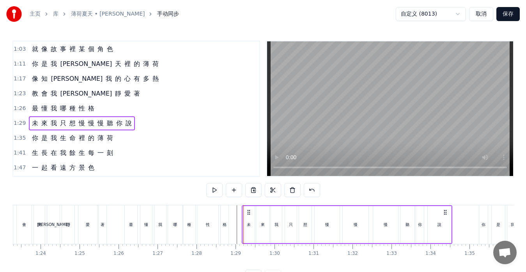
click at [249, 213] on icon at bounding box center [248, 212] width 6 height 6
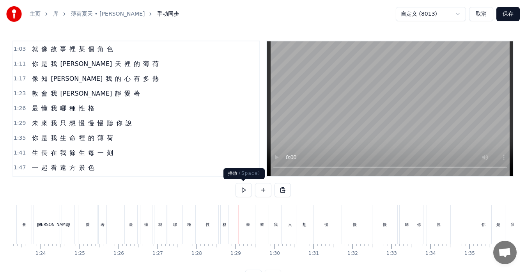
click at [245, 188] on button at bounding box center [243, 190] width 16 height 14
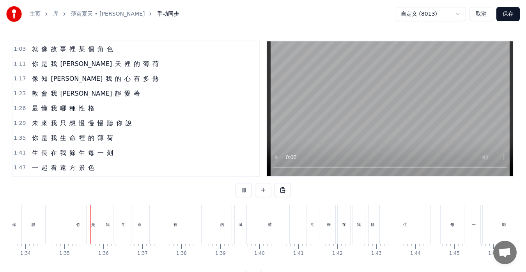
scroll to position [0, 3669]
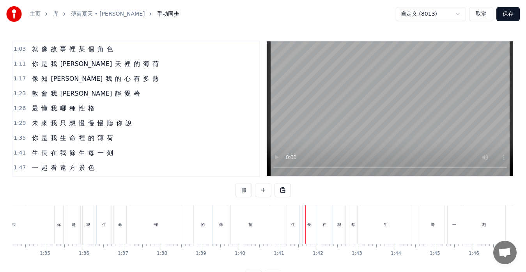
click at [245, 189] on button at bounding box center [243, 190] width 16 height 14
click at [36, 158] on div "生 長 在 我 餘 生 每 一 刻" at bounding box center [72, 153] width 87 height 14
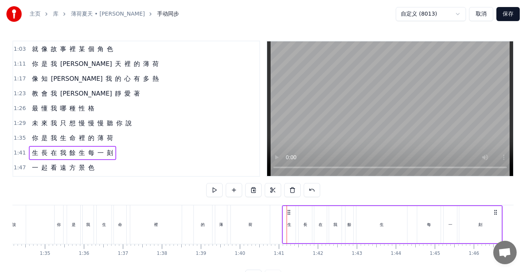
drag, startPoint x: 293, startPoint y: 211, endPoint x: 288, endPoint y: 211, distance: 4.7
click at [288, 211] on icon at bounding box center [289, 212] width 6 height 6
click at [35, 141] on span "你" at bounding box center [35, 137] width 8 height 9
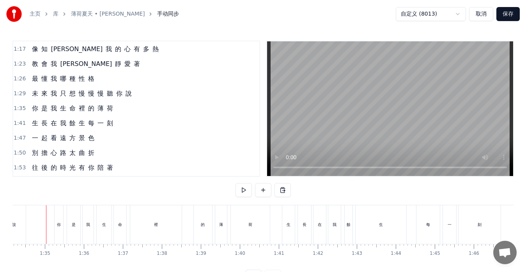
scroll to position [0, 3664]
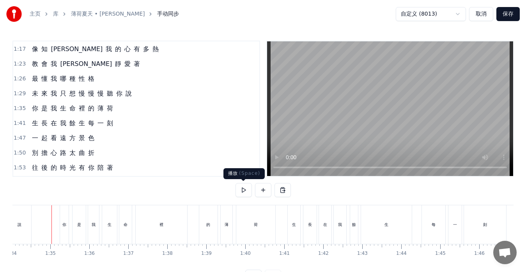
click at [240, 189] on button at bounding box center [243, 190] width 16 height 14
click at [31, 113] on span "你" at bounding box center [35, 108] width 8 height 9
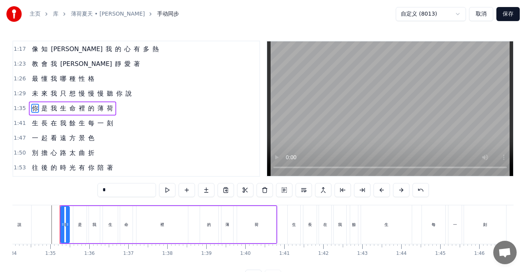
click at [31, 114] on div "你 是 我 生 命 裡 的 薄 荷" at bounding box center [72, 108] width 87 height 14
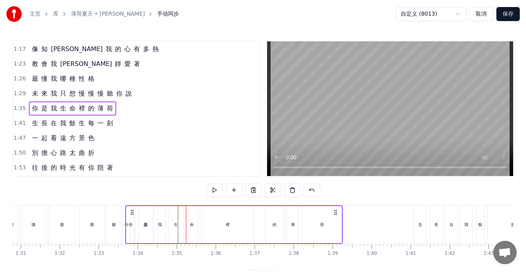
scroll to position [0, 3538]
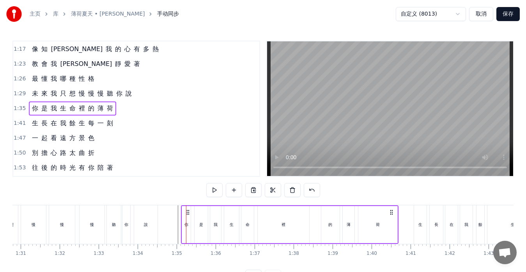
drag, startPoint x: 67, startPoint y: 211, endPoint x: 188, endPoint y: 220, distance: 121.5
click at [188, 220] on div "你 是 我 生 命 裡 的 薄 荷" at bounding box center [289, 224] width 217 height 39
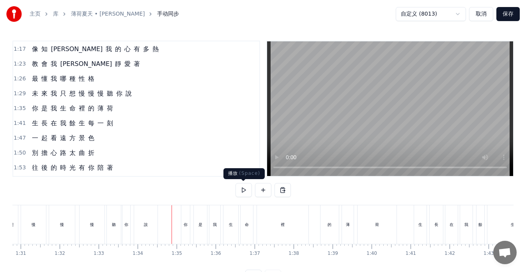
click at [242, 191] on button at bounding box center [243, 190] width 16 height 14
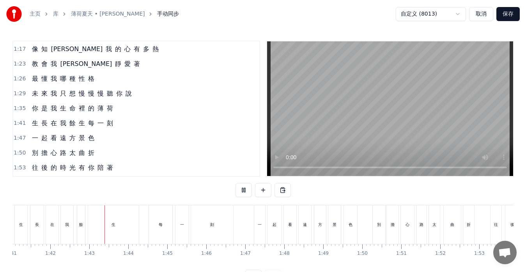
scroll to position [0, 3967]
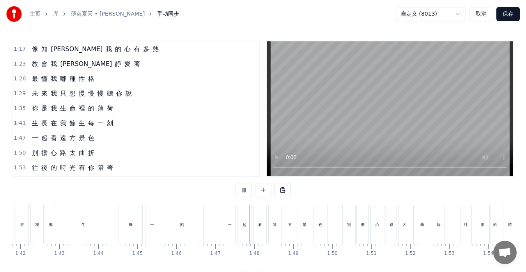
click at [242, 191] on button at bounding box center [243, 190] width 16 height 14
click at [31, 141] on span "一" at bounding box center [35, 137] width 8 height 9
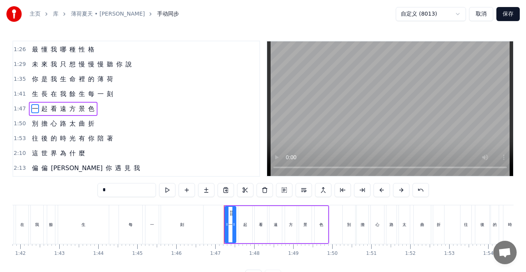
scroll to position [207, 0]
click at [48, 113] on div "一 起 看 遠 方 景 色" at bounding box center [63, 108] width 69 height 14
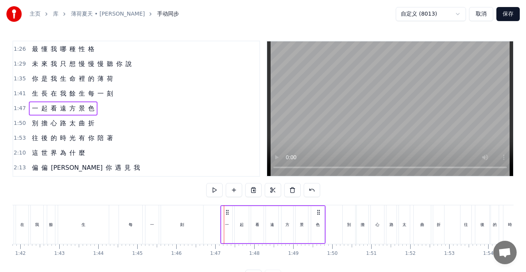
click at [228, 212] on icon at bounding box center [227, 212] width 6 height 6
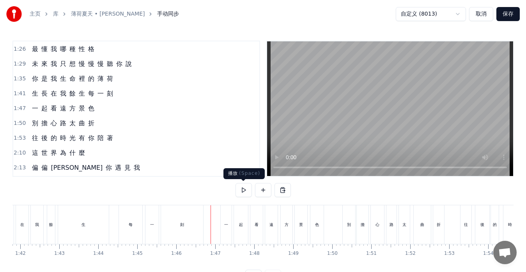
click at [247, 191] on button at bounding box center [243, 190] width 16 height 14
click at [246, 192] on button at bounding box center [243, 190] width 16 height 14
click at [48, 128] on div "別 擔 心 路 太 曲 折" at bounding box center [63, 123] width 69 height 14
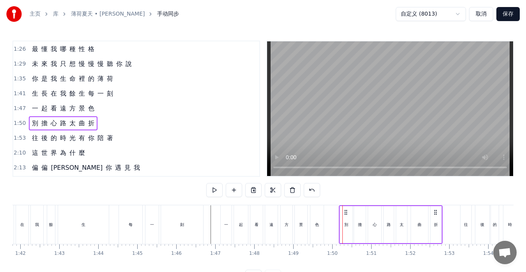
drag, startPoint x: 350, startPoint y: 210, endPoint x: 344, endPoint y: 212, distance: 5.8
click at [346, 212] on icon at bounding box center [346, 212] width 6 height 6
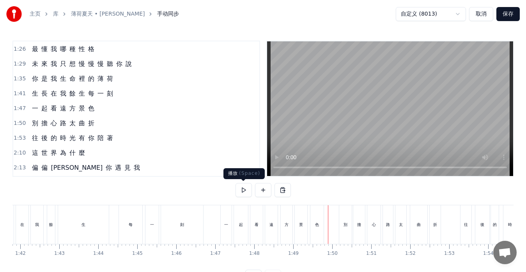
click at [244, 193] on button at bounding box center [243, 190] width 16 height 14
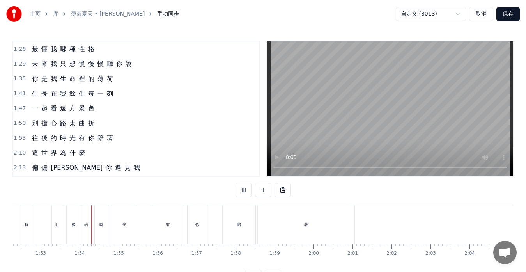
scroll to position [0, 4396]
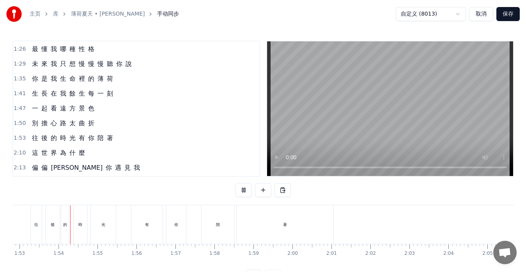
click at [244, 193] on button at bounding box center [243, 190] width 16 height 14
click at [30, 143] on div "往 後 的 時 光 有 你 陪 著" at bounding box center [72, 138] width 87 height 14
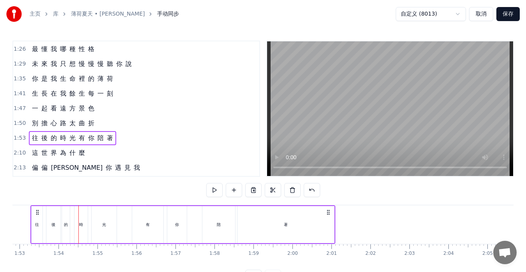
scroll to position [0, 4375]
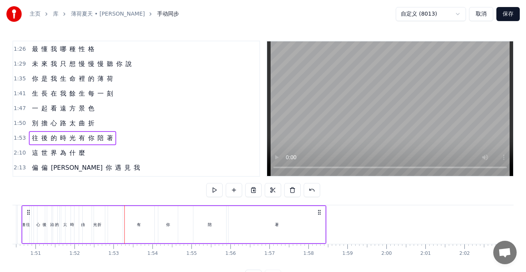
click at [32, 211] on icon at bounding box center [28, 212] width 6 height 6
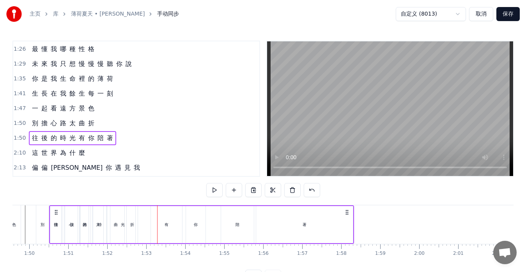
click at [67, 214] on div "往 後 的 時 光 有 你 陪 著" at bounding box center [201, 224] width 305 height 39
click at [312, 191] on button at bounding box center [312, 190] width 16 height 14
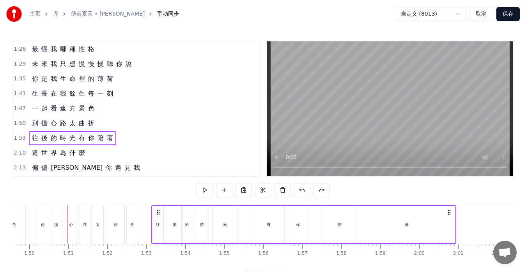
drag, startPoint x: 165, startPoint y: 212, endPoint x: 159, endPoint y: 215, distance: 7.0
click at [159, 215] on div "往 後 的 時 光 有 你 陪 著" at bounding box center [303, 224] width 305 height 39
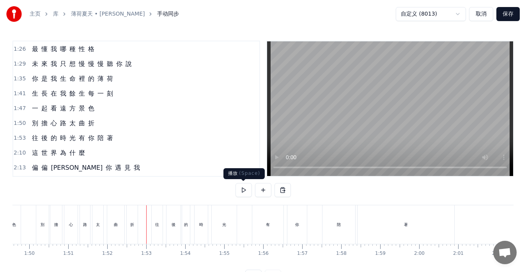
click at [242, 191] on button at bounding box center [243, 190] width 16 height 14
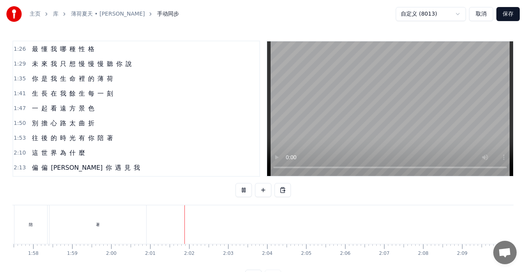
scroll to position [0, 4694]
click at [31, 142] on span "往" at bounding box center [35, 137] width 8 height 9
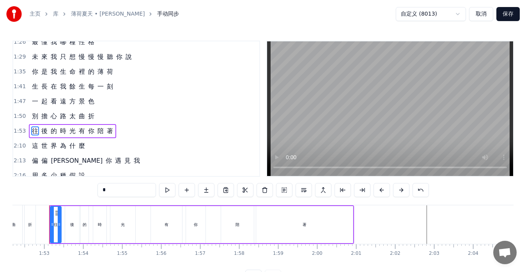
scroll to position [0, 4369]
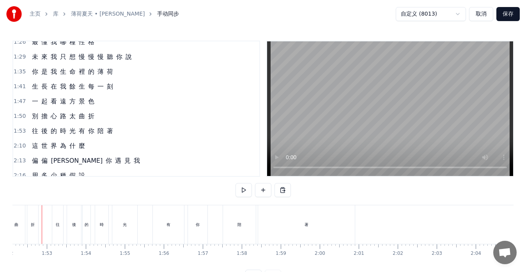
scroll to position [0, 4359]
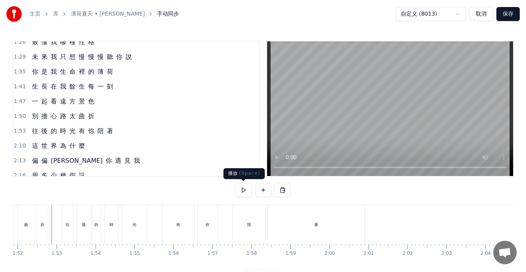
click at [242, 191] on button at bounding box center [243, 190] width 16 height 14
click at [66, 232] on div "往" at bounding box center [67, 224] width 11 height 39
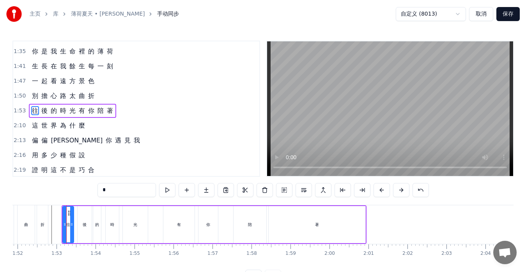
scroll to position [237, 0]
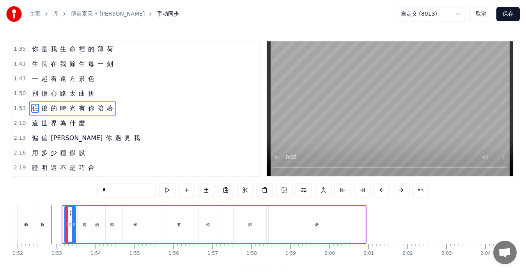
click at [71, 211] on circle at bounding box center [70, 210] width 0 height 0
click at [80, 215] on div "後" at bounding box center [85, 224] width 14 height 37
click at [87, 215] on div at bounding box center [87, 224] width 3 height 35
click at [94, 216] on div "的" at bounding box center [97, 224] width 8 height 37
type input "*"
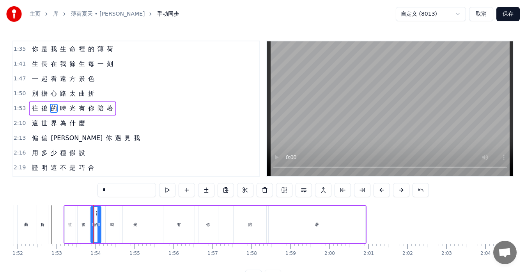
click at [92, 216] on div at bounding box center [92, 224] width 3 height 35
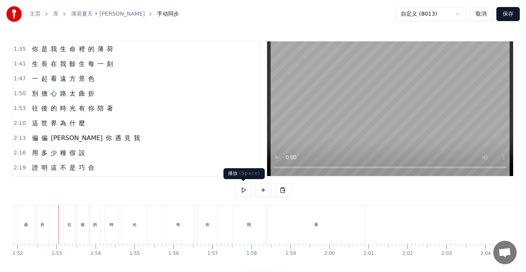
click at [240, 191] on button at bounding box center [243, 190] width 16 height 14
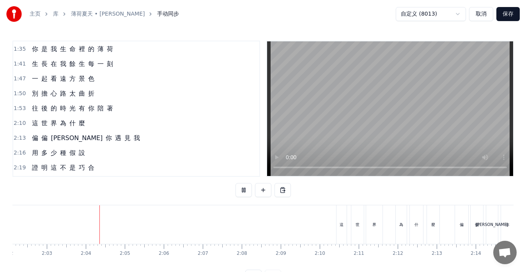
scroll to position [0, 4789]
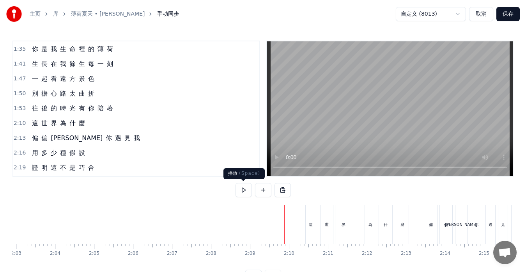
click at [242, 189] on button at bounding box center [243, 190] width 16 height 14
click at [31, 128] on div "這 世 界 為 什 麼" at bounding box center [58, 123] width 59 height 14
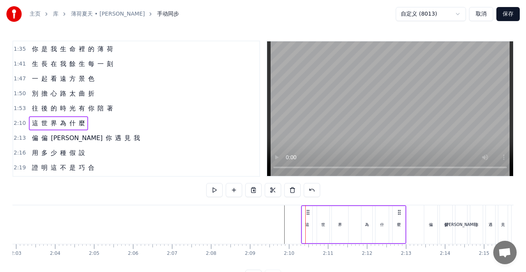
drag, startPoint x: 312, startPoint y: 210, endPoint x: 307, endPoint y: 212, distance: 4.7
click at [307, 212] on icon at bounding box center [308, 212] width 6 height 6
click at [214, 190] on button at bounding box center [214, 190] width 16 height 14
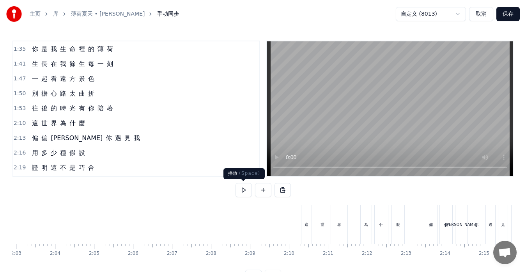
click at [244, 189] on button at bounding box center [243, 190] width 16 height 14
click at [33, 142] on span "偏" at bounding box center [35, 137] width 8 height 9
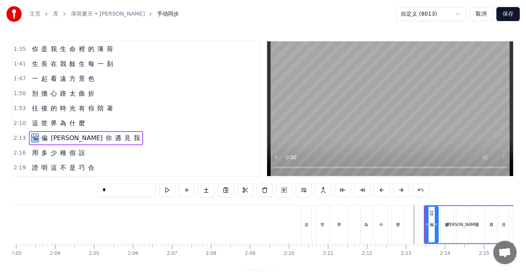
scroll to position [266, 0]
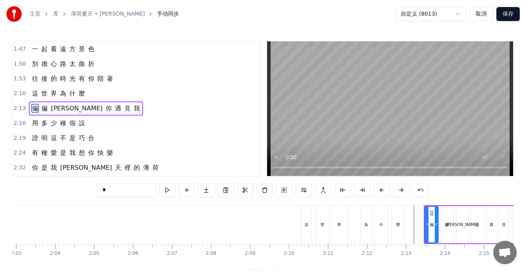
click at [39, 113] on div "偏 偏 讓 你 遇 見 我" at bounding box center [86, 108] width 114 height 14
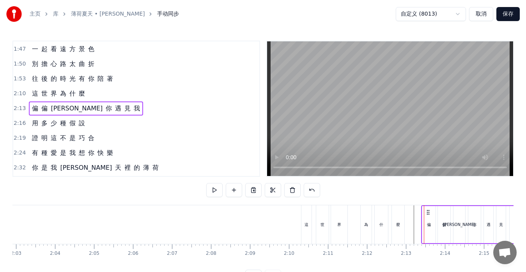
click at [428, 211] on icon at bounding box center [428, 212] width 6 height 6
click at [412, 229] on div at bounding box center [445, 224] width 10445 height 39
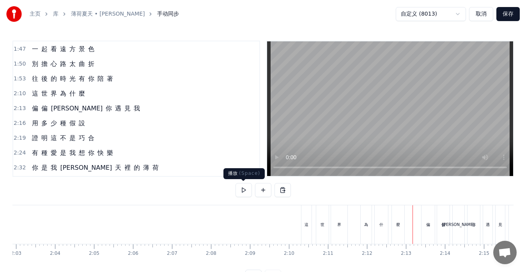
click at [241, 187] on button at bounding box center [243, 190] width 16 height 14
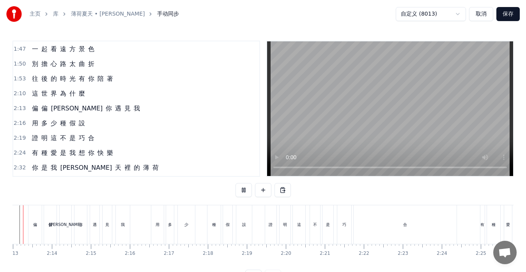
scroll to position [0, 5152]
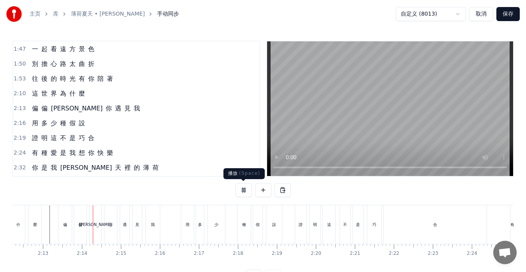
click at [245, 188] on button at bounding box center [243, 190] width 16 height 14
click at [34, 113] on div "偏 偏 讓 你 遇 見 我" at bounding box center [86, 108] width 114 height 14
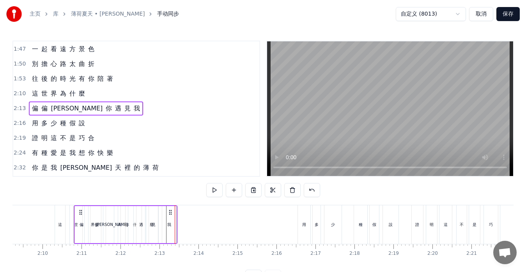
scroll to position [0, 5035]
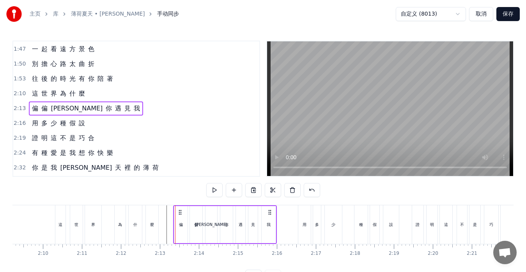
drag, startPoint x: 65, startPoint y: 212, endPoint x: 180, endPoint y: 219, distance: 115.2
click at [180, 219] on div "偏 偏 讓 你 遇 見 我" at bounding box center [225, 224] width 104 height 39
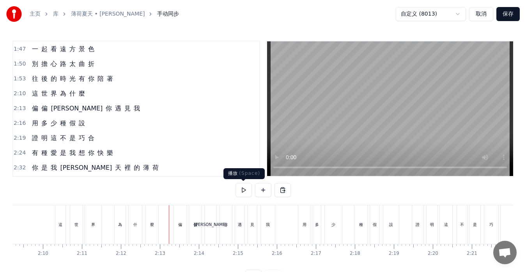
click at [244, 191] on button at bounding box center [243, 190] width 16 height 14
click at [32, 129] on div "用 多 少 種 假 設" at bounding box center [58, 123] width 59 height 14
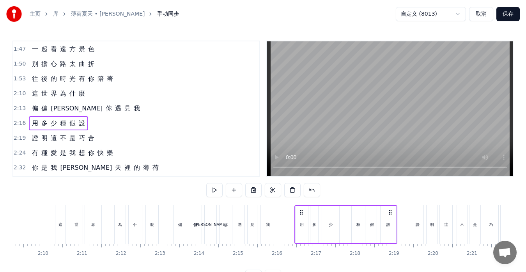
click at [302, 212] on icon at bounding box center [301, 212] width 6 height 6
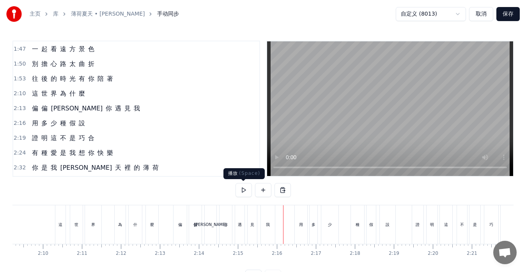
click at [241, 193] on button at bounding box center [243, 190] width 16 height 14
click at [34, 128] on div "用 多 少 種 假 設" at bounding box center [58, 123] width 59 height 14
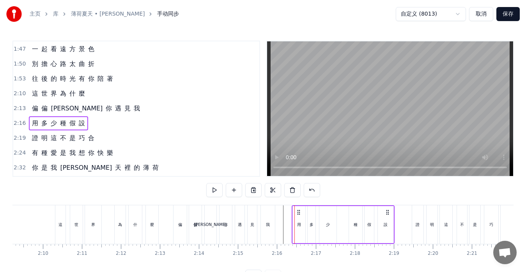
click at [299, 214] on circle at bounding box center [299, 214] width 0 height 0
click at [215, 193] on button at bounding box center [214, 190] width 16 height 14
click at [29, 143] on div "證 明 這 不 是 巧 合" at bounding box center [63, 138] width 69 height 14
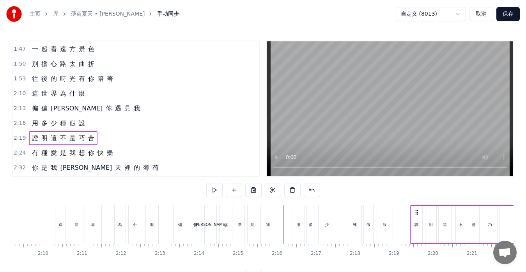
click at [415, 213] on icon at bounding box center [416, 212] width 6 height 6
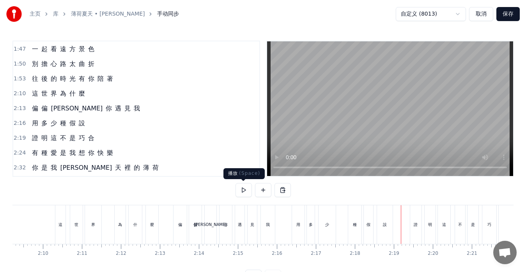
click at [244, 192] on button at bounding box center [243, 190] width 16 height 14
click at [243, 188] on button at bounding box center [243, 190] width 16 height 14
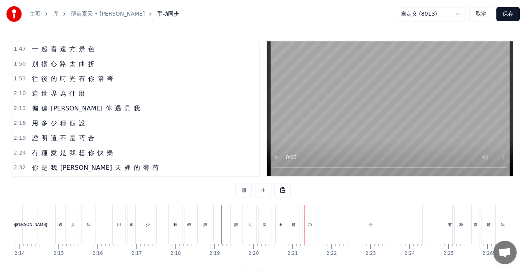
click at [243, 188] on button at bounding box center [243, 190] width 16 height 14
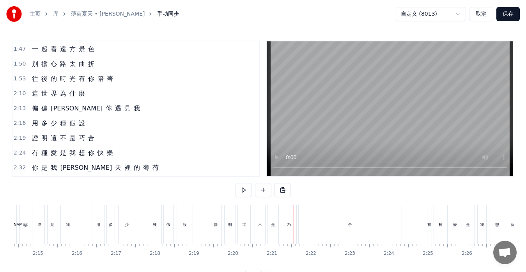
scroll to position [0, 5185]
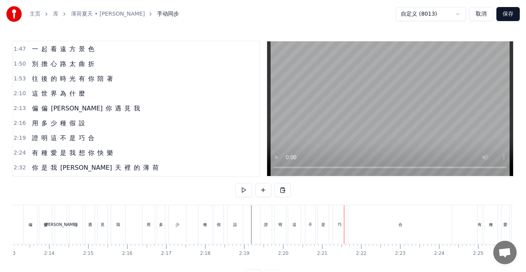
click at [37, 142] on span "證" at bounding box center [35, 137] width 8 height 9
click at [44, 142] on span "明" at bounding box center [45, 137] width 8 height 9
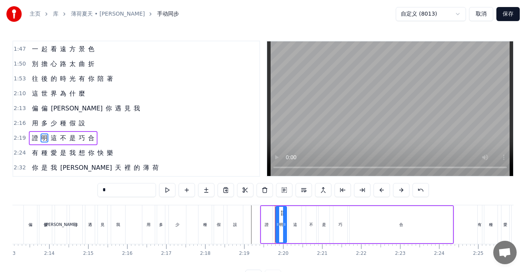
scroll to position [296, 0]
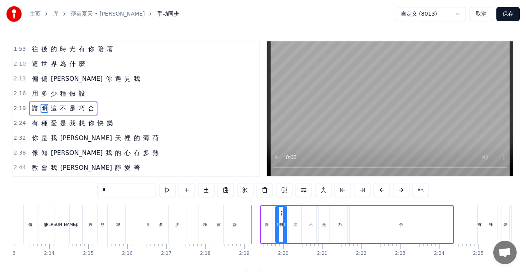
click at [71, 114] on div "證 明 這 不 是 巧 合" at bounding box center [63, 108] width 69 height 14
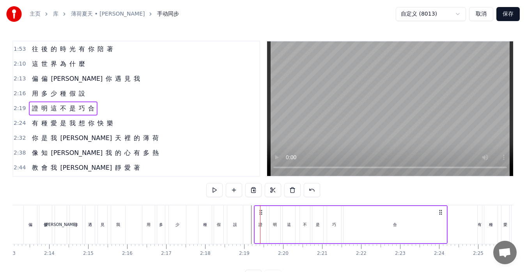
drag, startPoint x: 267, startPoint y: 211, endPoint x: 261, endPoint y: 213, distance: 6.7
click at [261, 213] on icon at bounding box center [261, 212] width 6 height 6
click at [213, 192] on button at bounding box center [214, 190] width 16 height 14
click at [447, 227] on div "證 明 這 不 是 巧 合" at bounding box center [351, 224] width 194 height 39
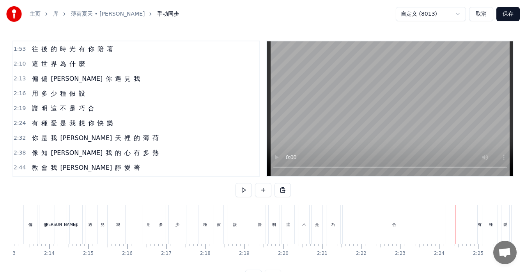
click at [445, 224] on div "合" at bounding box center [394, 224] width 103 height 39
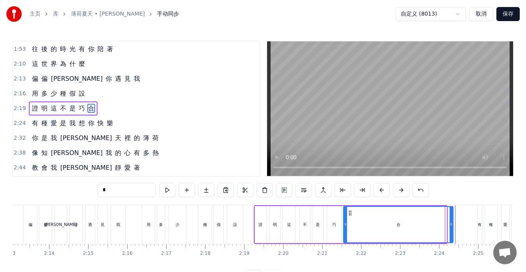
drag, startPoint x: 446, startPoint y: 224, endPoint x: 452, endPoint y: 224, distance: 6.6
click at [452, 224] on icon at bounding box center [450, 224] width 3 height 6
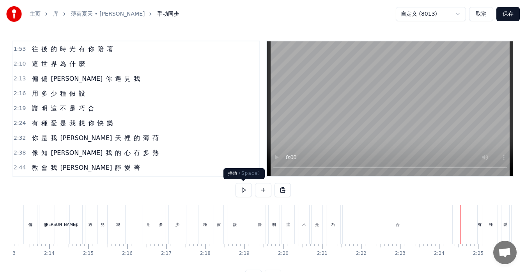
click at [245, 191] on button at bounding box center [243, 190] width 16 height 14
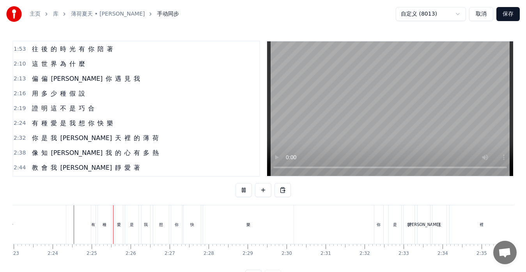
scroll to position [0, 5611]
click at [245, 191] on button at bounding box center [243, 190] width 16 height 14
click at [77, 230] on div "愛" at bounding box center [79, 224] width 8 height 39
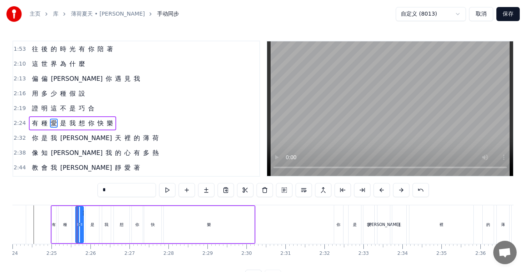
scroll to position [311, 0]
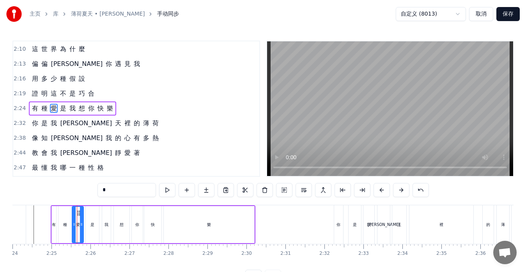
click at [73, 229] on div at bounding box center [73, 224] width 3 height 35
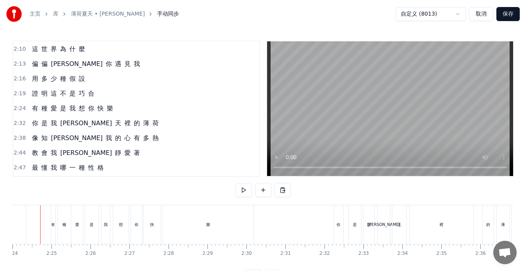
scroll to position [0, 5600]
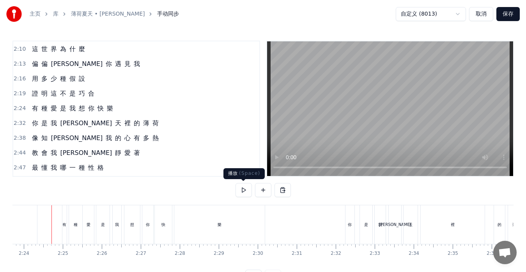
click at [247, 187] on button at bounding box center [243, 190] width 16 height 14
click at [30, 113] on div "有 種 愛 是 我 想 你 快 樂" at bounding box center [72, 108] width 87 height 14
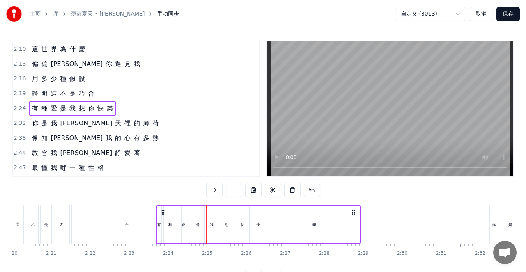
scroll to position [0, 5455]
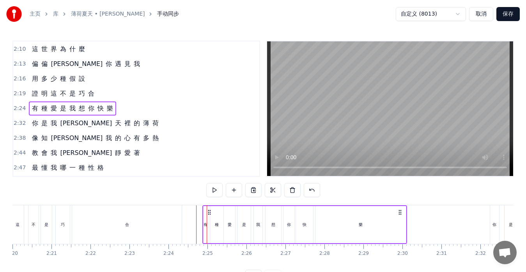
drag, startPoint x: 69, startPoint y: 210, endPoint x: 210, endPoint y: 215, distance: 140.4
click at [210, 215] on div "有 種 愛 是 我 想 你 快 樂" at bounding box center [304, 224] width 205 height 39
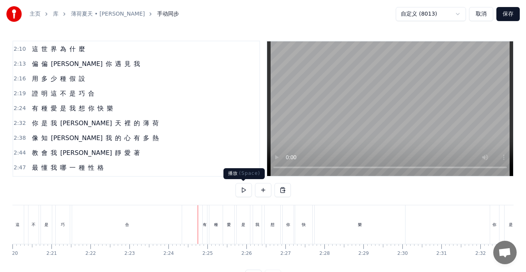
click at [240, 190] on button at bounding box center [243, 190] width 16 height 14
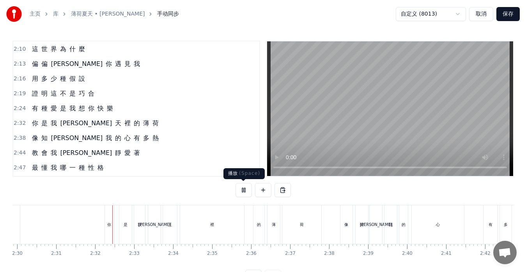
scroll to position [0, 5879]
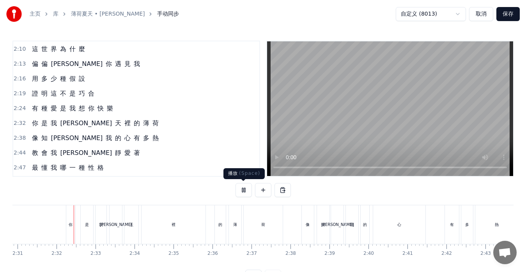
click at [242, 192] on button at bounding box center [243, 190] width 16 height 14
click at [31, 130] on div "你 是 我 夏 天 裡 的 薄 荷" at bounding box center [95, 123] width 133 height 14
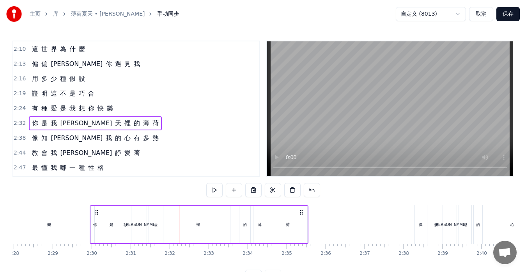
scroll to position [0, 5750]
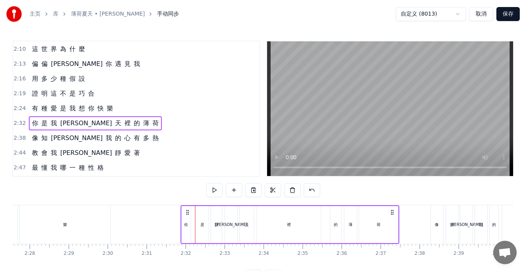
drag, startPoint x: 72, startPoint y: 211, endPoint x: 187, endPoint y: 217, distance: 114.7
click at [187, 217] on div "你 是 我 夏 天 裡 的 薄 荷" at bounding box center [289, 224] width 219 height 39
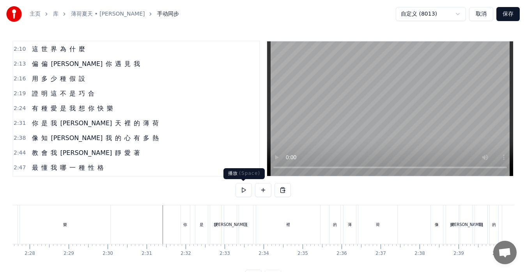
click at [240, 188] on button at bounding box center [243, 190] width 16 height 14
click at [244, 191] on button at bounding box center [243, 190] width 16 height 14
click at [34, 128] on div "你 是 我 夏 天 裡 的 薄 荷" at bounding box center [95, 123] width 133 height 14
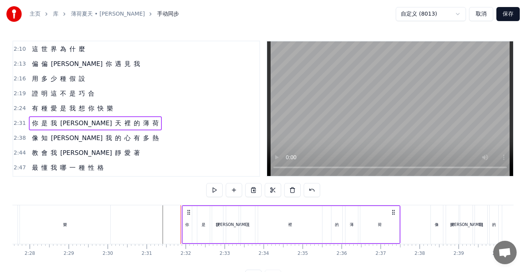
click at [188, 212] on circle at bounding box center [187, 212] width 0 height 0
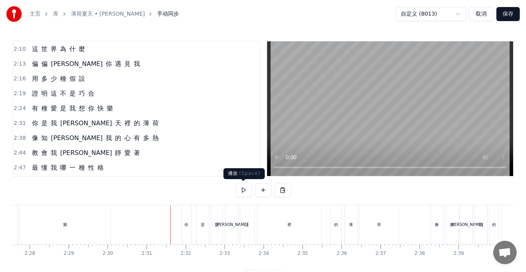
click at [246, 188] on button at bounding box center [243, 190] width 16 height 14
click at [243, 187] on button at bounding box center [243, 190] width 16 height 14
click at [32, 143] on div "像 知 道 我 的 心 有 多 熱" at bounding box center [95, 138] width 133 height 14
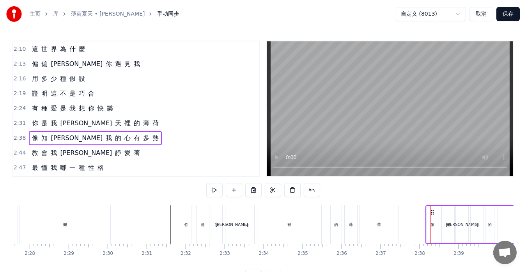
drag, startPoint x: 437, startPoint y: 211, endPoint x: 432, endPoint y: 211, distance: 5.1
click at [432, 211] on icon at bounding box center [432, 212] width 6 height 6
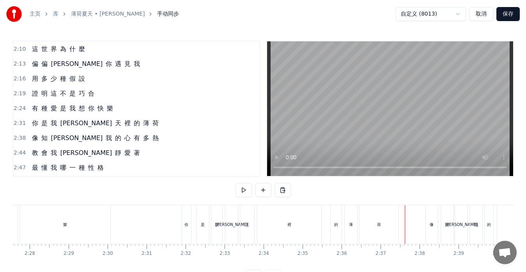
click at [393, 227] on div "荷" at bounding box center [378, 224] width 39 height 39
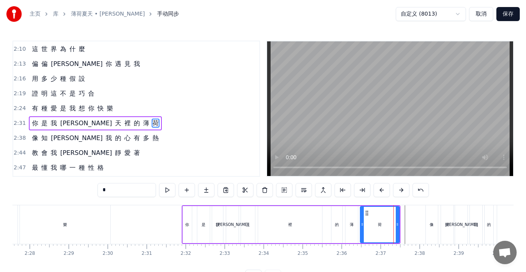
scroll to position [325, 0]
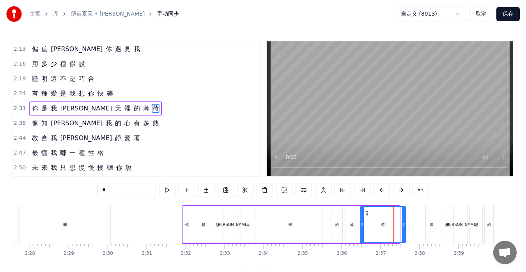
drag, startPoint x: 398, startPoint y: 228, endPoint x: 404, endPoint y: 228, distance: 6.2
click at [404, 228] on div at bounding box center [403, 224] width 3 height 35
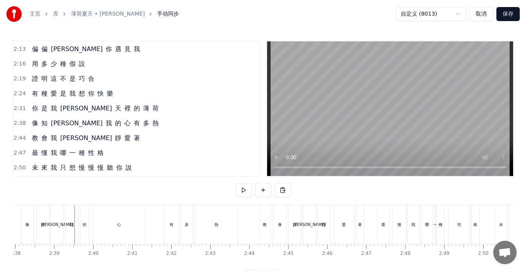
scroll to position [0, 6173]
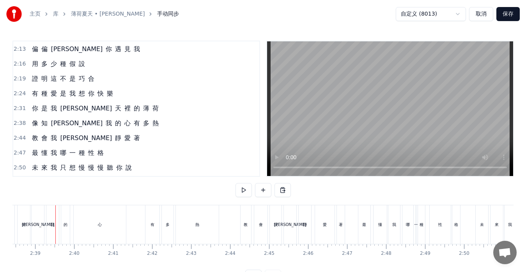
click at [148, 230] on div "有" at bounding box center [152, 224] width 14 height 39
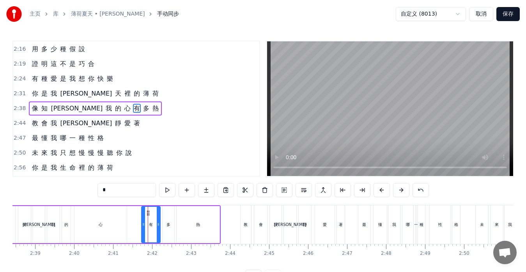
drag, startPoint x: 147, startPoint y: 228, endPoint x: 142, endPoint y: 228, distance: 4.7
click at [142, 228] on div at bounding box center [143, 224] width 3 height 35
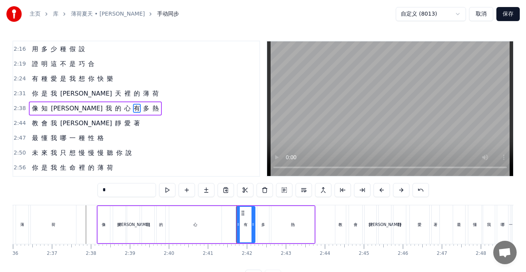
scroll to position [0, 6061]
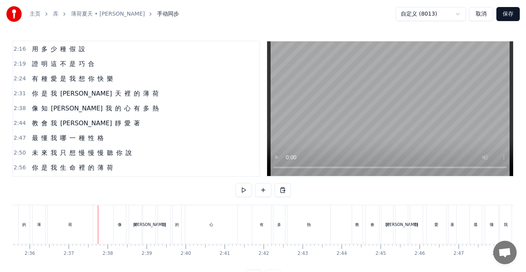
click at [92, 217] on div "荷" at bounding box center [70, 224] width 45 height 39
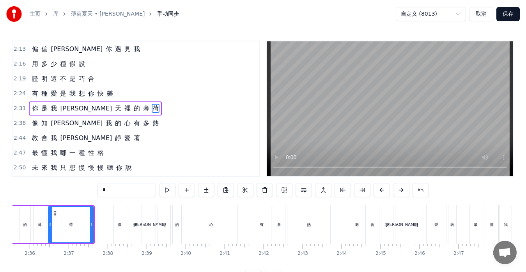
click at [32, 128] on div "像 知 道 我 的 心 有 多 熱" at bounding box center [95, 123] width 133 height 14
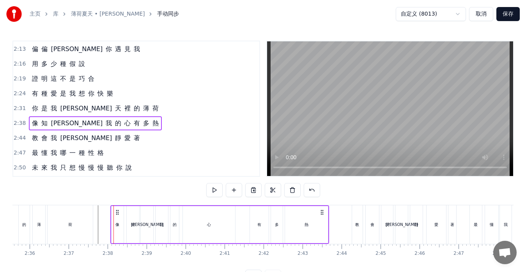
click at [117, 211] on icon at bounding box center [117, 212] width 6 height 6
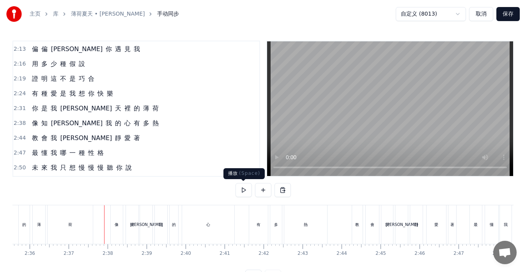
click at [242, 189] on button at bounding box center [243, 190] width 16 height 14
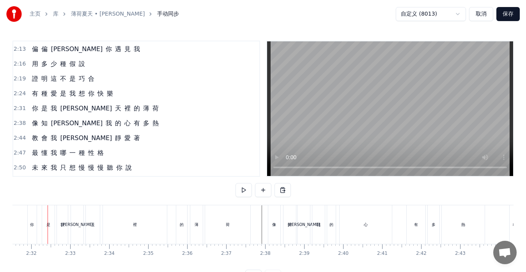
scroll to position [0, 5900]
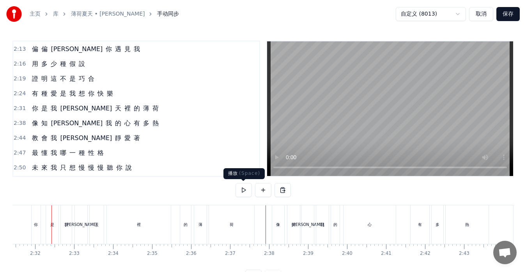
click at [247, 189] on button at bounding box center [243, 190] width 16 height 14
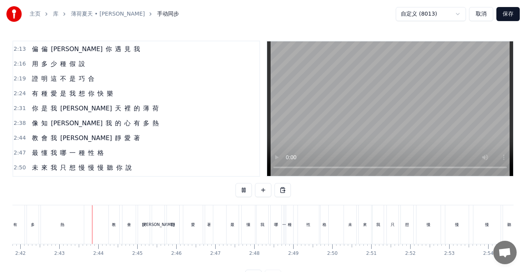
scroll to position [0, 6324]
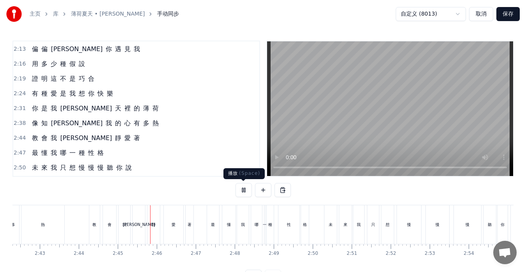
click at [244, 190] on button at bounding box center [243, 190] width 16 height 14
click at [31, 142] on span "教" at bounding box center [35, 137] width 8 height 9
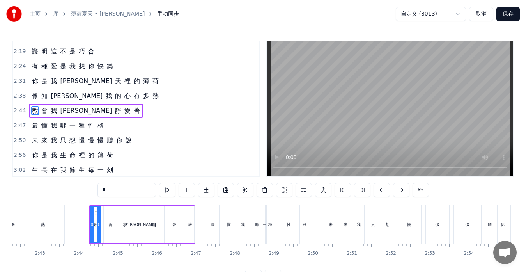
scroll to position [355, 0]
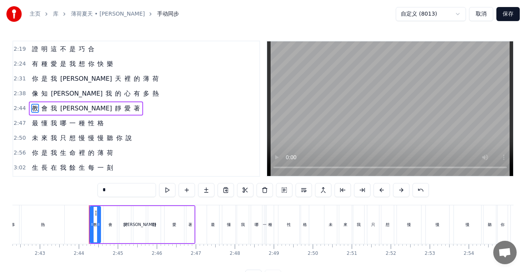
click at [41, 113] on div "[DEMOGRAPHIC_DATA] 我 冷 靜 愛 著" at bounding box center [86, 108] width 114 height 14
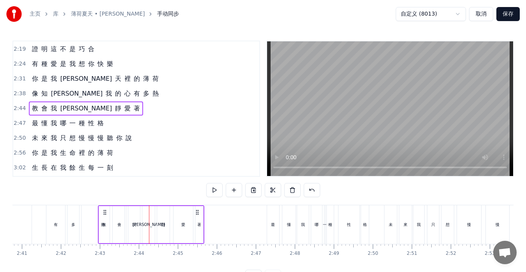
scroll to position [0, 6264]
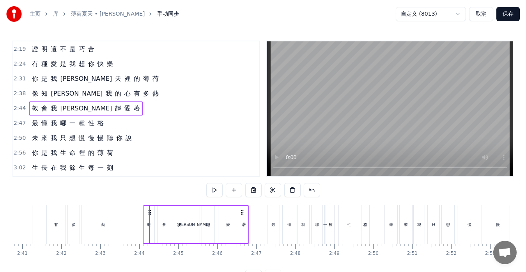
drag, startPoint x: 94, startPoint y: 209, endPoint x: 148, endPoint y: 214, distance: 53.6
click at [148, 214] on icon at bounding box center [150, 212] width 6 height 6
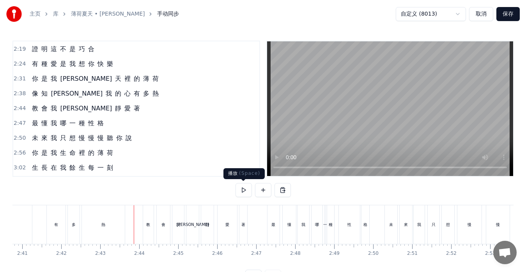
click at [245, 191] on button at bounding box center [243, 190] width 16 height 14
click at [53, 129] on div "最 懂 我 哪 一 種 性 格" at bounding box center [68, 123] width 78 height 14
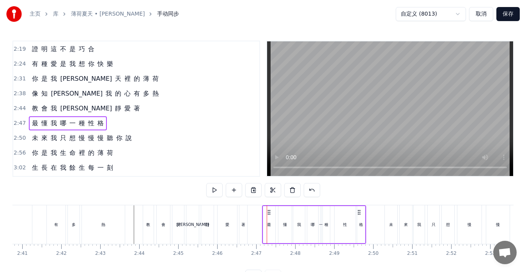
drag, startPoint x: 274, startPoint y: 211, endPoint x: 269, endPoint y: 212, distance: 5.1
click at [269, 212] on icon at bounding box center [269, 212] width 6 height 6
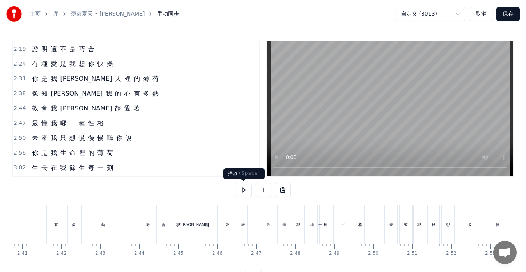
click at [243, 191] on button at bounding box center [243, 190] width 16 height 14
click at [37, 128] on div "最 懂 我 哪 一 種 性 格" at bounding box center [68, 123] width 78 height 14
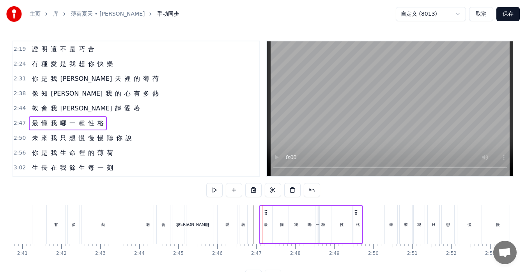
click at [265, 212] on circle at bounding box center [265, 212] width 0 height 0
click at [212, 189] on button at bounding box center [214, 190] width 16 height 14
click at [217, 192] on button at bounding box center [214, 190] width 16 height 14
click at [318, 231] on div "一" at bounding box center [318, 224] width 2 height 37
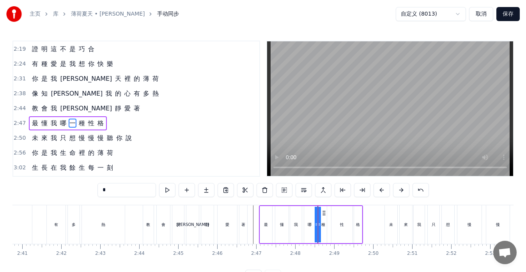
scroll to position [370, 0]
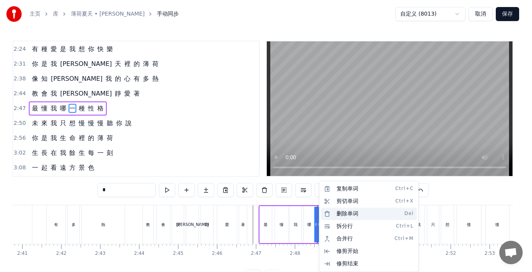
click at [343, 214] on div "删除单词 Del" at bounding box center [369, 213] width 96 height 12
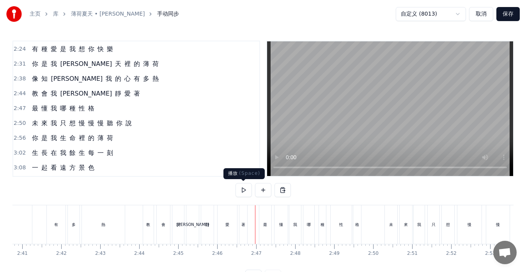
click at [245, 189] on button at bounding box center [243, 190] width 16 height 14
click at [244, 192] on button at bounding box center [243, 190] width 16 height 14
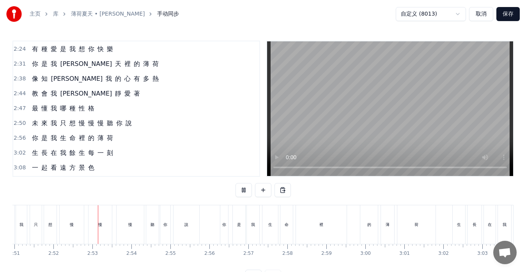
scroll to position [0, 6690]
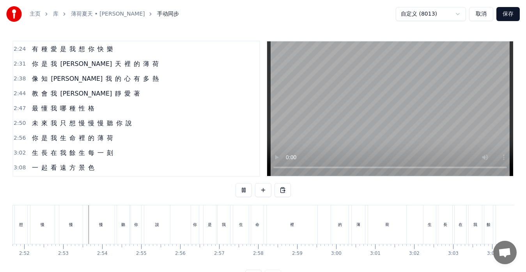
click at [244, 192] on button at bounding box center [243, 190] width 16 height 14
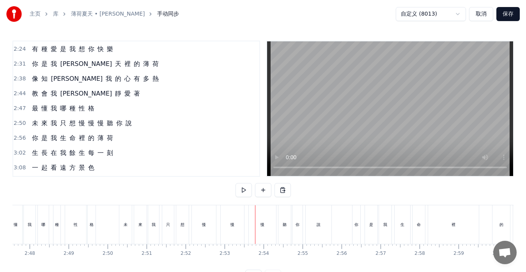
scroll to position [0, 6513]
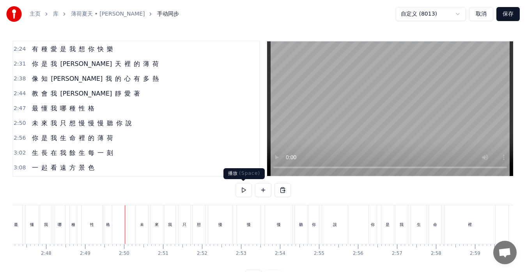
click at [242, 189] on button at bounding box center [243, 190] width 16 height 14
click at [23, 231] on div "最 懂 我 哪 種 性 格" at bounding box center [62, 224] width 104 height 39
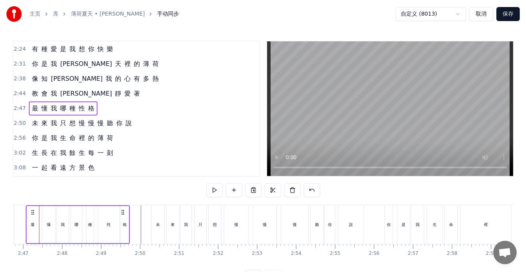
scroll to position [0, 6484]
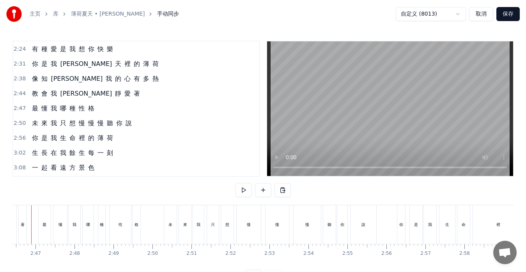
scroll to position [0, 6464]
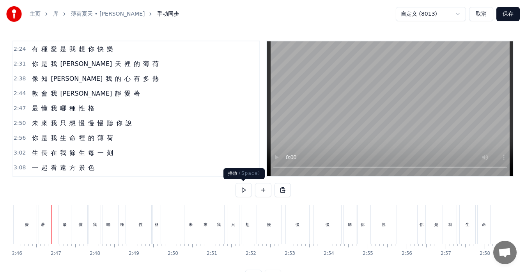
click at [245, 188] on button at bounding box center [243, 190] width 16 height 14
click at [157, 231] on div "格" at bounding box center [157, 224] width 8 height 39
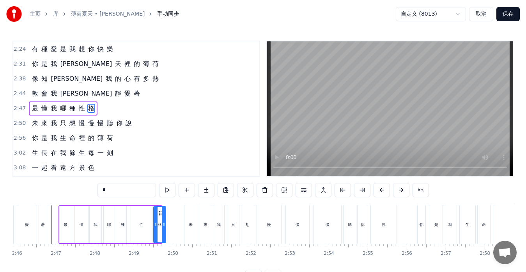
drag, startPoint x: 160, startPoint y: 231, endPoint x: 165, endPoint y: 231, distance: 4.7
click at [165, 231] on div at bounding box center [163, 224] width 3 height 35
click at [141, 230] on div "性" at bounding box center [141, 224] width 21 height 37
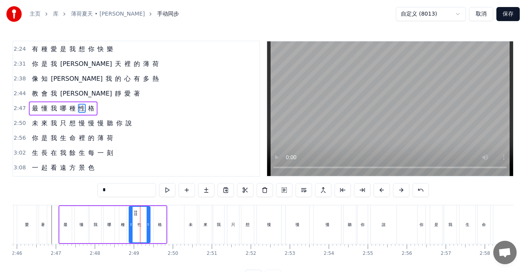
click at [135, 213] on icon at bounding box center [135, 213] width 6 height 6
click at [155, 215] on div "格" at bounding box center [160, 224] width 12 height 37
type input "*"
click at [158, 212] on icon at bounding box center [158, 213] width 6 height 6
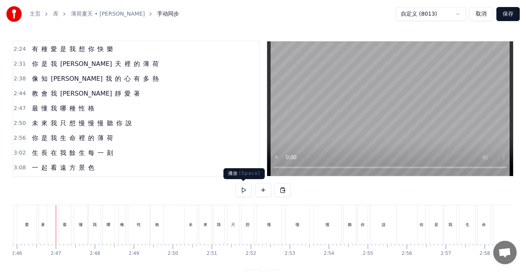
click at [244, 188] on button at bounding box center [243, 190] width 16 height 14
click at [92, 230] on div "我" at bounding box center [95, 224] width 12 height 39
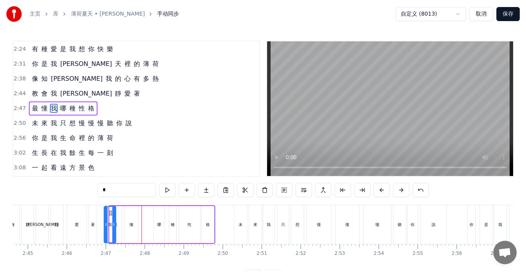
scroll to position [0, 6414]
drag, startPoint x: 96, startPoint y: 212, endPoint x: 145, endPoint y: 214, distance: 49.2
click at [145, 214] on icon at bounding box center [145, 213] width 6 height 6
click at [129, 224] on div "懂" at bounding box center [131, 224] width 13 height 37
click at [134, 224] on icon at bounding box center [134, 224] width 3 height 6
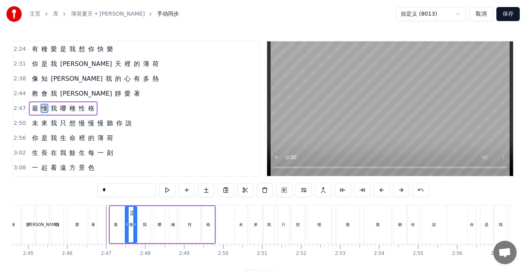
click at [143, 212] on div "我" at bounding box center [145, 224] width 12 height 37
click at [145, 212] on icon at bounding box center [144, 213] width 6 height 6
click at [156, 217] on div "哪" at bounding box center [159, 224] width 11 height 37
click at [158, 213] on icon at bounding box center [158, 213] width 6 height 6
click at [171, 213] on div "種" at bounding box center [172, 224] width 7 height 37
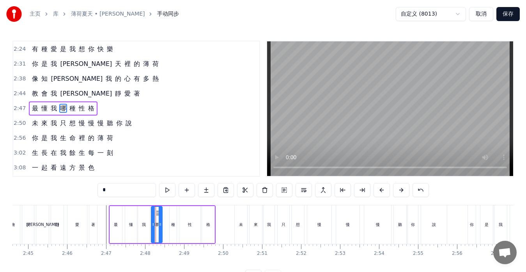
type input "*"
drag, startPoint x: 172, startPoint y: 225, endPoint x: 166, endPoint y: 224, distance: 6.3
click at [166, 224] on icon at bounding box center [165, 224] width 3 height 6
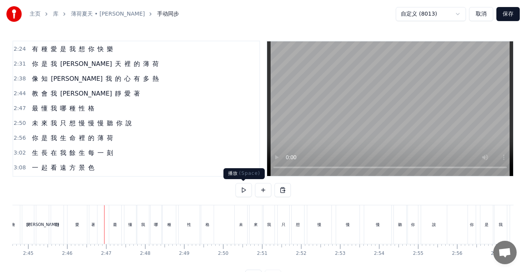
click at [241, 193] on button at bounding box center [243, 190] width 16 height 14
click at [133, 227] on div "懂" at bounding box center [130, 224] width 12 height 39
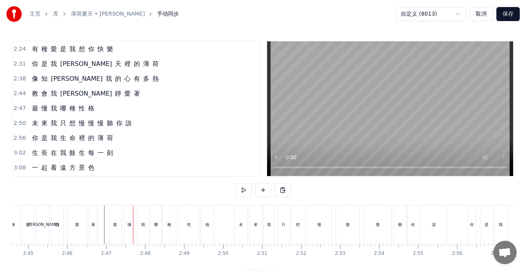
click at [139, 223] on div "我" at bounding box center [143, 224] width 12 height 39
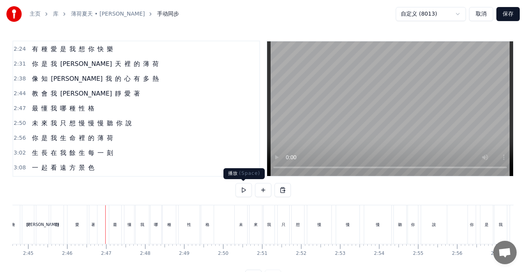
click at [241, 190] on button at bounding box center [243, 190] width 16 height 14
click at [242, 190] on button at bounding box center [243, 190] width 16 height 14
click at [141, 228] on div "我" at bounding box center [142, 224] width 13 height 39
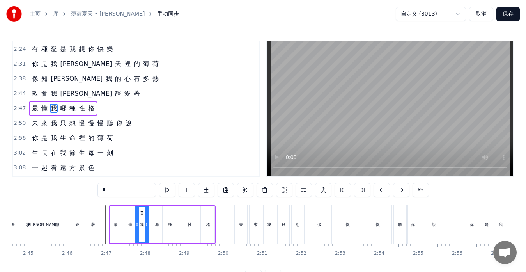
click at [128, 220] on div "懂" at bounding box center [130, 224] width 10 height 37
click at [129, 212] on icon at bounding box center [130, 213] width 6 height 6
click at [139, 211] on div "我" at bounding box center [141, 224] width 13 height 37
click at [141, 211] on icon at bounding box center [141, 213] width 6 height 6
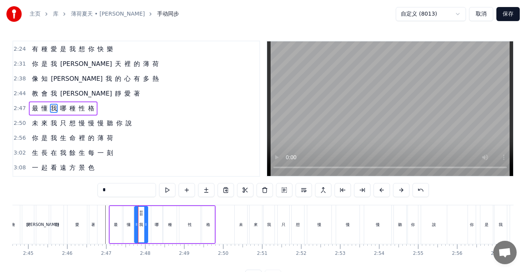
click at [152, 213] on div "哪" at bounding box center [156, 224] width 11 height 37
type input "*"
click at [150, 213] on div at bounding box center [151, 224] width 3 height 35
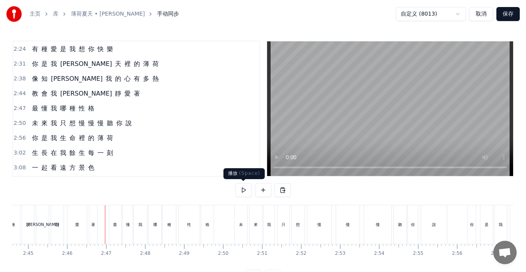
click at [244, 187] on button at bounding box center [243, 190] width 16 height 14
click at [31, 129] on div "未 來 我 只 想 慢 慢 慢 聽 你 說" at bounding box center [82, 123] width 106 height 14
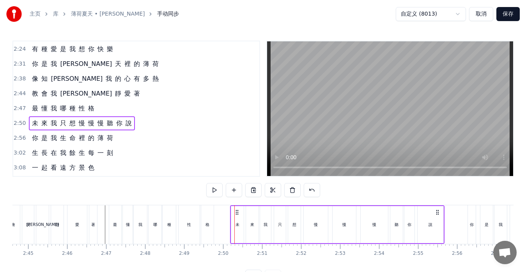
drag, startPoint x: 242, startPoint y: 211, endPoint x: 237, endPoint y: 212, distance: 4.8
click at [237, 212] on icon at bounding box center [237, 212] width 6 height 6
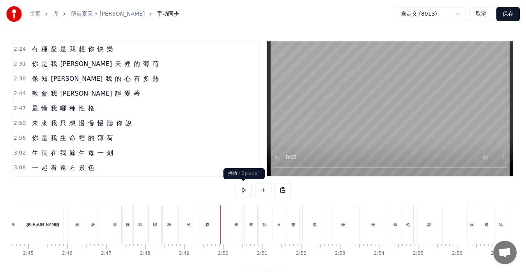
click at [238, 189] on button at bounding box center [243, 190] width 16 height 14
click at [41, 127] on span "來" at bounding box center [45, 122] width 8 height 9
click at [57, 129] on div "未 來 我 只 想 慢 慢 慢 聽 你 說" at bounding box center [82, 123] width 106 height 14
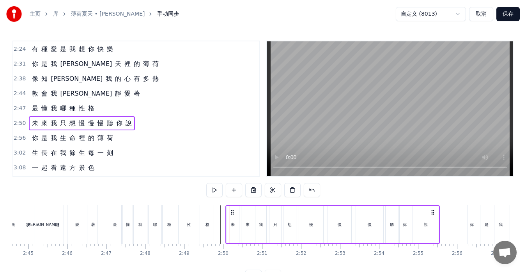
drag, startPoint x: 238, startPoint y: 211, endPoint x: 233, endPoint y: 211, distance: 4.3
click at [233, 211] on icon at bounding box center [232, 212] width 6 height 6
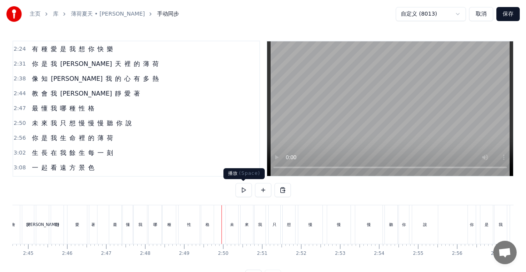
click at [244, 191] on button at bounding box center [243, 190] width 16 height 14
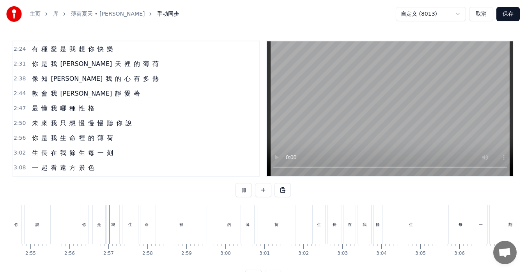
scroll to position [0, 6841]
click at [244, 191] on button at bounding box center [243, 190] width 16 height 14
click at [38, 158] on div "生 長 在 我 餘 生 每 一 刻" at bounding box center [72, 153] width 87 height 14
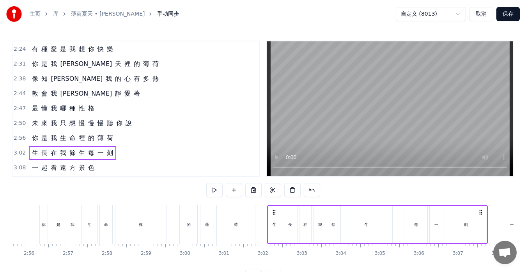
drag, startPoint x: 278, startPoint y: 212, endPoint x: 273, endPoint y: 213, distance: 4.7
click at [273, 213] on icon at bounding box center [274, 212] width 6 height 6
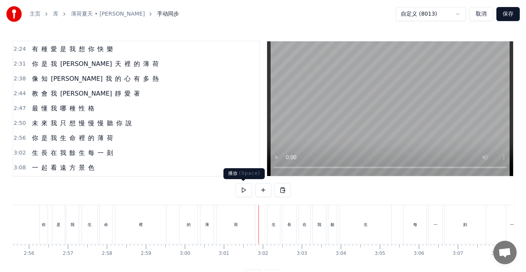
click at [245, 190] on button at bounding box center [243, 190] width 16 height 14
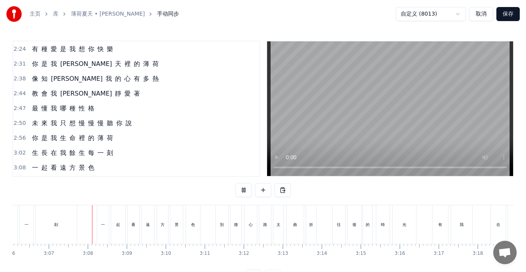
scroll to position [0, 7272]
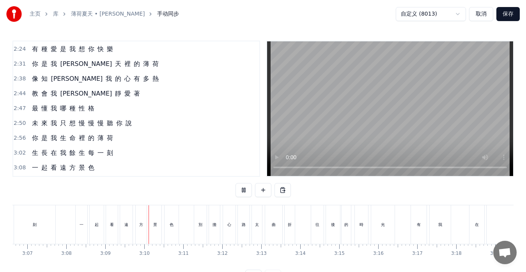
click at [245, 190] on button at bounding box center [243, 190] width 16 height 14
click at [244, 191] on button at bounding box center [243, 190] width 16 height 14
click at [44, 173] on div "一 起 看 遠 方 景 色" at bounding box center [63, 168] width 69 height 14
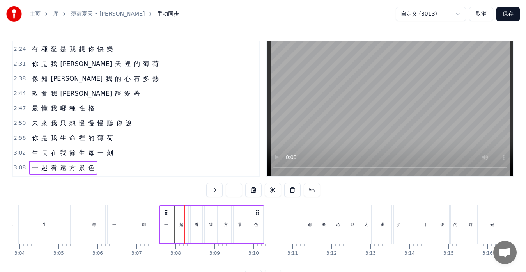
scroll to position [0, 7162]
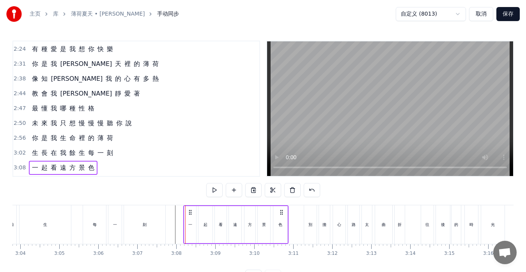
drag, startPoint x: 82, startPoint y: 211, endPoint x: 190, endPoint y: 213, distance: 108.0
click at [190, 213] on icon at bounding box center [190, 212] width 6 height 6
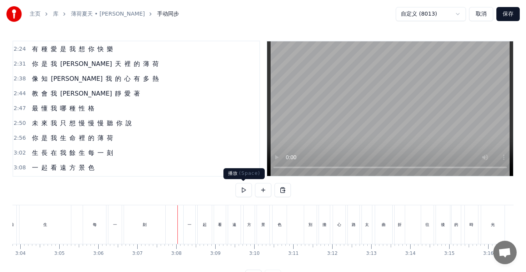
click at [240, 191] on button at bounding box center [243, 190] width 16 height 14
click at [240, 190] on button at bounding box center [243, 190] width 16 height 14
click at [206, 230] on div "起" at bounding box center [205, 224] width 14 height 39
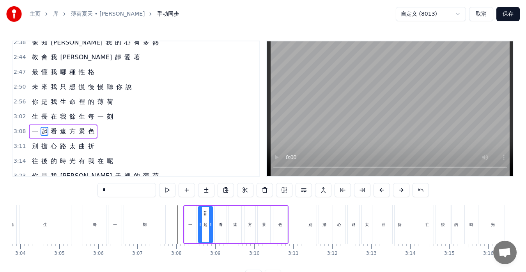
scroll to position [429, 0]
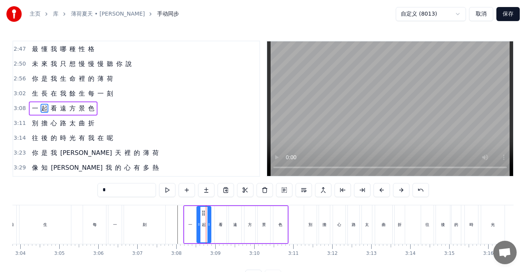
click at [203, 212] on circle at bounding box center [203, 212] width 0 height 0
click at [218, 216] on div "看" at bounding box center [221, 224] width 12 height 37
click at [219, 213] on circle at bounding box center [219, 212] width 0 height 0
click at [231, 213] on div "遠" at bounding box center [235, 224] width 12 height 37
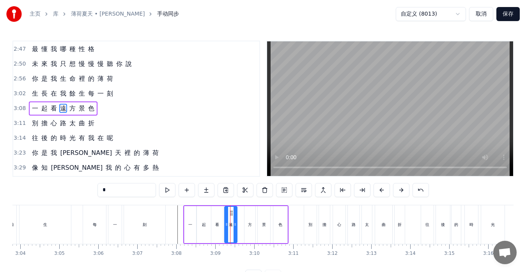
drag, startPoint x: 235, startPoint y: 212, endPoint x: 231, endPoint y: 212, distance: 4.3
click at [231, 212] on icon at bounding box center [231, 213] width 6 height 6
click at [249, 213] on div "方" at bounding box center [249, 224] width 11 height 37
drag, startPoint x: 250, startPoint y: 212, endPoint x: 243, endPoint y: 212, distance: 6.6
click at [243, 212] on icon at bounding box center [244, 213] width 6 height 6
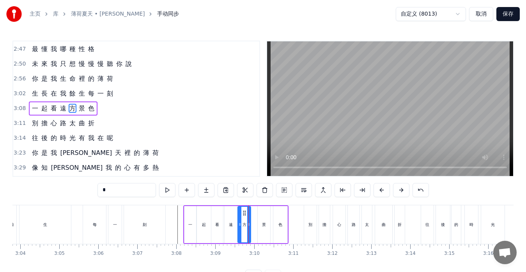
click at [248, 213] on div at bounding box center [248, 224] width 3 height 35
click at [260, 215] on div "景" at bounding box center [264, 224] width 12 height 37
drag, startPoint x: 264, startPoint y: 212, endPoint x: 258, endPoint y: 212, distance: 5.9
click at [258, 212] on icon at bounding box center [258, 213] width 6 height 6
click at [275, 216] on div "色" at bounding box center [280, 224] width 14 height 37
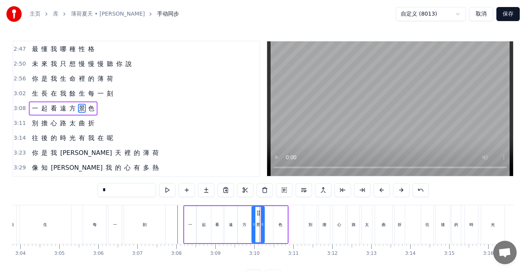
type input "*"
drag, startPoint x: 275, startPoint y: 215, endPoint x: 269, endPoint y: 216, distance: 6.3
click at [269, 216] on div at bounding box center [268, 224] width 3 height 35
drag, startPoint x: 285, startPoint y: 217, endPoint x: 281, endPoint y: 218, distance: 4.4
click at [281, 218] on div at bounding box center [280, 224] width 3 height 35
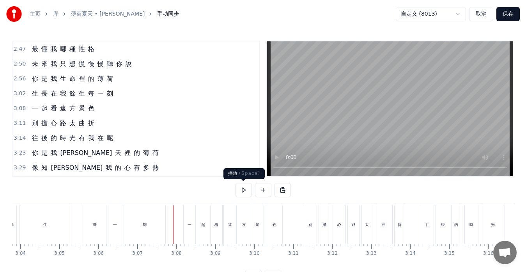
click at [244, 188] on button at bounding box center [243, 190] width 16 height 14
click at [34, 129] on div "別 擔 心 路 太 曲 折" at bounding box center [63, 123] width 69 height 14
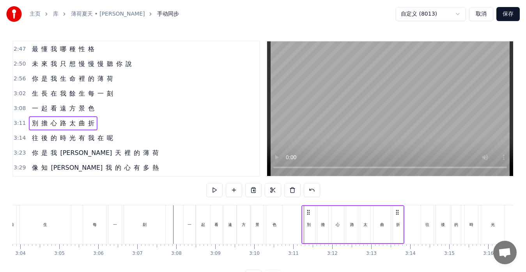
click at [307, 212] on icon at bounding box center [308, 212] width 6 height 6
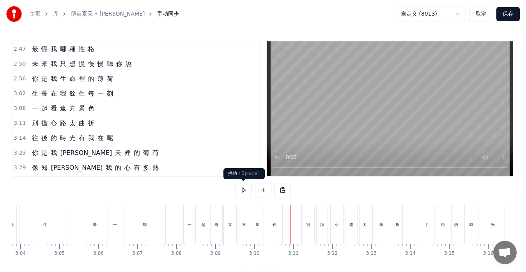
click at [244, 188] on button at bounding box center [243, 190] width 16 height 14
click at [47, 129] on div "別 擔 心 路 太 曲 折" at bounding box center [63, 123] width 69 height 14
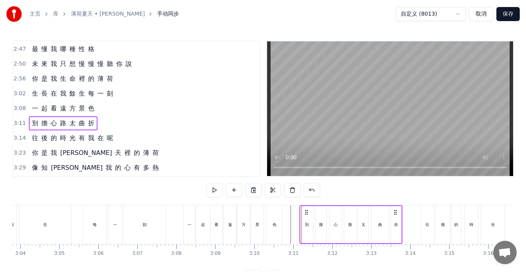
click at [306, 212] on icon at bounding box center [306, 212] width 6 height 6
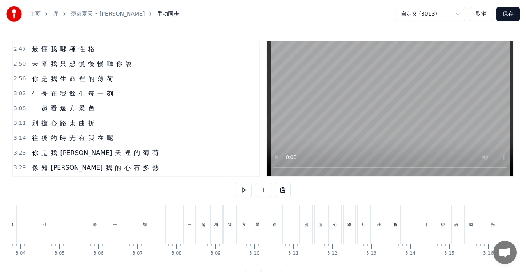
click at [323, 216] on div "擔" at bounding box center [319, 224] width 11 height 39
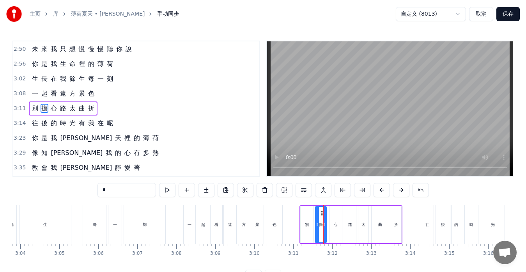
click at [331, 213] on div "心" at bounding box center [335, 224] width 12 height 37
click at [333, 210] on circle at bounding box center [333, 210] width 0 height 0
click at [347, 210] on div "路" at bounding box center [350, 224] width 12 height 37
click at [364, 211] on div "太" at bounding box center [363, 224] width 10 height 37
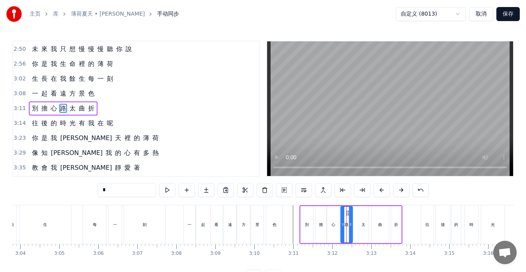
type input "*"
drag, startPoint x: 364, startPoint y: 211, endPoint x: 359, endPoint y: 212, distance: 5.1
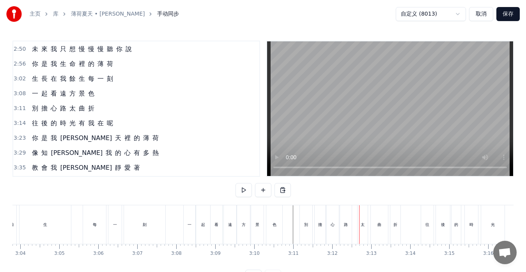
click at [360, 212] on div "太" at bounding box center [362, 224] width 10 height 39
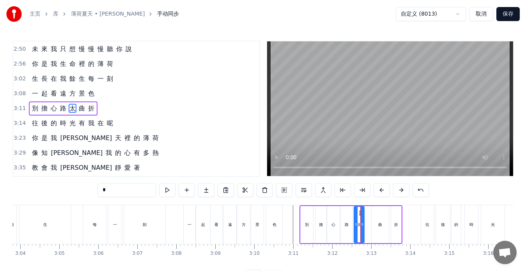
drag, startPoint x: 363, startPoint y: 211, endPoint x: 359, endPoint y: 211, distance: 4.3
click at [359, 211] on icon at bounding box center [360, 213] width 6 height 6
click at [365, 212] on div at bounding box center [365, 224] width 3 height 35
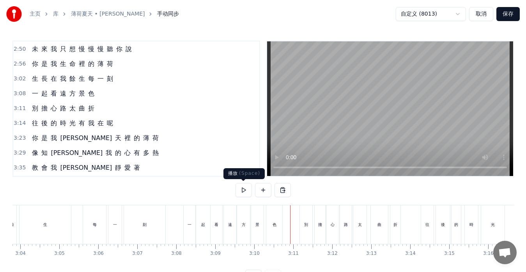
click at [244, 190] on button at bounding box center [243, 190] width 16 height 14
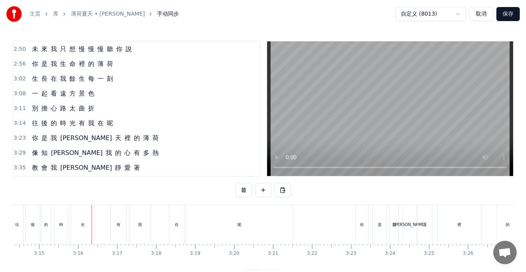
scroll to position [0, 7594]
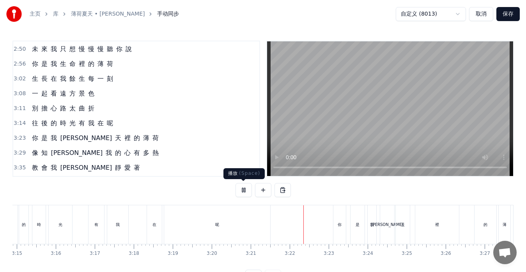
click at [245, 189] on button at bounding box center [243, 190] width 16 height 14
click at [149, 222] on div "在" at bounding box center [154, 224] width 15 height 39
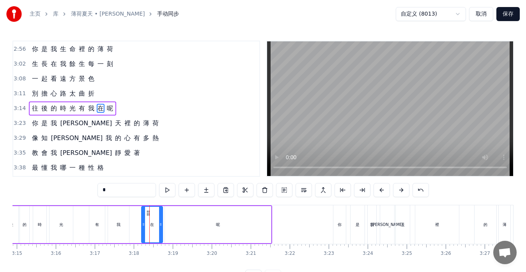
drag, startPoint x: 148, startPoint y: 221, endPoint x: 142, endPoint y: 221, distance: 6.3
click at [142, 221] on div at bounding box center [143, 224] width 3 height 35
click at [83, 233] on div "往 後 的 時 光 有 我 在 呢" at bounding box center [130, 224] width 284 height 39
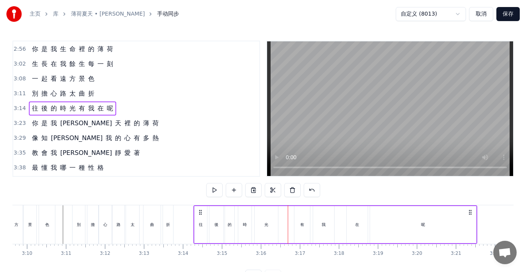
scroll to position [0, 7364]
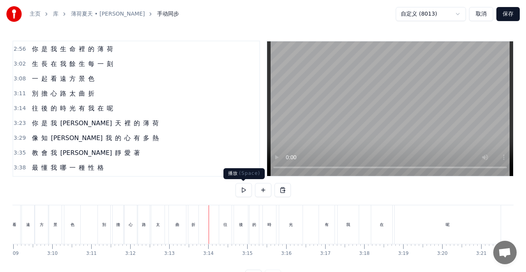
click at [244, 189] on button at bounding box center [243, 190] width 16 height 14
click at [34, 113] on div "往 後 的 時 光 有 我 在 呢" at bounding box center [72, 108] width 87 height 14
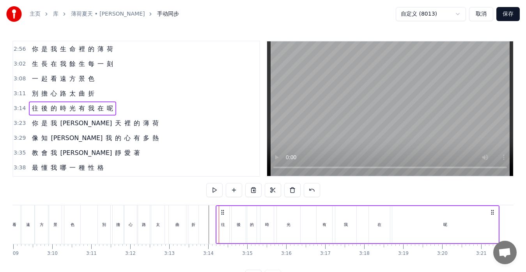
click at [224, 212] on icon at bounding box center [222, 212] width 6 height 6
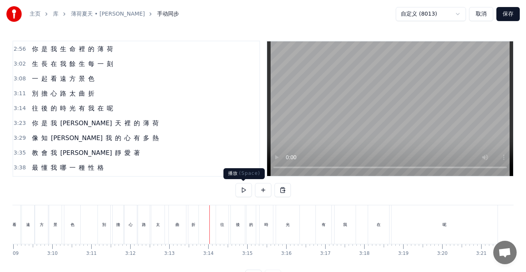
click at [243, 192] on button at bounding box center [243, 190] width 16 height 14
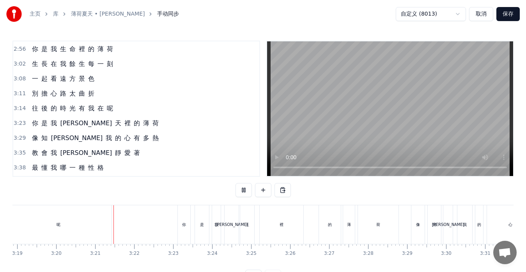
scroll to position [0, 7789]
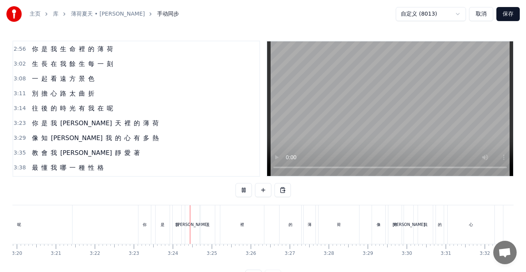
click at [244, 192] on button at bounding box center [243, 190] width 16 height 14
click at [32, 129] on div "你 是 我 夏 天 裡 的 薄 荷" at bounding box center [95, 123] width 133 height 14
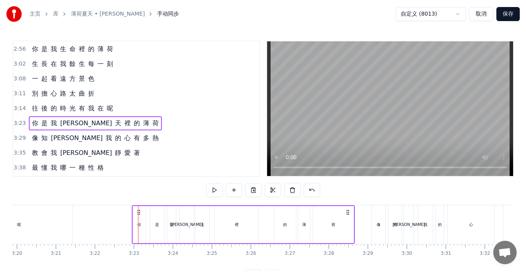
drag, startPoint x: 147, startPoint y: 212, endPoint x: 140, endPoint y: 214, distance: 6.7
click at [140, 214] on icon at bounding box center [139, 212] width 6 height 6
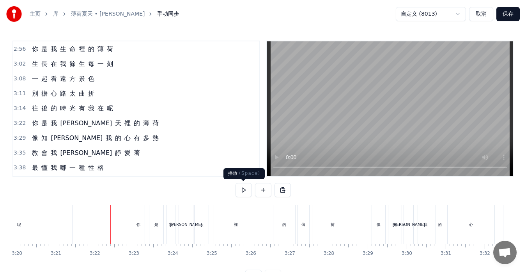
click at [245, 188] on button at bounding box center [243, 190] width 16 height 14
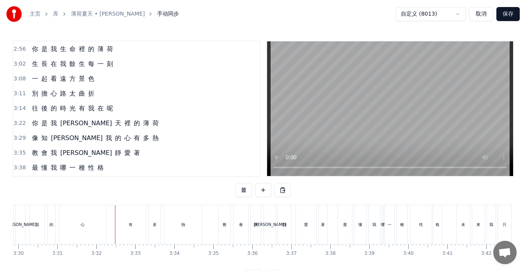
scroll to position [0, 8218]
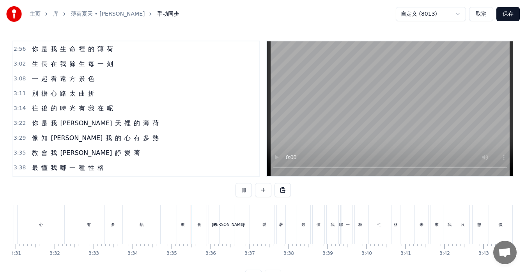
click at [245, 188] on button at bounding box center [243, 190] width 16 height 14
click at [199, 220] on div "會" at bounding box center [199, 224] width 15 height 39
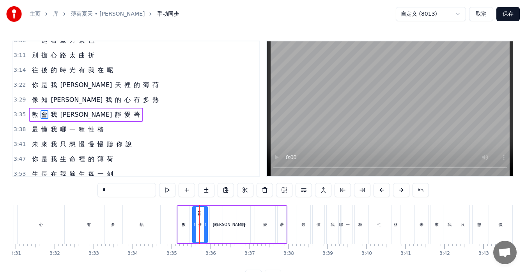
scroll to position [503, 0]
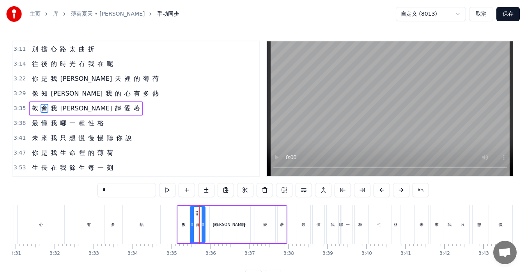
click at [198, 212] on icon at bounding box center [197, 213] width 6 height 6
click at [214, 213] on div "我" at bounding box center [215, 224] width 10 height 37
click at [212, 212] on icon at bounding box center [213, 213] width 6 height 6
click at [217, 214] on div at bounding box center [216, 224] width 3 height 35
click at [225, 214] on div "[PERSON_NAME]" at bounding box center [229, 224] width 12 height 37
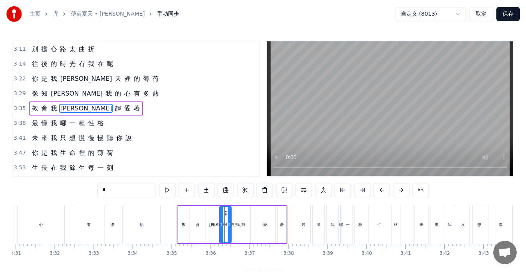
click at [225, 213] on circle at bounding box center [225, 212] width 0 height 0
click at [242, 213] on div "靜" at bounding box center [243, 224] width 13 height 37
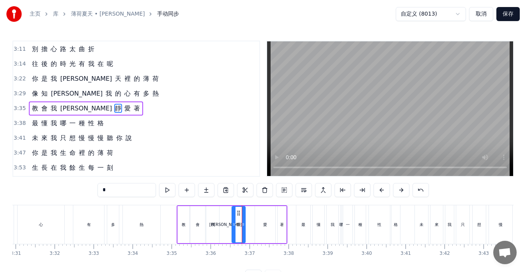
drag, startPoint x: 243, startPoint y: 212, endPoint x: 238, endPoint y: 212, distance: 5.1
click at [238, 212] on icon at bounding box center [238, 213] width 6 height 6
click at [258, 214] on div "愛" at bounding box center [265, 224] width 20 height 37
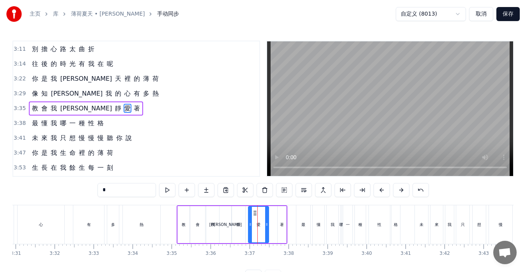
drag, startPoint x: 261, startPoint y: 212, endPoint x: 254, endPoint y: 214, distance: 7.1
click at [254, 214] on icon at bounding box center [255, 213] width 6 height 6
click at [271, 218] on div at bounding box center [269, 224] width 3 height 35
click at [277, 218] on div "著" at bounding box center [281, 224] width 9 height 37
type input "*"
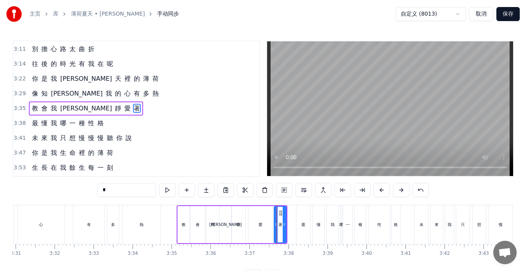
click at [275, 221] on div at bounding box center [275, 224] width 3 height 35
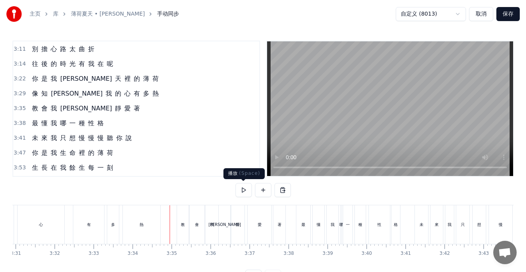
click at [241, 190] on button at bounding box center [243, 190] width 16 height 14
click at [260, 228] on div "愛" at bounding box center [259, 224] width 24 height 39
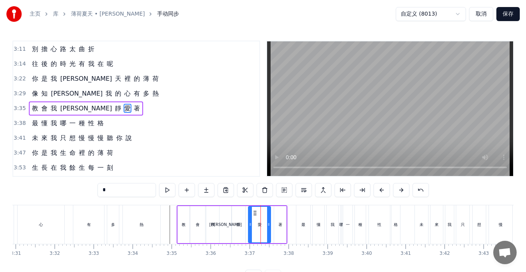
click at [267, 224] on icon at bounding box center [268, 224] width 3 height 6
click at [279, 220] on div "著" at bounding box center [280, 224] width 12 height 37
type input "*"
click at [277, 212] on icon at bounding box center [278, 213] width 6 height 6
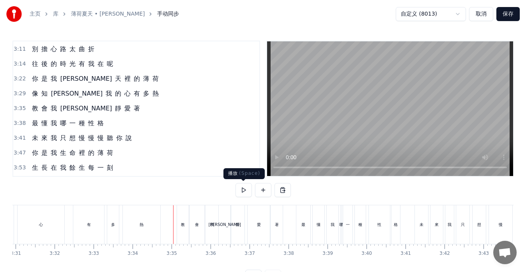
click at [241, 191] on button at bounding box center [243, 190] width 16 height 14
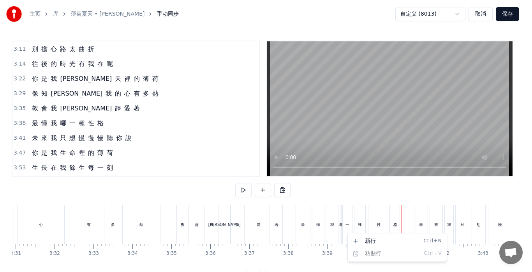
click at [346, 218] on html "主页 库 薄荷夏天 • [PERSON_NAME] 手动同步 自定义 (8013) 取消 保存 0:25 空 氣 都 安 靜 著 0:28 風 和 雲 聊 些…" at bounding box center [266, 148] width 532 height 296
click at [345, 211] on html "主页 库 薄荷夏天 • [PERSON_NAME] 手动同步 自定义 (8013) 取消 保存 0:25 空 氣 都 安 靜 著 0:28 風 和 雲 聊 些…" at bounding box center [266, 148] width 532 height 296
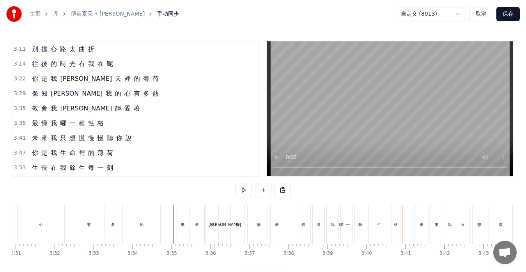
click at [346, 210] on div "一" at bounding box center [347, 224] width 9 height 39
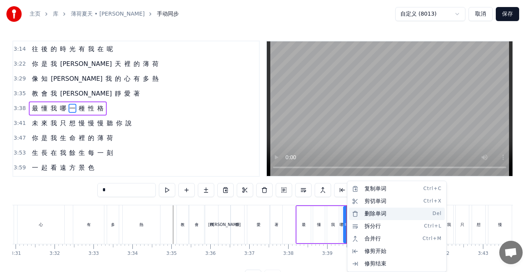
click at [362, 210] on div "删除单词 Del" at bounding box center [397, 213] width 96 height 12
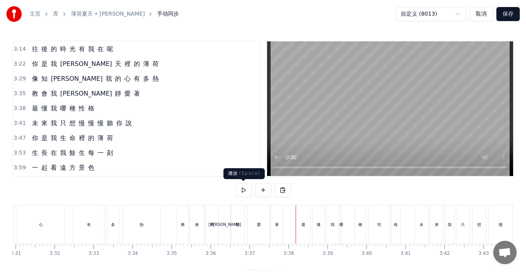
click at [245, 192] on button at bounding box center [243, 190] width 16 height 14
click at [347, 232] on div "最 懂 我 哪 種 性 格" at bounding box center [349, 224] width 106 height 39
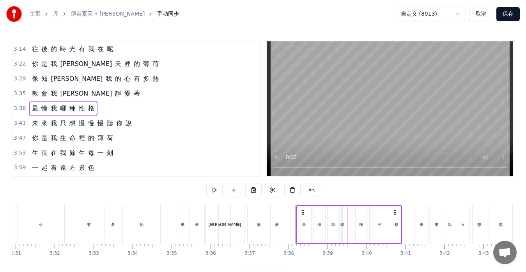
click at [342, 230] on div "哪" at bounding box center [342, 224] width 2 height 37
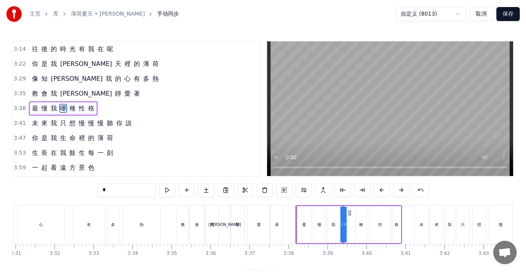
click at [349, 229] on div "最 懂 我 哪 種 性 格" at bounding box center [349, 224] width 106 height 39
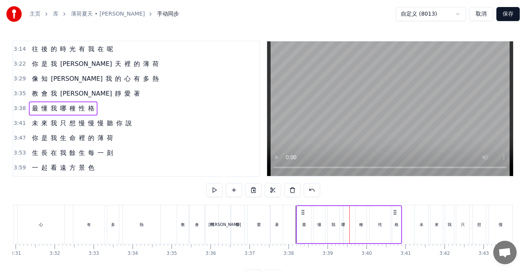
click at [342, 227] on div "最 懂 我 哪 種 性 格" at bounding box center [349, 224] width 106 height 39
click at [343, 224] on div "哪" at bounding box center [343, 224] width 4 height 6
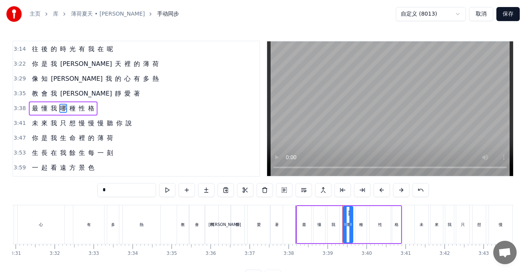
drag, startPoint x: 343, startPoint y: 224, endPoint x: 350, endPoint y: 226, distance: 7.5
click at [353, 226] on div "最 懂 我 哪 種 性 格" at bounding box center [349, 224] width 106 height 39
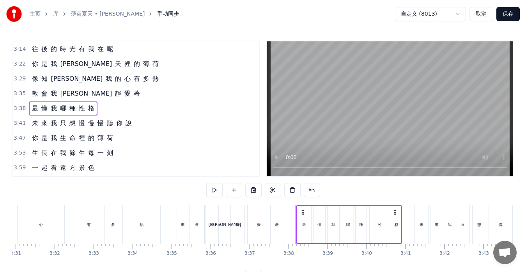
click at [345, 224] on div "哪" at bounding box center [348, 224] width 10 height 37
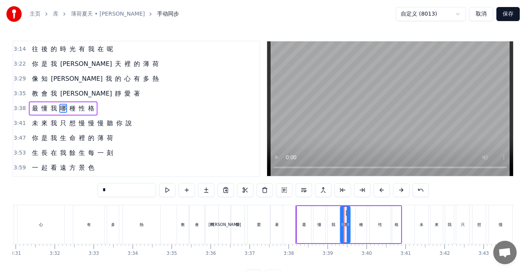
click at [346, 213] on icon at bounding box center [347, 213] width 6 height 6
click at [351, 226] on icon at bounding box center [351, 224] width 3 height 6
click at [360, 224] on div "種" at bounding box center [361, 224] width 4 height 6
type input "*"
click at [360, 214] on icon at bounding box center [361, 213] width 6 height 6
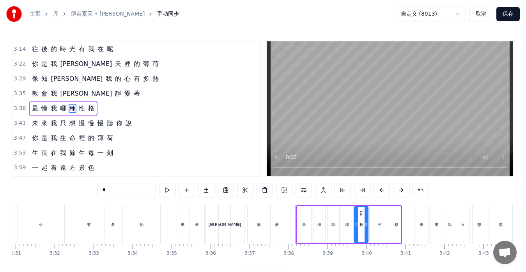
click at [365, 215] on div at bounding box center [365, 224] width 3 height 35
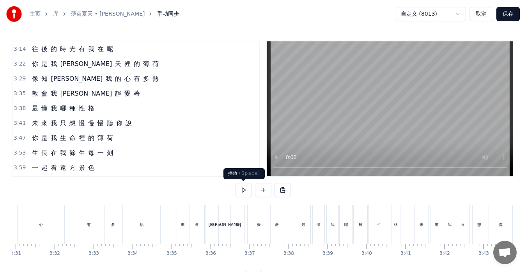
click at [243, 192] on button at bounding box center [243, 190] width 16 height 14
click at [244, 193] on button at bounding box center [243, 190] width 16 height 14
click at [34, 113] on div "最 懂 我 哪 種 性 格" at bounding box center [63, 108] width 69 height 14
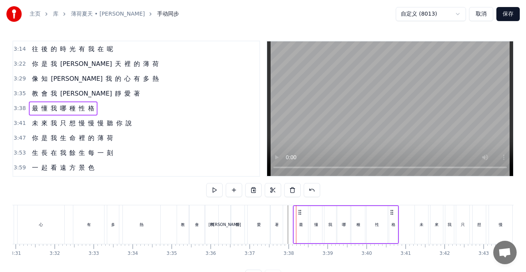
click at [300, 212] on icon at bounding box center [300, 212] width 6 height 6
click at [220, 191] on button at bounding box center [214, 190] width 16 height 14
click at [219, 191] on button at bounding box center [214, 190] width 16 height 14
drag, startPoint x: 380, startPoint y: 229, endPoint x: 383, endPoint y: 228, distance: 4.0
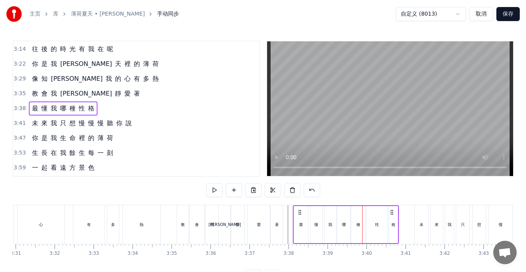
click at [381, 228] on div "性" at bounding box center [376, 224] width 21 height 37
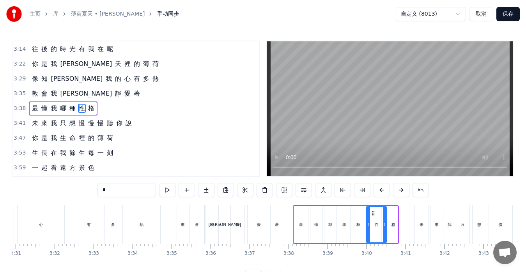
click at [383, 228] on div at bounding box center [384, 224] width 3 height 35
click at [394, 225] on div "格" at bounding box center [393, 224] width 4 height 6
type input "*"
click at [389, 218] on div at bounding box center [389, 224] width 3 height 35
click at [400, 219] on div at bounding box center [398, 224] width 3 height 35
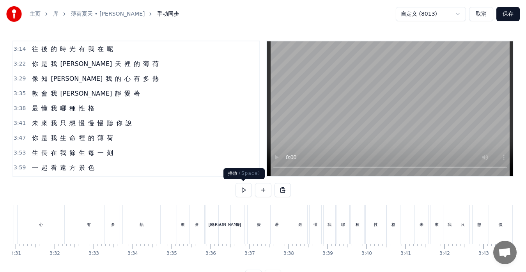
click at [248, 190] on button at bounding box center [243, 190] width 16 height 14
click at [296, 222] on div "最" at bounding box center [300, 224] width 14 height 39
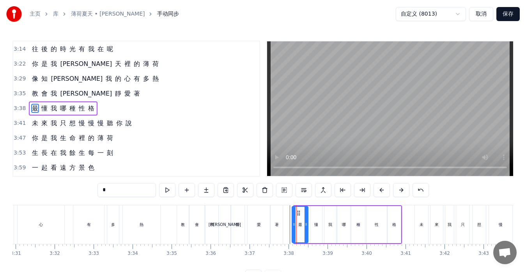
click at [293, 222] on icon at bounding box center [293, 224] width 3 height 6
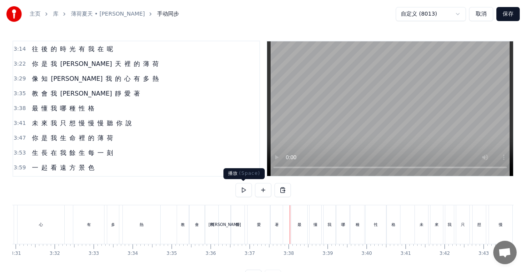
click at [242, 189] on button at bounding box center [243, 190] width 16 height 14
click at [48, 128] on div "未 來 我 只 想 慢 慢 慢 聽 你 說" at bounding box center [82, 123] width 106 height 14
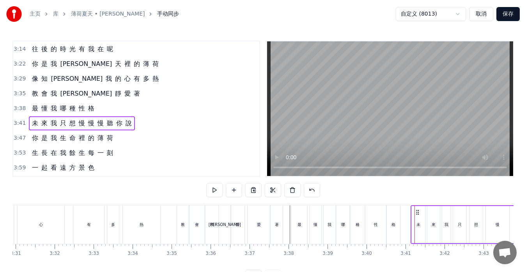
drag, startPoint x: 421, startPoint y: 211, endPoint x: 417, endPoint y: 212, distance: 4.0
click at [417, 212] on icon at bounding box center [417, 212] width 6 height 6
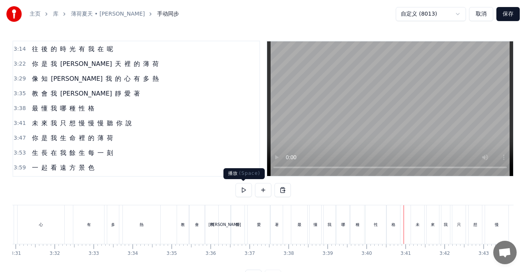
click at [242, 189] on button at bounding box center [243, 190] width 16 height 14
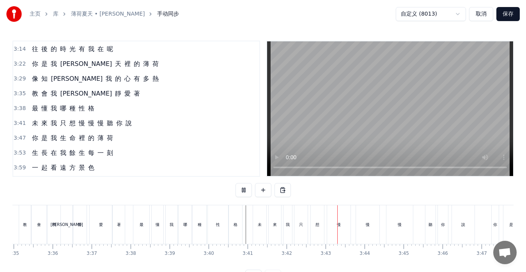
click at [242, 189] on button at bounding box center [243, 190] width 16 height 14
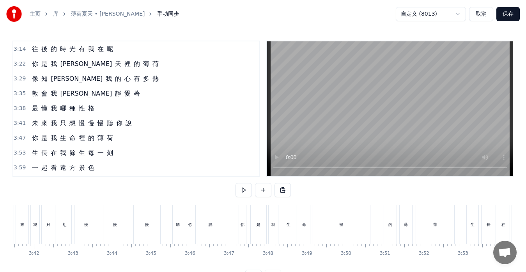
scroll to position [0, 8651]
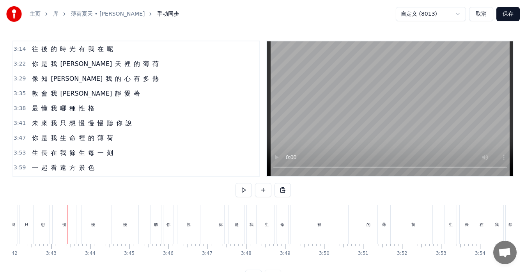
click at [37, 127] on span "未" at bounding box center [35, 122] width 8 height 9
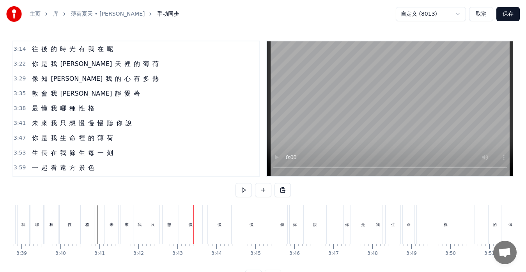
scroll to position [0, 8525]
click at [35, 128] on div "未 來 我 只 想 慢 慢 慢 聽 你 說" at bounding box center [82, 123] width 106 height 14
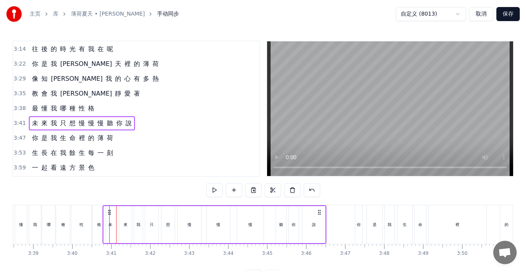
scroll to position [0, 8501]
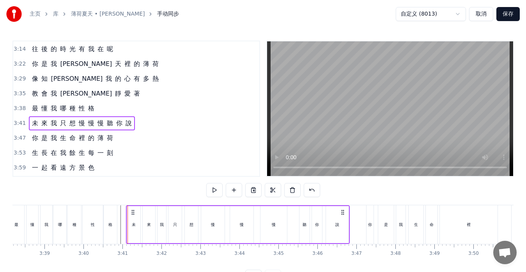
drag, startPoint x: 112, startPoint y: 212, endPoint x: 134, endPoint y: 213, distance: 21.9
click at [134, 213] on icon at bounding box center [133, 212] width 6 height 6
click at [152, 224] on div "來" at bounding box center [149, 224] width 12 height 37
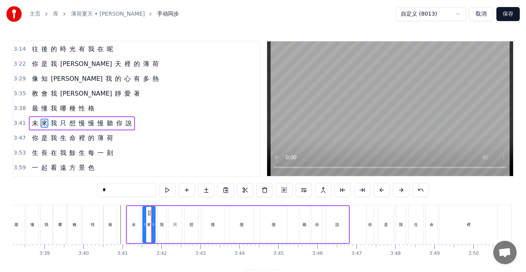
scroll to position [533, 0]
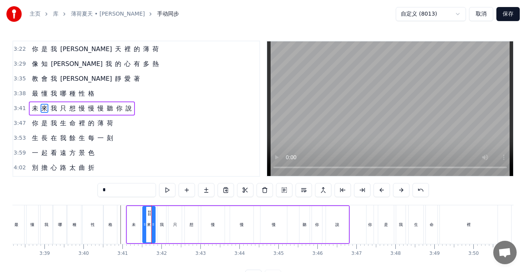
click at [191, 219] on div "想" at bounding box center [191, 224] width 13 height 37
type input "*"
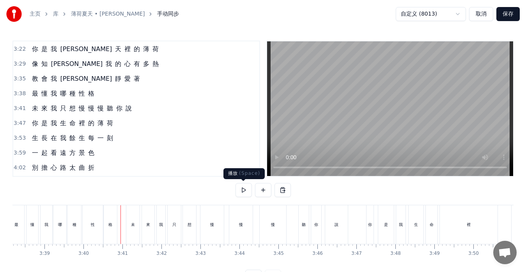
click at [239, 191] on button at bounding box center [243, 190] width 16 height 14
click at [238, 195] on button at bounding box center [243, 190] width 16 height 14
click at [138, 228] on div "未" at bounding box center [132, 224] width 13 height 39
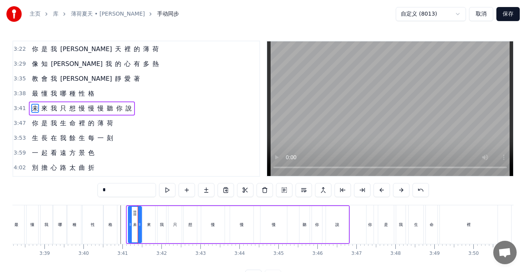
click at [135, 212] on icon at bounding box center [135, 213] width 6 height 6
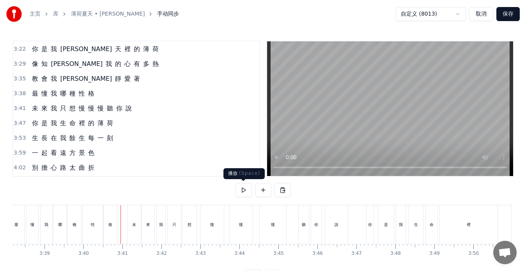
click at [242, 189] on button at bounding box center [243, 190] width 16 height 14
click at [153, 229] on div "來" at bounding box center [148, 224] width 12 height 39
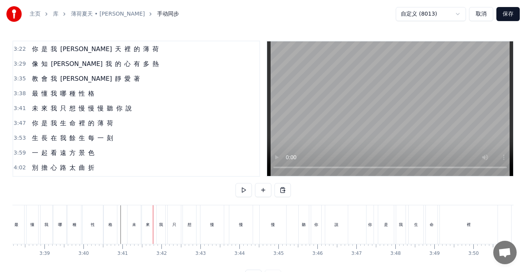
click at [159, 228] on div "我" at bounding box center [161, 224] width 9 height 39
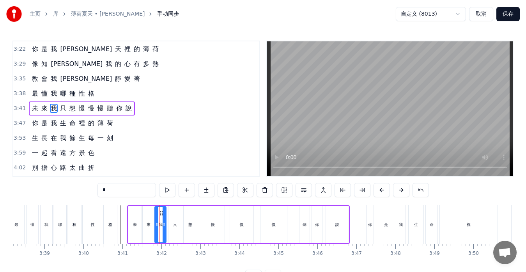
click at [156, 226] on icon at bounding box center [156, 224] width 3 height 6
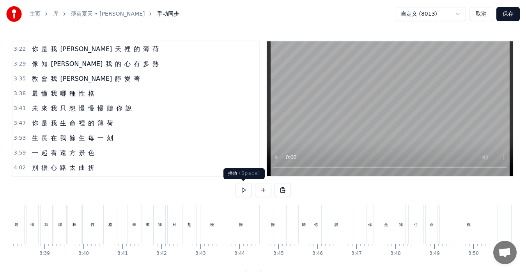
click at [242, 190] on button at bounding box center [243, 190] width 16 height 14
click at [148, 224] on div "來" at bounding box center [148, 224] width 4 height 6
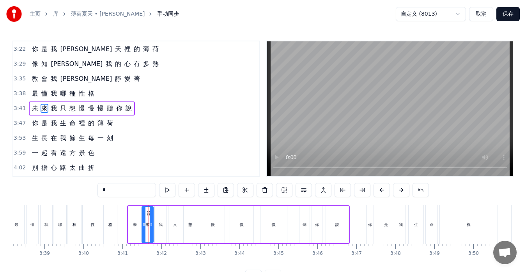
click at [148, 213] on icon at bounding box center [148, 213] width 6 height 6
click at [159, 217] on div "我" at bounding box center [160, 224] width 11 height 37
type input "*"
click at [160, 212] on circle at bounding box center [159, 212] width 0 height 0
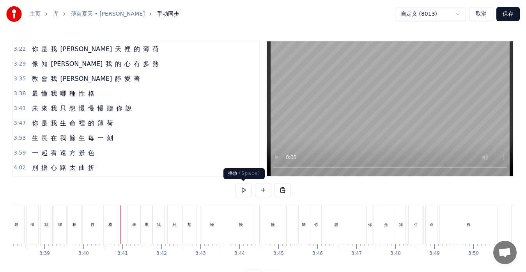
click at [244, 191] on button at bounding box center [243, 190] width 16 height 14
click at [145, 225] on div "來" at bounding box center [147, 224] width 4 height 6
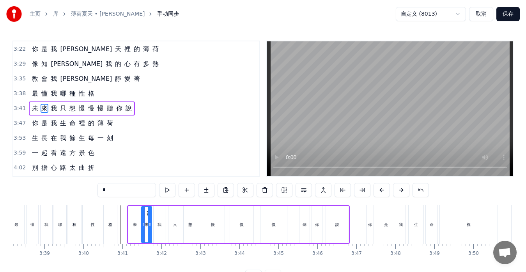
click at [150, 224] on icon at bounding box center [149, 224] width 3 height 6
click at [157, 224] on div "我" at bounding box center [159, 224] width 4 height 6
click at [159, 213] on icon at bounding box center [158, 213] width 6 height 6
click at [175, 215] on div "只" at bounding box center [174, 224] width 13 height 37
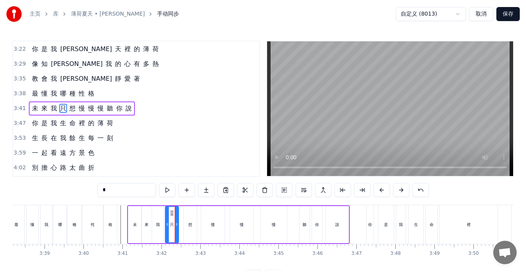
click at [171, 212] on icon at bounding box center [172, 213] width 6 height 6
click at [180, 215] on div at bounding box center [178, 224] width 3 height 35
click at [186, 215] on div "想" at bounding box center [190, 224] width 13 height 37
type input "*"
click at [188, 212] on icon at bounding box center [188, 213] width 6 height 6
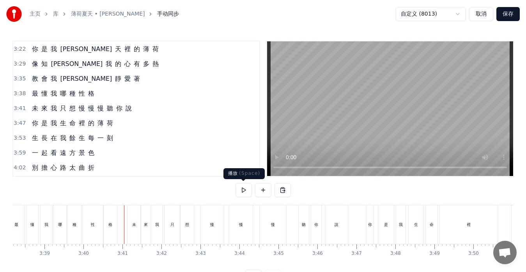
click at [242, 190] on button at bounding box center [243, 190] width 16 height 14
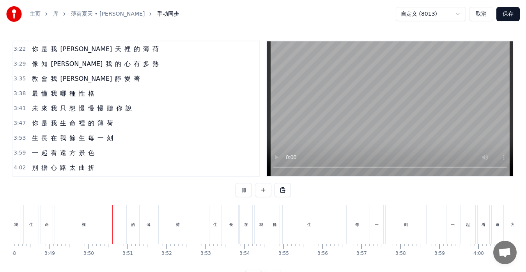
scroll to position [0, 8924]
click at [242, 190] on button at bounding box center [243, 190] width 16 height 14
click at [47, 157] on div "一 起 看 遠 方 景 色" at bounding box center [63, 153] width 69 height 14
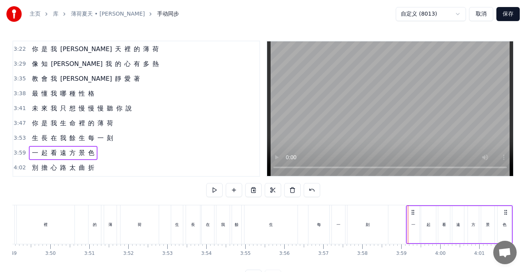
click at [412, 210] on circle at bounding box center [412, 210] width 0 height 0
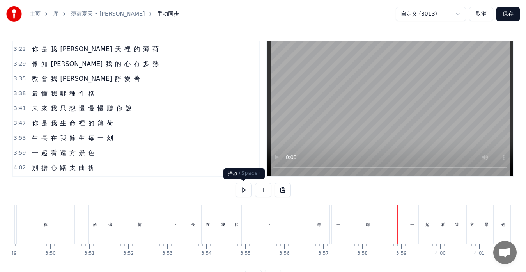
click at [246, 192] on button at bounding box center [243, 190] width 16 height 14
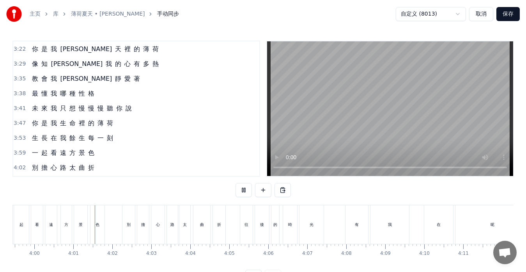
scroll to position [0, 9350]
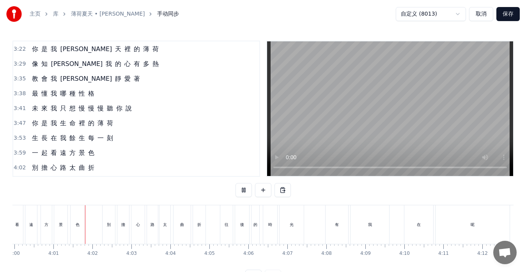
click at [246, 192] on button at bounding box center [243, 190] width 16 height 14
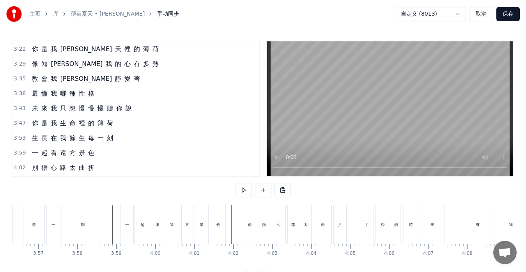
scroll to position [0, 9050]
click at [299, 228] on div "起" at bounding box center [300, 224] width 15 height 39
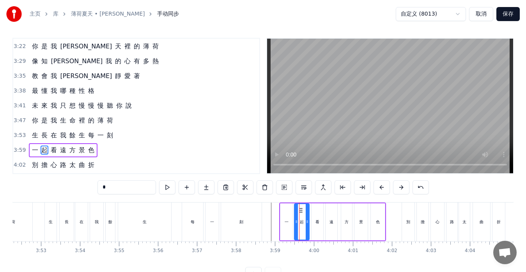
scroll to position [547, 0]
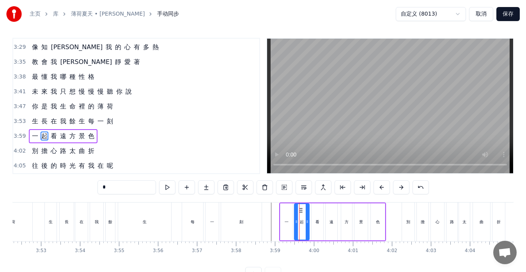
click at [316, 218] on div "看" at bounding box center [317, 221] width 12 height 37
click at [314, 210] on icon at bounding box center [315, 210] width 6 height 6
click at [298, 217] on div "起" at bounding box center [301, 221] width 15 height 37
click at [327, 217] on div "遠" at bounding box center [331, 221] width 12 height 37
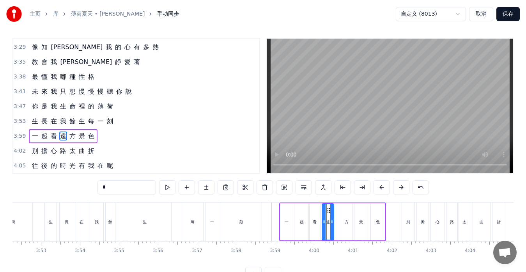
click at [328, 209] on icon at bounding box center [328, 210] width 6 height 6
click at [334, 214] on div at bounding box center [333, 221] width 3 height 35
click at [345, 212] on div "方" at bounding box center [346, 221] width 11 height 37
drag, startPoint x: 347, startPoint y: 209, endPoint x: 342, endPoint y: 209, distance: 5.1
click at [342, 209] on icon at bounding box center [342, 210] width 6 height 6
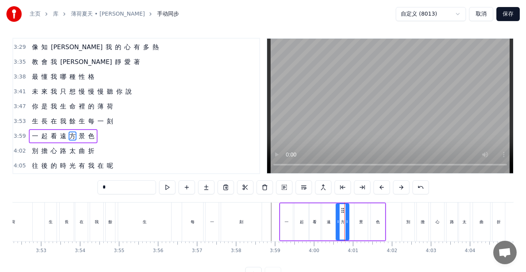
click at [347, 211] on div at bounding box center [346, 221] width 3 height 35
click at [359, 214] on div "景" at bounding box center [360, 221] width 13 height 37
click at [372, 211] on div "色" at bounding box center [378, 221] width 14 height 37
type input "*"
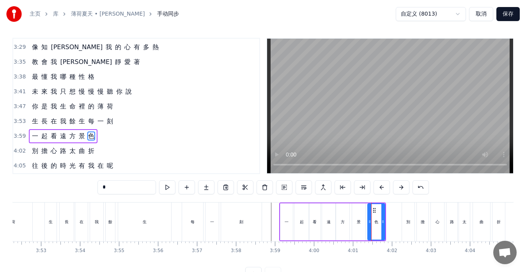
click at [369, 210] on div at bounding box center [369, 221] width 3 height 35
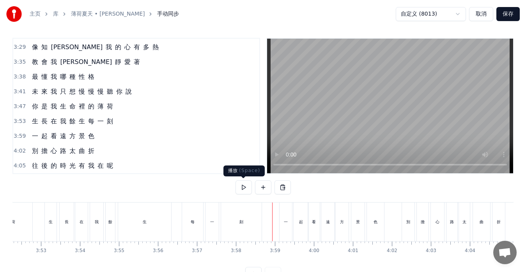
click at [240, 187] on button at bounding box center [243, 187] width 16 height 14
click at [286, 221] on div "一" at bounding box center [286, 222] width 4 height 6
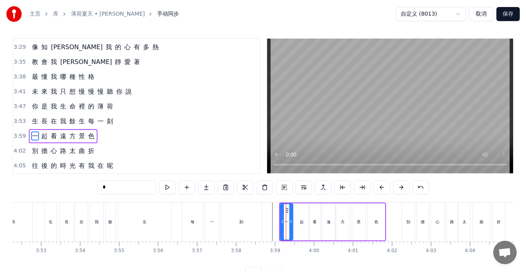
click at [74, 141] on div "一 起 看 遠 方 景 色" at bounding box center [63, 136] width 69 height 14
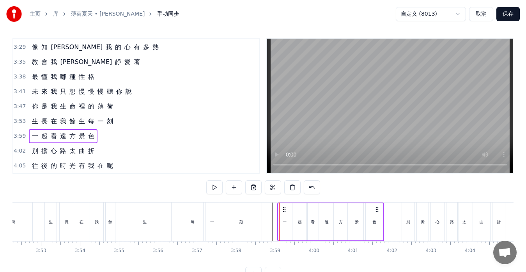
click at [285, 208] on icon at bounding box center [284, 209] width 6 height 6
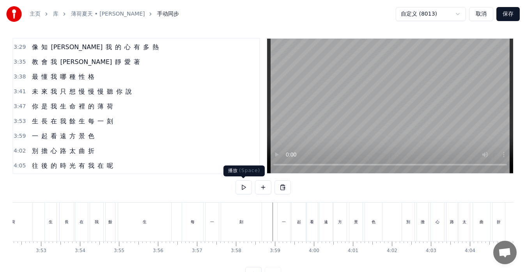
click at [241, 187] on button at bounding box center [243, 187] width 16 height 14
click at [242, 187] on button at bounding box center [243, 187] width 16 height 14
click at [62, 155] on span "路" at bounding box center [63, 150] width 8 height 9
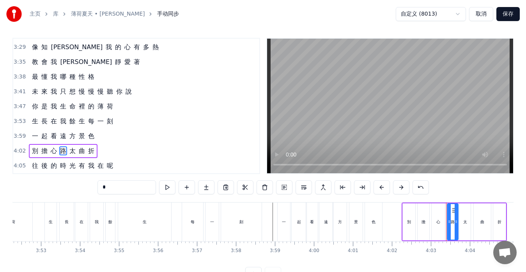
scroll to position [18, 0]
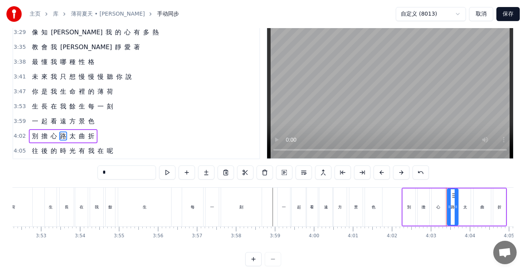
click at [35, 141] on div "別 擔 心 路 太 曲 折" at bounding box center [63, 136] width 69 height 14
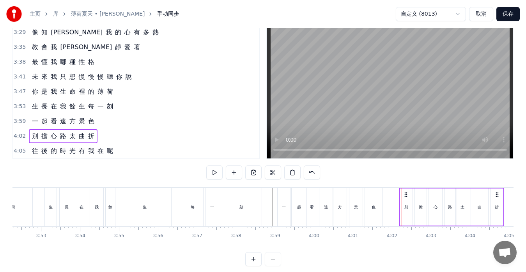
click at [406, 194] on icon at bounding box center [406, 194] width 6 height 6
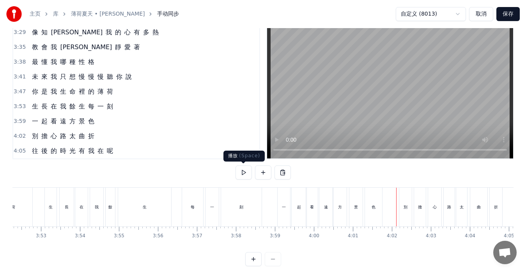
click at [242, 174] on button at bounding box center [243, 172] width 16 height 14
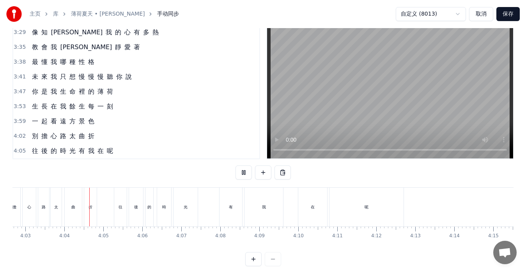
scroll to position [0, 9475]
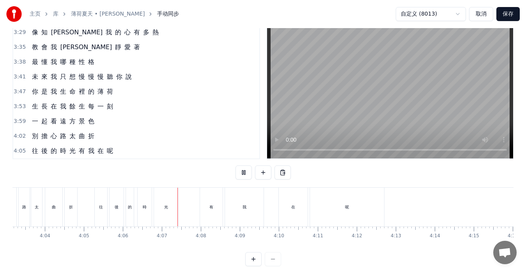
click at [242, 174] on button at bounding box center [243, 172] width 16 height 14
click at [99, 200] on div "往" at bounding box center [101, 206] width 12 height 39
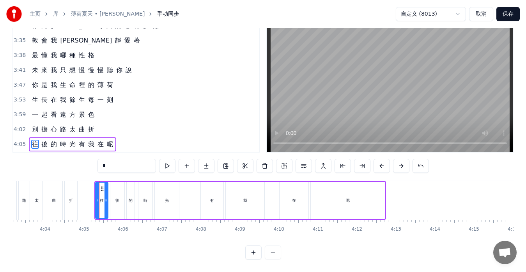
scroll to position [31, 0]
click at [94, 197] on icon at bounding box center [95, 200] width 3 height 6
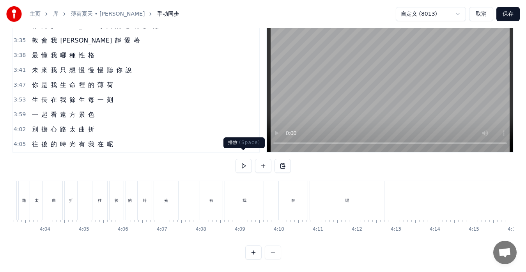
click at [240, 159] on button at bounding box center [243, 166] width 16 height 14
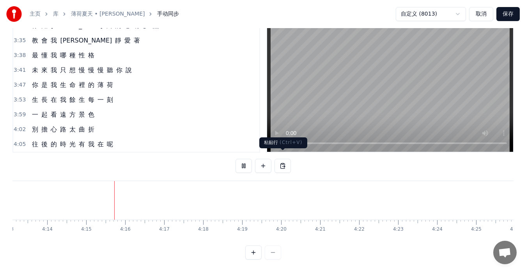
scroll to position [0, 9903]
click at [508, 14] on button "保存" at bounding box center [507, 14] width 23 height 14
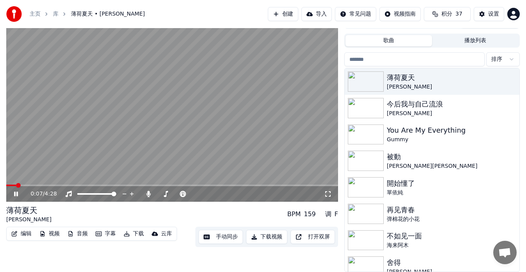
click at [100, 184] on span at bounding box center [172, 185] width 332 height 2
click at [491, 14] on div "设置" at bounding box center [493, 14] width 11 height 8
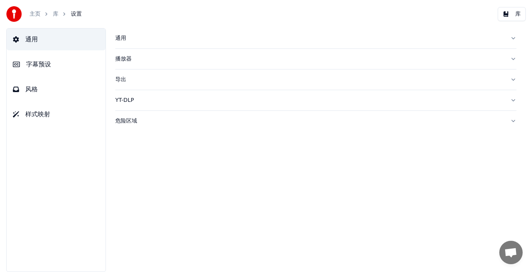
click at [46, 93] on button "风格" at bounding box center [56, 89] width 99 height 22
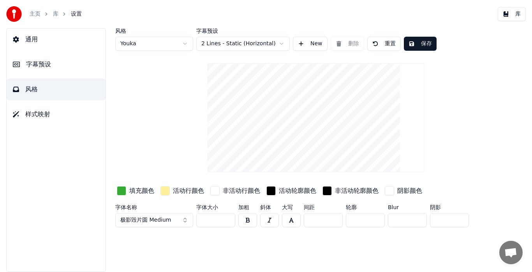
click at [124, 190] on div "button" at bounding box center [121, 190] width 9 height 9
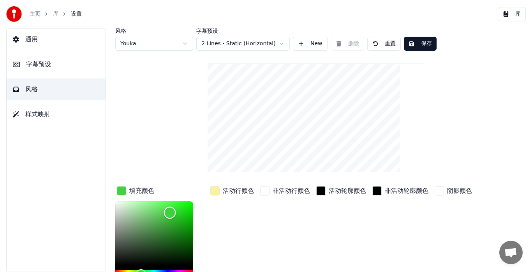
type input "*******"
drag, startPoint x: 171, startPoint y: 221, endPoint x: 169, endPoint y: 209, distance: 11.4
click at [169, 209] on div "Color" at bounding box center [170, 210] width 12 height 12
click at [429, 46] on button "保存" at bounding box center [420, 44] width 33 height 14
click at [511, 17] on button "库" at bounding box center [512, 14] width 28 height 14
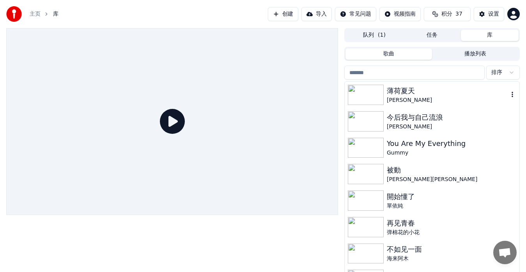
click at [397, 94] on div "薄荷夏天" at bounding box center [448, 90] width 122 height 11
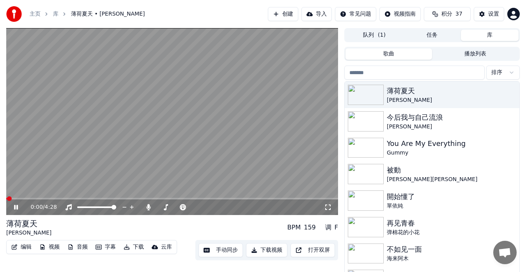
click at [90, 199] on div "0:00 / 4:28" at bounding box center [172, 207] width 332 height 16
click at [90, 199] on span at bounding box center [172, 199] width 332 height 2
click at [327, 207] on icon at bounding box center [328, 207] width 8 height 6
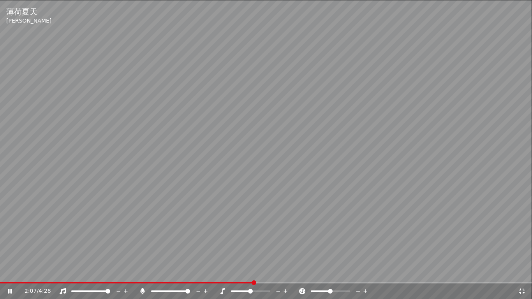
click at [523, 271] on icon at bounding box center [522, 291] width 8 height 6
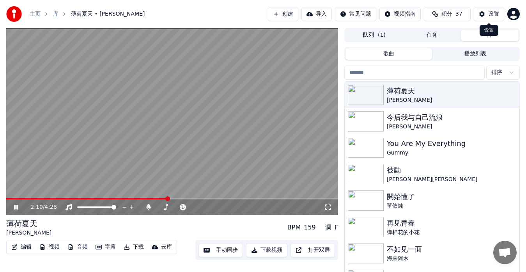
click at [493, 11] on button "设置" at bounding box center [488, 14] width 30 height 14
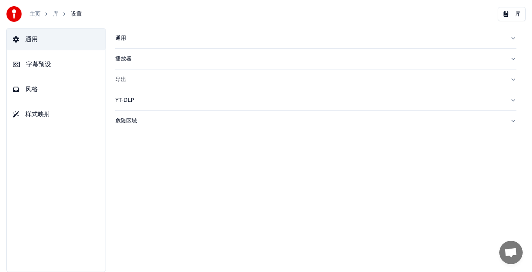
click at [27, 94] on button "风格" at bounding box center [56, 89] width 99 height 22
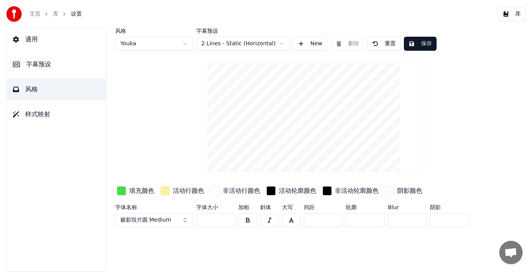
click at [124, 190] on div "button" at bounding box center [121, 190] width 9 height 9
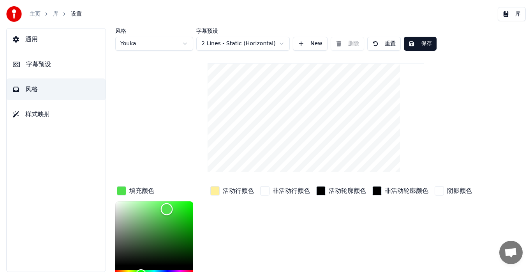
drag, startPoint x: 171, startPoint y: 209, endPoint x: 167, endPoint y: 208, distance: 3.9
click at [167, 208] on div "Color" at bounding box center [167, 209] width 12 height 12
drag, startPoint x: 167, startPoint y: 208, endPoint x: 163, endPoint y: 208, distance: 3.9
click at [163, 208] on div "Color" at bounding box center [163, 209] width 12 height 12
drag, startPoint x: 163, startPoint y: 208, endPoint x: 171, endPoint y: 214, distance: 10.6
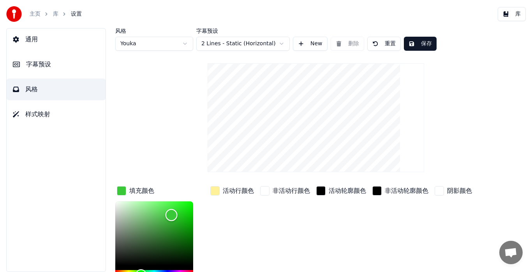
click at [171, 214] on div "Color" at bounding box center [172, 215] width 12 height 12
drag, startPoint x: 171, startPoint y: 214, endPoint x: 177, endPoint y: 212, distance: 6.3
click at [177, 212] on div "Color" at bounding box center [177, 213] width 12 height 12
click at [181, 214] on div "Color" at bounding box center [181, 214] width 12 height 12
click at [181, 212] on div "Color" at bounding box center [181, 213] width 12 height 12
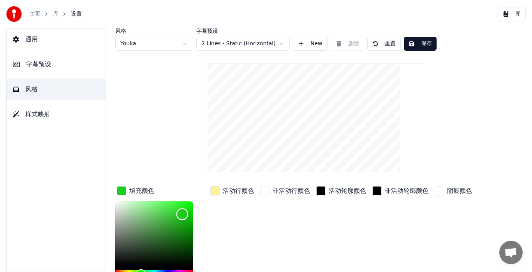
click at [182, 214] on div "Color" at bounding box center [183, 214] width 12 height 12
drag, startPoint x: 182, startPoint y: 214, endPoint x: 185, endPoint y: 206, distance: 8.4
click at [185, 206] on div "Color" at bounding box center [186, 206] width 12 height 12
type input "*******"
click at [185, 205] on div "Color" at bounding box center [185, 206] width 12 height 12
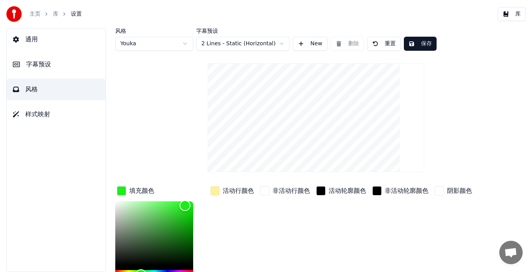
click at [291, 93] on video at bounding box center [316, 117] width 217 height 109
click at [50, 69] on button "字幕预设" at bounding box center [56, 64] width 99 height 22
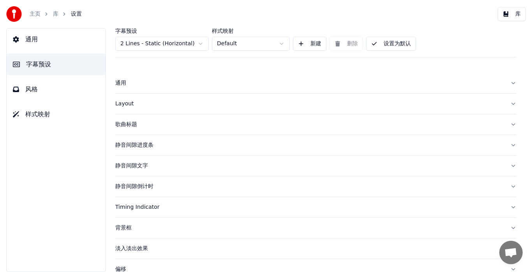
click at [33, 87] on span "风格" at bounding box center [31, 89] width 12 height 9
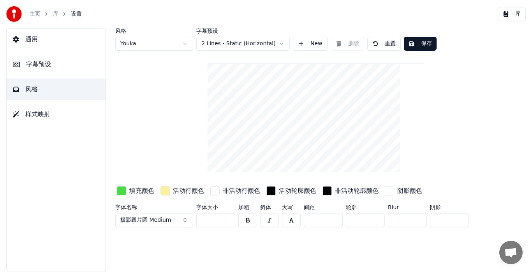
click at [413, 46] on button "保存" at bounding box center [420, 44] width 33 height 14
click at [518, 13] on button "库" at bounding box center [512, 14] width 28 height 14
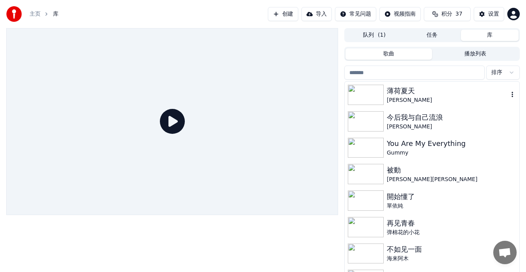
click at [397, 92] on div "薄荷夏天" at bounding box center [448, 90] width 122 height 11
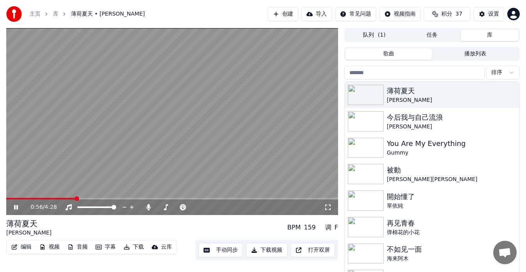
click at [75, 198] on span at bounding box center [172, 199] width 332 height 2
click at [326, 206] on icon at bounding box center [328, 207] width 8 height 6
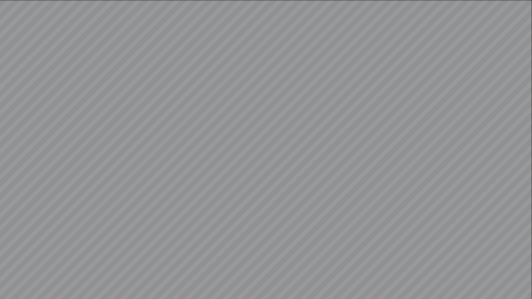
click at [523, 271] on video at bounding box center [266, 149] width 532 height 299
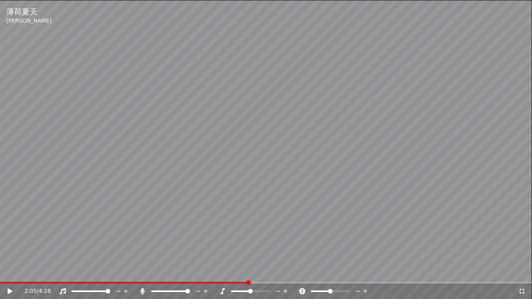
click at [522, 271] on icon at bounding box center [522, 291] width 8 height 6
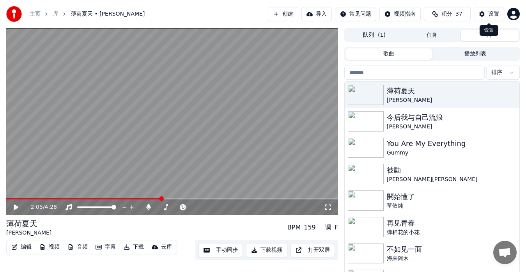
click at [482, 14] on button "设置" at bounding box center [488, 14] width 30 height 14
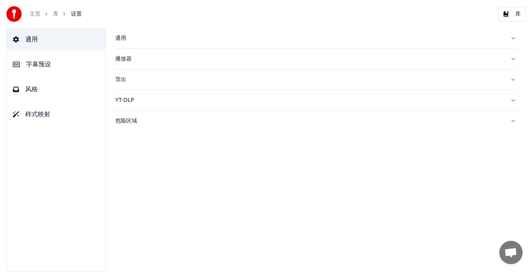
click at [49, 85] on button "风格" at bounding box center [56, 89] width 99 height 22
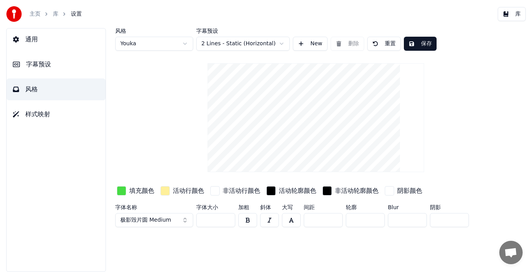
click at [212, 221] on input "***" at bounding box center [215, 220] width 39 height 14
type input "***"
click at [420, 46] on button "保存" at bounding box center [420, 44] width 33 height 14
click at [121, 190] on div "button" at bounding box center [121, 190] width 9 height 9
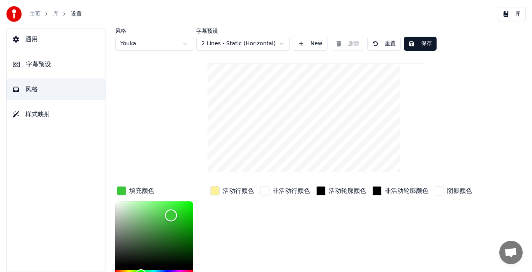
drag, startPoint x: 171, startPoint y: 210, endPoint x: 171, endPoint y: 215, distance: 4.3
click at [171, 215] on div "Color" at bounding box center [171, 215] width 12 height 12
click at [169, 216] on div "Color" at bounding box center [169, 216] width 12 height 12
drag, startPoint x: 168, startPoint y: 216, endPoint x: 172, endPoint y: 222, distance: 7.7
click at [172, 222] on div "Color" at bounding box center [172, 223] width 12 height 12
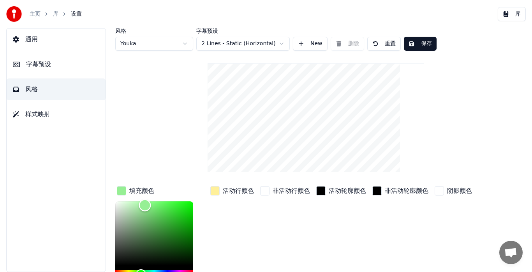
drag, startPoint x: 172, startPoint y: 222, endPoint x: 145, endPoint y: 205, distance: 32.6
click at [145, 205] on div "Color" at bounding box center [145, 205] width 12 height 12
type input "*******"
drag, startPoint x: 145, startPoint y: 205, endPoint x: 143, endPoint y: 210, distance: 6.2
click at [143, 210] on div "Color" at bounding box center [143, 211] width 12 height 12
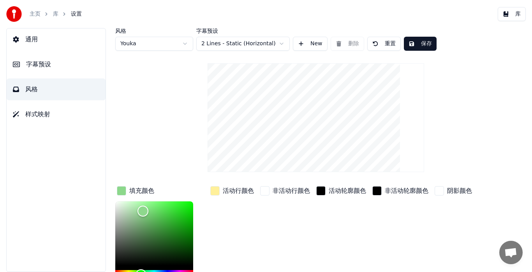
click at [431, 44] on button "保存" at bounding box center [420, 44] width 33 height 14
click at [514, 14] on button "库" at bounding box center [512, 14] width 28 height 14
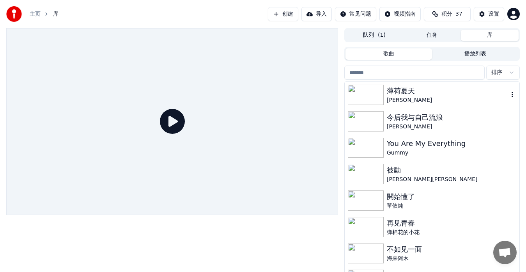
click at [392, 92] on div "薄荷夏天" at bounding box center [448, 90] width 122 height 11
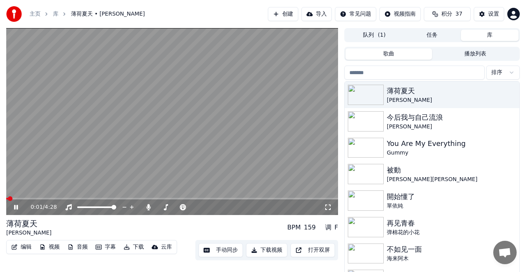
click at [79, 198] on span at bounding box center [172, 199] width 332 height 2
click at [326, 209] on icon at bounding box center [327, 206] width 5 height 5
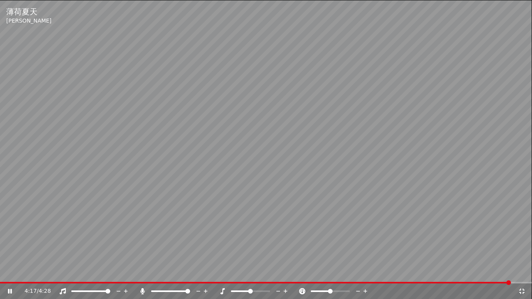
click at [521, 271] on icon at bounding box center [521, 291] width 5 height 5
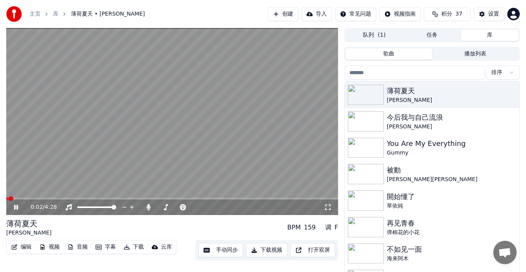
click at [9, 198] on span at bounding box center [7, 199] width 2 height 2
click at [487, 12] on button "设置" at bounding box center [488, 14] width 30 height 14
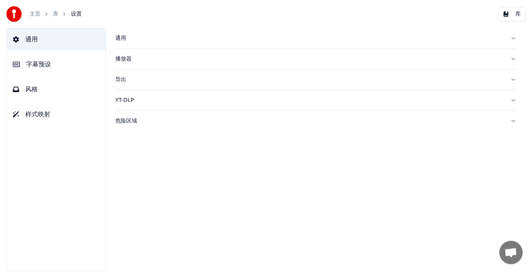
click at [515, 16] on button "库" at bounding box center [512, 14] width 28 height 14
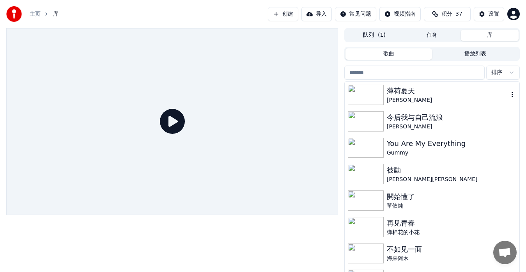
click at [388, 96] on div "[PERSON_NAME]" at bounding box center [448, 100] width 122 height 8
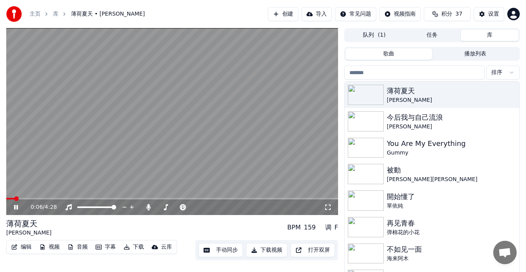
click at [209, 198] on span at bounding box center [172, 199] width 332 height 2
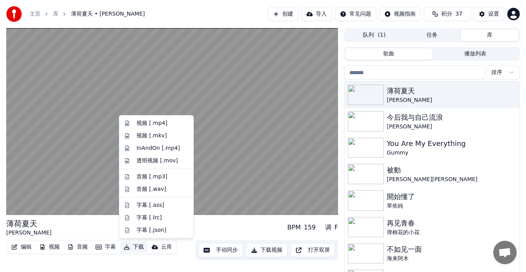
click at [128, 247] on icon "button" at bounding box center [126, 246] width 5 height 5
click at [159, 150] on div "InAndOn [.mp4]" at bounding box center [158, 148] width 44 height 8
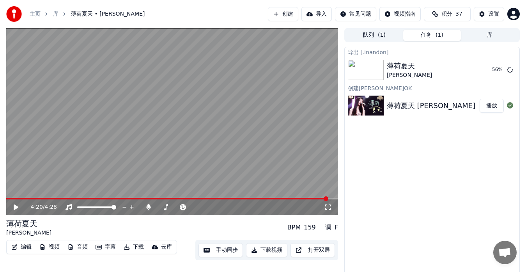
click at [328, 198] on span at bounding box center [167, 199] width 322 height 2
click at [19, 207] on icon at bounding box center [21, 207] width 18 height 6
click at [17, 207] on icon at bounding box center [16, 207] width 4 height 5
click at [17, 207] on icon at bounding box center [16, 206] width 5 height 5
click at [138, 245] on button "下载" at bounding box center [133, 246] width 26 height 11
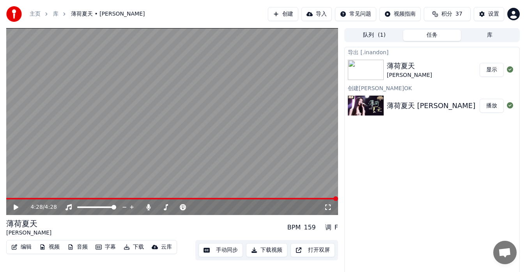
click at [246, 227] on div "薄荷夏天 [PERSON_NAME] BPM 159 调 F" at bounding box center [172, 227] width 332 height 19
click at [192, 206] on span at bounding box center [193, 207] width 5 height 5
click at [191, 207] on span at bounding box center [183, 207] width 19 height 2
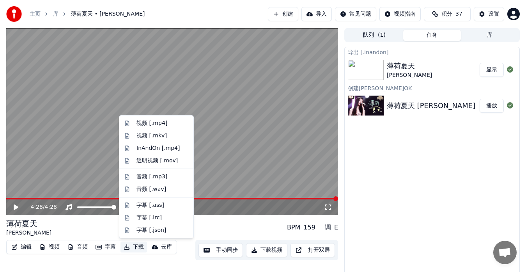
click at [133, 247] on button "下载" at bounding box center [133, 246] width 26 height 11
click at [164, 122] on div "视频 [.mp4]" at bounding box center [151, 123] width 31 height 8
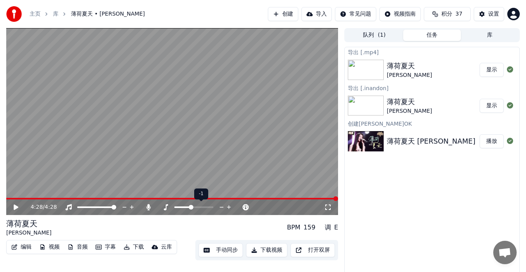
click at [193, 207] on span at bounding box center [191, 207] width 5 height 5
click at [191, 207] on span at bounding box center [182, 207] width 16 height 2
click at [193, 207] on span at bounding box center [191, 207] width 5 height 5
click at [193, 208] on span at bounding box center [193, 207] width 5 height 5
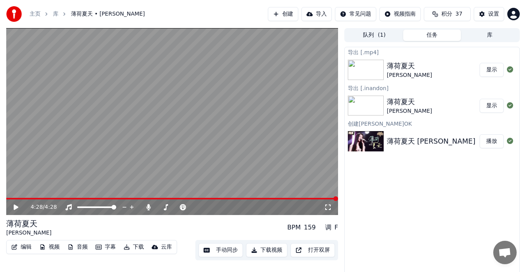
click at [494, 71] on button "显示" at bounding box center [491, 70] width 24 height 14
click at [486, 12] on button "设置" at bounding box center [488, 14] width 30 height 14
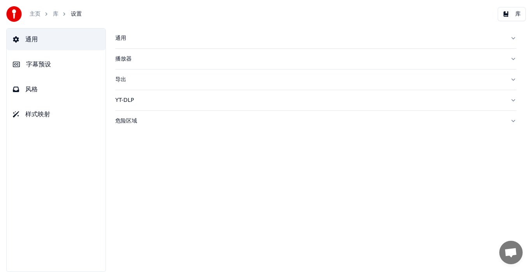
click at [42, 92] on button "风格" at bounding box center [56, 89] width 99 height 22
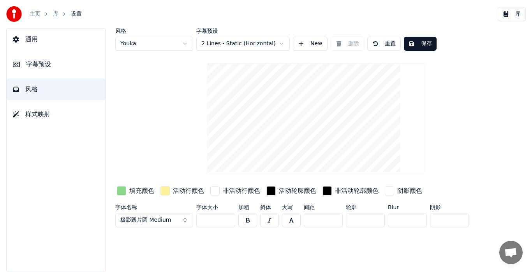
click at [385, 42] on button "重置" at bounding box center [384, 44] width 34 height 14
drag, startPoint x: 221, startPoint y: 220, endPoint x: 159, endPoint y: 224, distance: 62.1
click at [159, 224] on div "字体名称 Arial Bold 字体大小 ** 加粗 斜体 大写 间距 * 轮廓 * Blur * 阴影 *" at bounding box center [301, 217] width 373 height 26
drag, startPoint x: 205, startPoint y: 220, endPoint x: 210, endPoint y: 220, distance: 5.1
click at [210, 220] on input "***" at bounding box center [215, 220] width 39 height 14
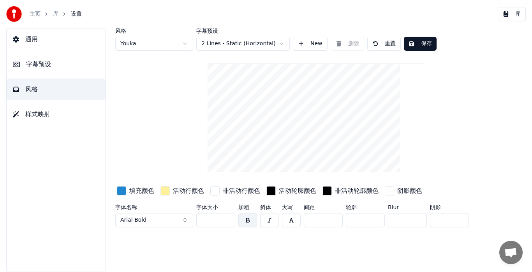
type input "***"
click at [448, 136] on div "风格 Youka 字幕预设 2 Lines - Static (Horizontal) New 删除 重置 保存 填充颜色 活动行颜色 非活动行颜色 活动轮廓…" at bounding box center [315, 129] width 401 height 202
click at [426, 43] on button "保存" at bounding box center [420, 44] width 33 height 14
click at [508, 14] on button "库" at bounding box center [512, 14] width 28 height 14
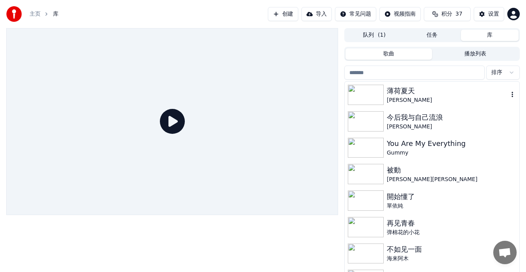
click at [382, 93] on img at bounding box center [366, 95] width 36 height 20
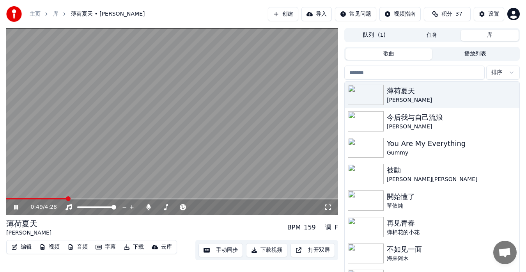
click at [67, 199] on span at bounding box center [172, 199] width 332 height 2
click at [328, 208] on icon at bounding box center [328, 207] width 8 height 6
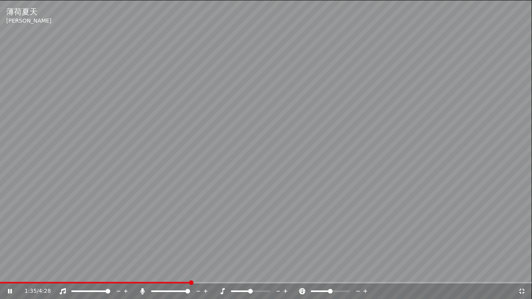
click at [369, 51] on video at bounding box center [266, 149] width 532 height 299
click at [523, 271] on icon at bounding box center [522, 291] width 8 height 6
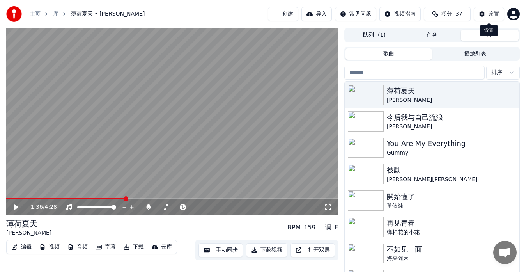
click at [488, 14] on div "设置" at bounding box center [493, 14] width 11 height 8
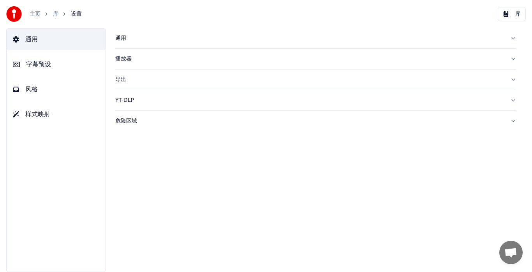
click at [35, 89] on span "风格" at bounding box center [31, 89] width 12 height 9
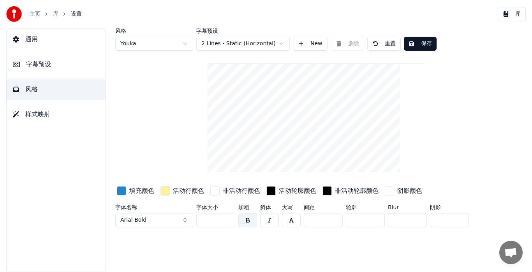
click at [250, 221] on button "button" at bounding box center [247, 220] width 19 height 14
click at [427, 46] on button "保存" at bounding box center [420, 44] width 33 height 14
click at [511, 14] on button "库" at bounding box center [512, 14] width 28 height 14
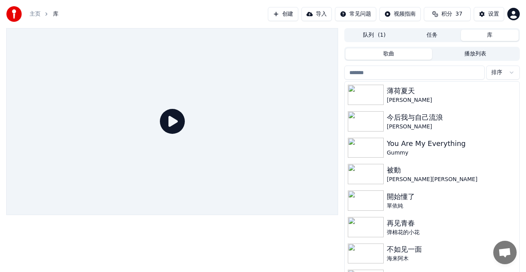
click at [171, 124] on icon at bounding box center [172, 121] width 25 height 25
click at [385, 94] on div at bounding box center [367, 95] width 39 height 20
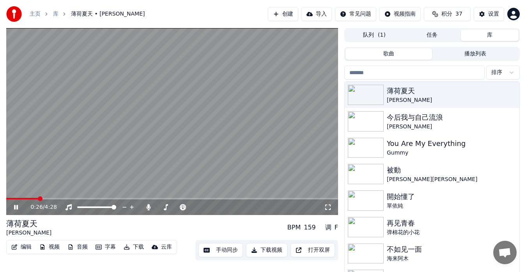
click at [39, 198] on span at bounding box center [172, 199] width 332 height 2
click at [326, 207] on icon at bounding box center [328, 207] width 8 height 6
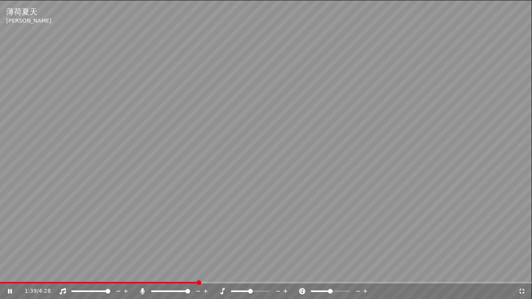
click at [521, 271] on icon at bounding box center [521, 291] width 5 height 5
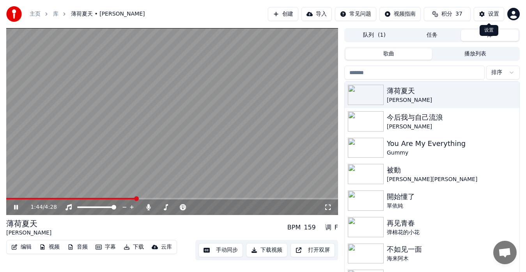
click at [490, 14] on div "设置" at bounding box center [493, 14] width 11 height 8
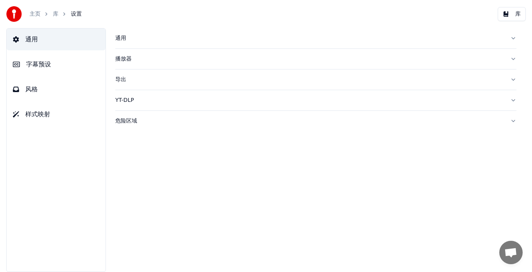
click at [28, 94] on button "风格" at bounding box center [56, 89] width 99 height 22
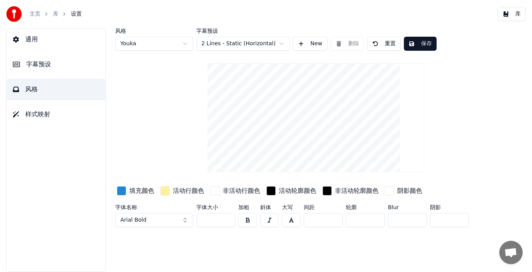
click at [185, 221] on button "Arial Bold" at bounding box center [154, 220] width 78 height 14
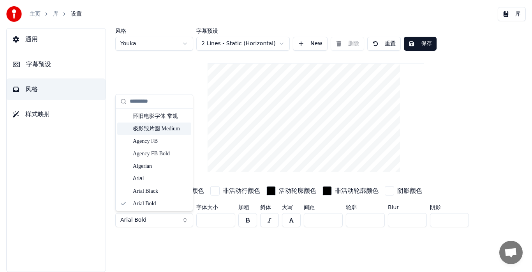
click at [164, 127] on div "极影毁片圆 Medium" at bounding box center [160, 129] width 55 height 8
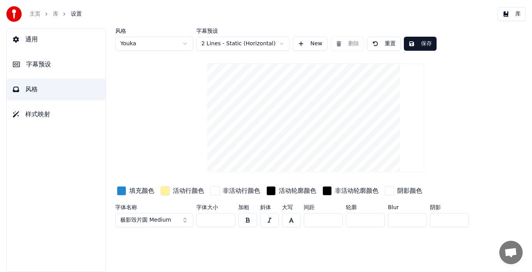
click at [421, 42] on button "保存" at bounding box center [420, 44] width 33 height 14
click at [513, 12] on button "库" at bounding box center [512, 14] width 28 height 14
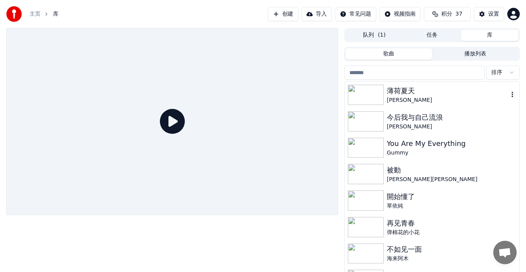
click at [363, 90] on img at bounding box center [366, 95] width 36 height 20
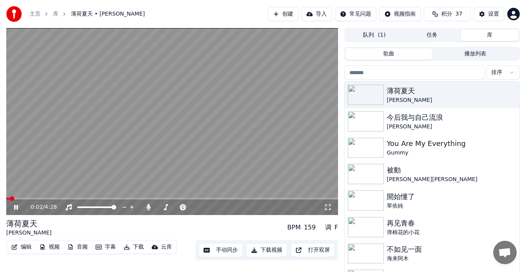
click at [51, 198] on span at bounding box center [172, 199] width 332 height 2
click at [327, 208] on icon at bounding box center [328, 207] width 8 height 6
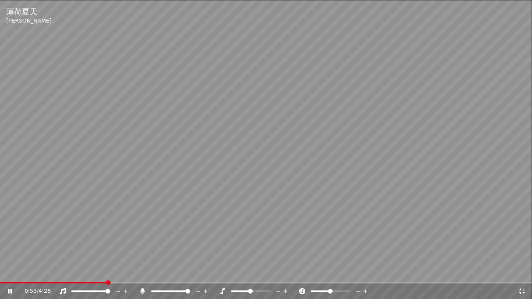
click at [522, 271] on icon at bounding box center [522, 291] width 8 height 6
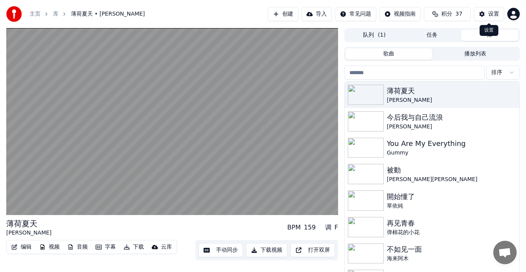
click at [489, 11] on div "设置" at bounding box center [493, 14] width 11 height 8
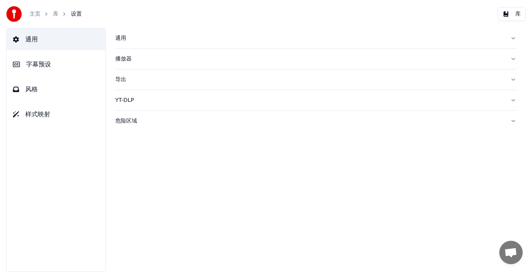
click at [43, 95] on button "风格" at bounding box center [56, 89] width 99 height 22
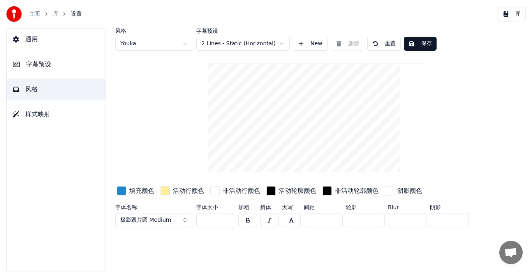
click at [507, 16] on button "库" at bounding box center [512, 14] width 28 height 14
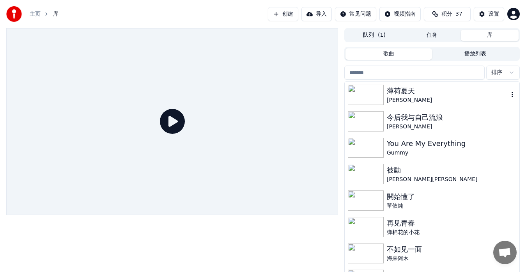
click at [406, 94] on div "薄荷夏天" at bounding box center [448, 90] width 122 height 11
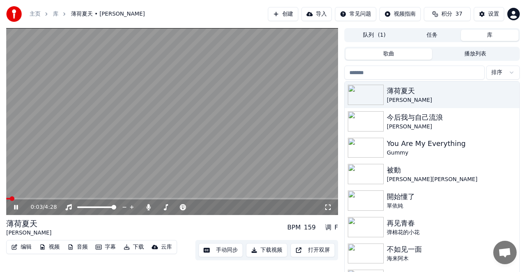
click at [131, 247] on button "下载" at bounding box center [133, 246] width 26 height 11
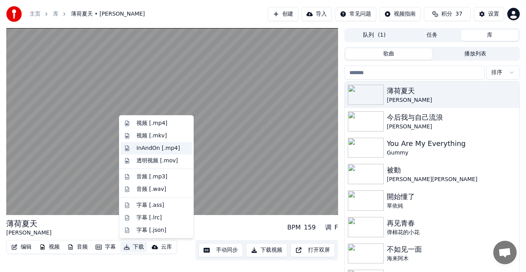
click at [157, 149] on div "InAndOn [.mp4]" at bounding box center [158, 148] width 44 height 8
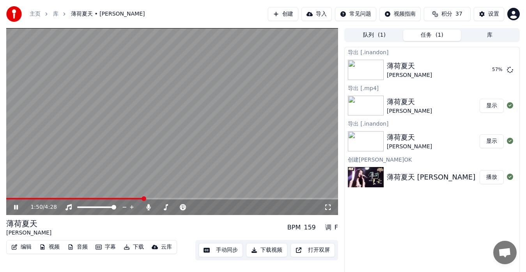
click at [15, 204] on icon at bounding box center [21, 207] width 18 height 6
click at [491, 72] on button "显示" at bounding box center [491, 70] width 24 height 14
